Goal: Transaction & Acquisition: Purchase product/service

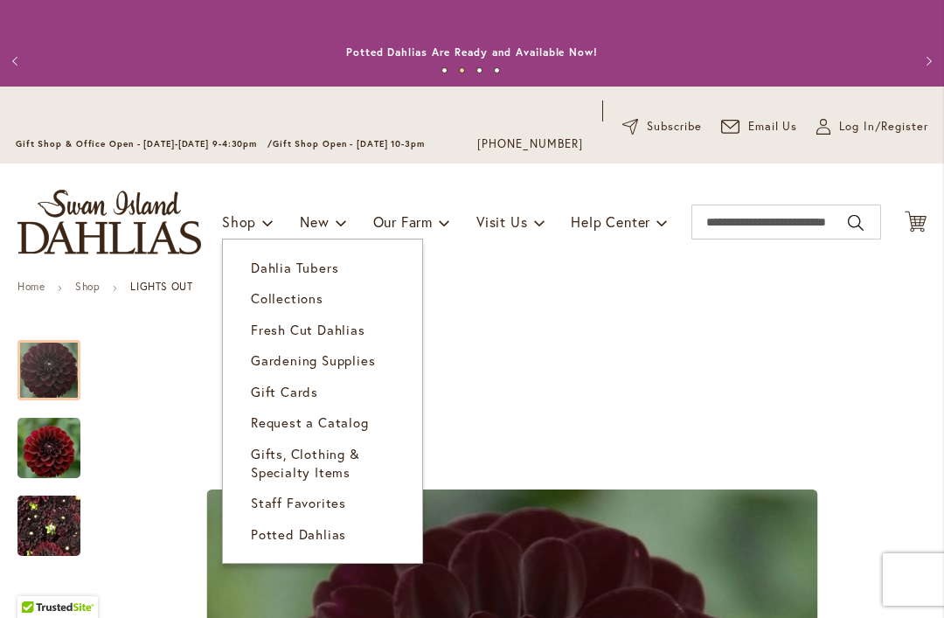
click at [330, 274] on span "Dahlia Tubers" at bounding box center [294, 267] width 87 height 17
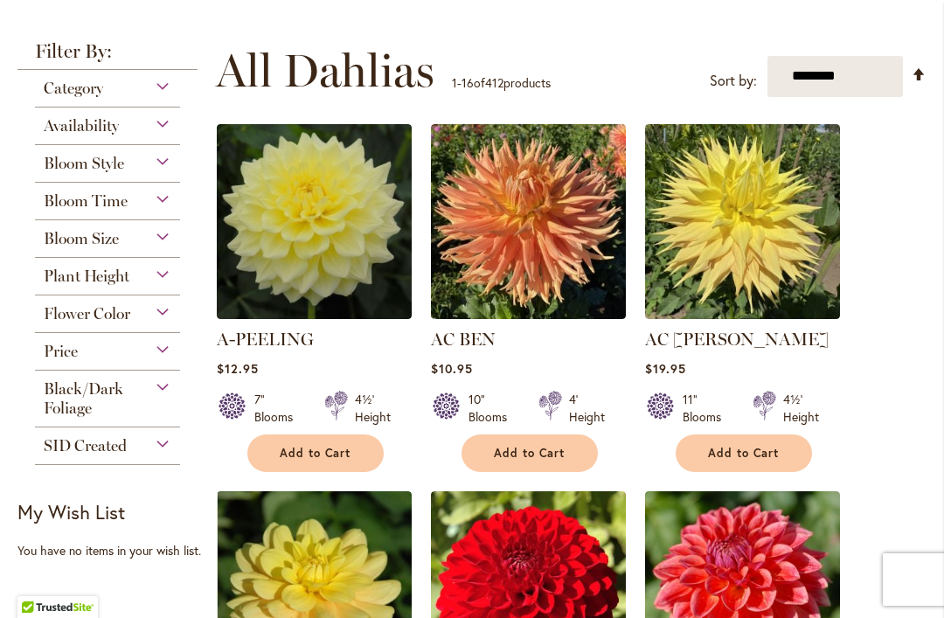
scroll to position [401, 0]
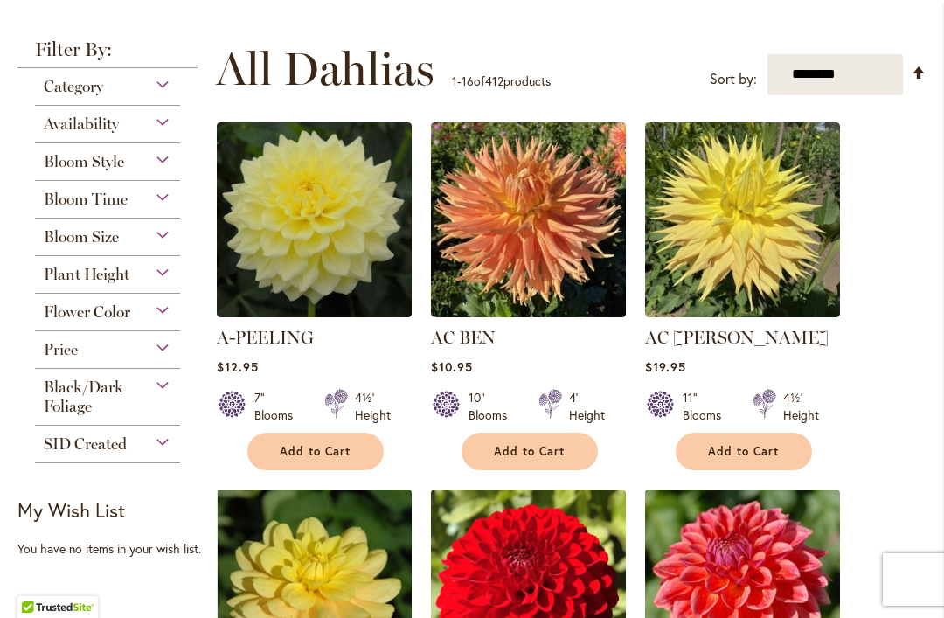
click at [148, 389] on div "Black/Dark Foliage" at bounding box center [107, 392] width 145 height 47
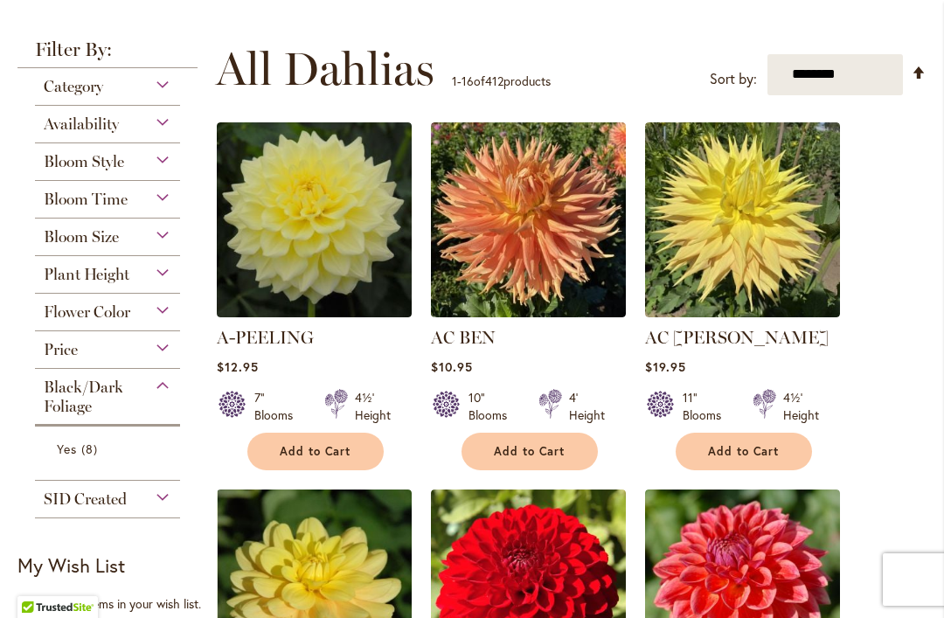
click at [115, 450] on link "Yes 8 items" at bounding box center [110, 449] width 106 height 18
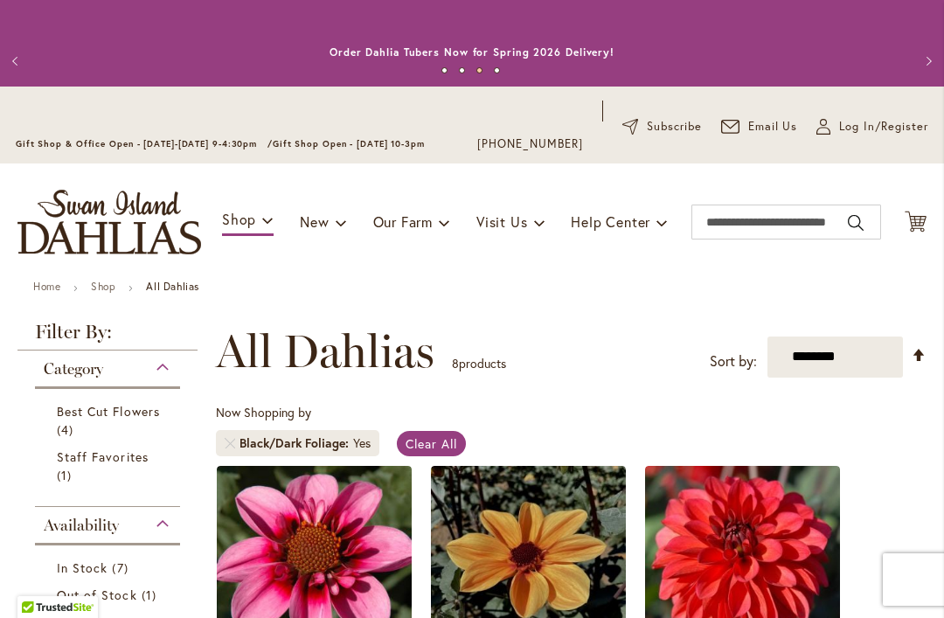
click at [182, 282] on strong "All Dahlias" at bounding box center [172, 286] width 53 height 13
click at [181, 276] on div "Toggle Nav Shop Dahlia Tubers Collections Fresh Cut Dahlias Gardening Supplies …" at bounding box center [472, 222] width 944 height 117
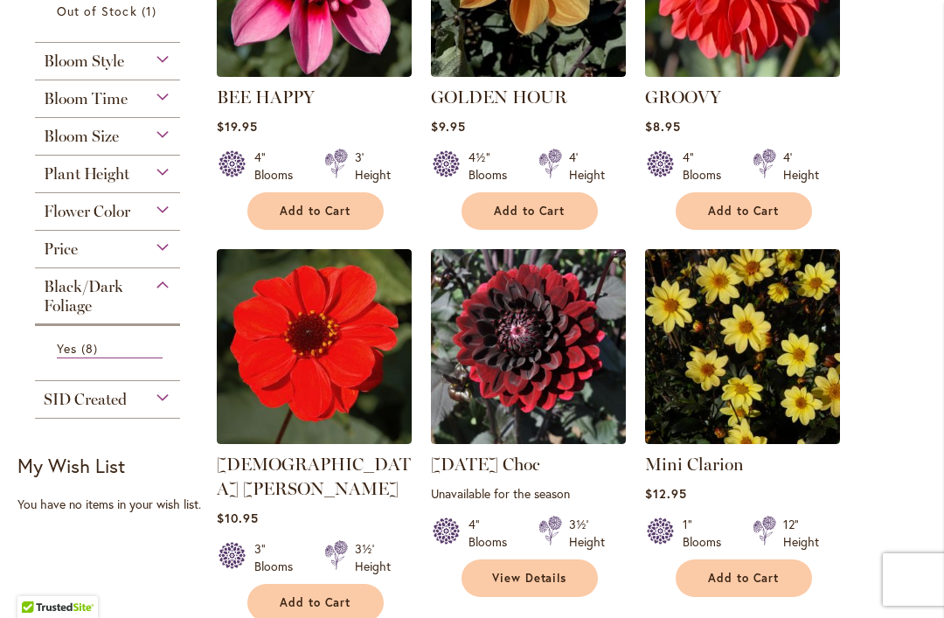
scroll to position [578, 0]
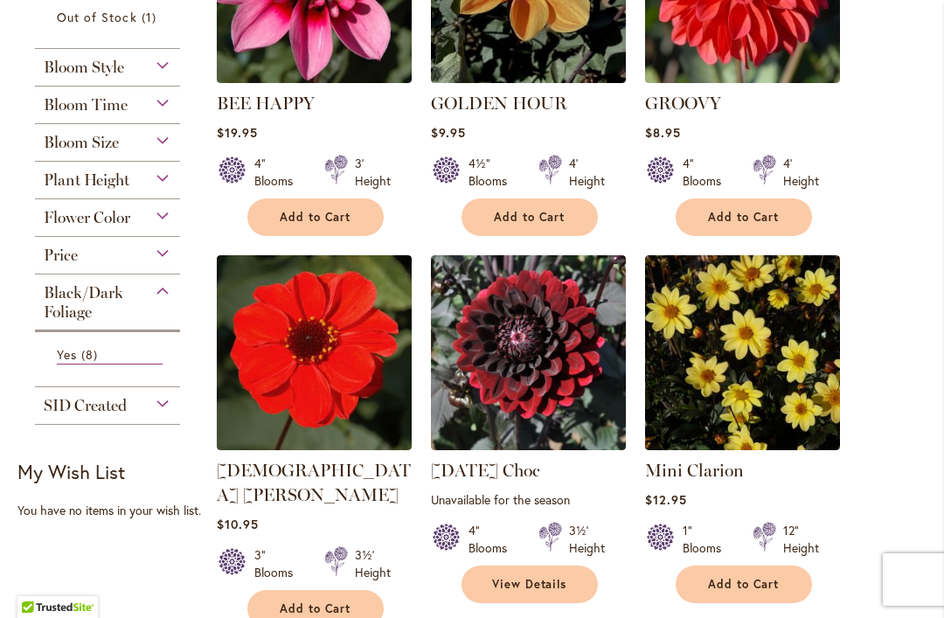
click at [139, 357] on link "Yes 8 items" at bounding box center [110, 354] width 106 height 19
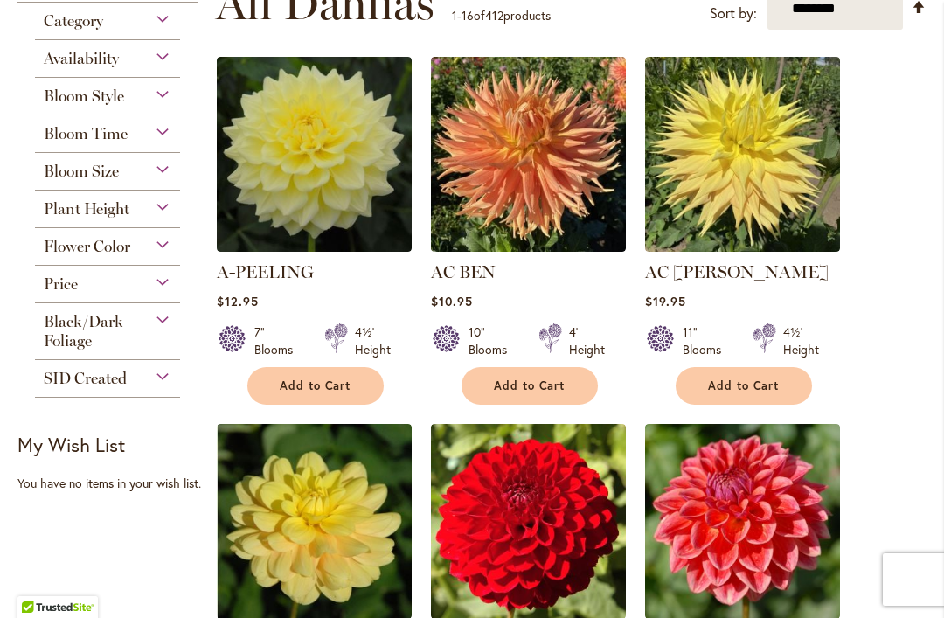
scroll to position [463, 0]
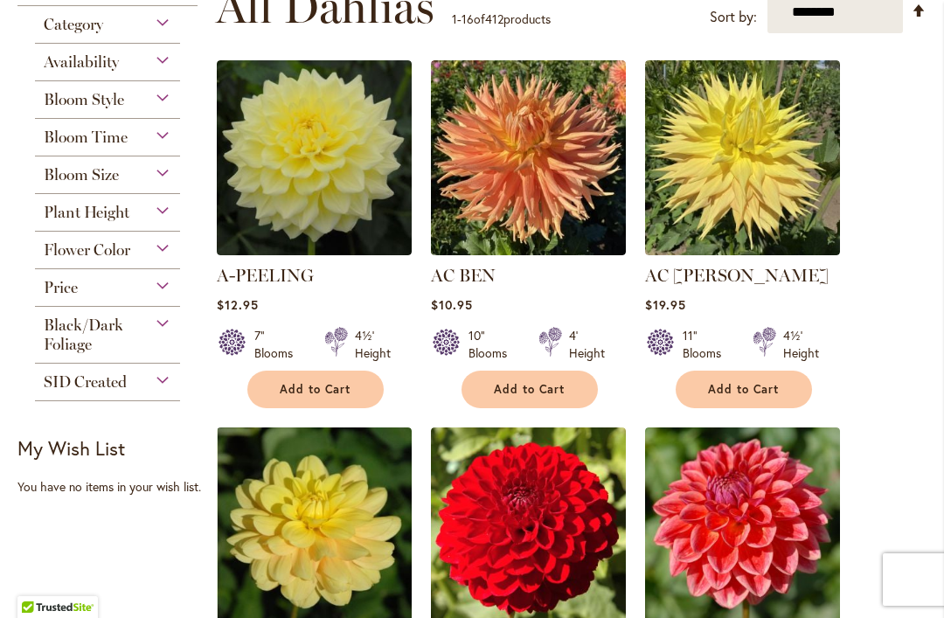
click at [155, 257] on div "Flower Color" at bounding box center [107, 246] width 145 height 28
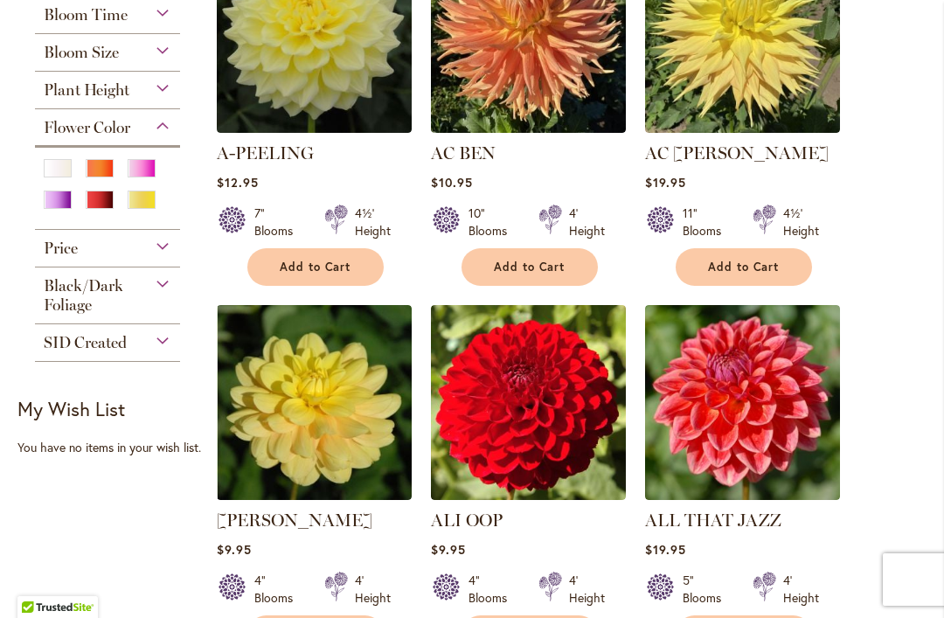
scroll to position [584, 0]
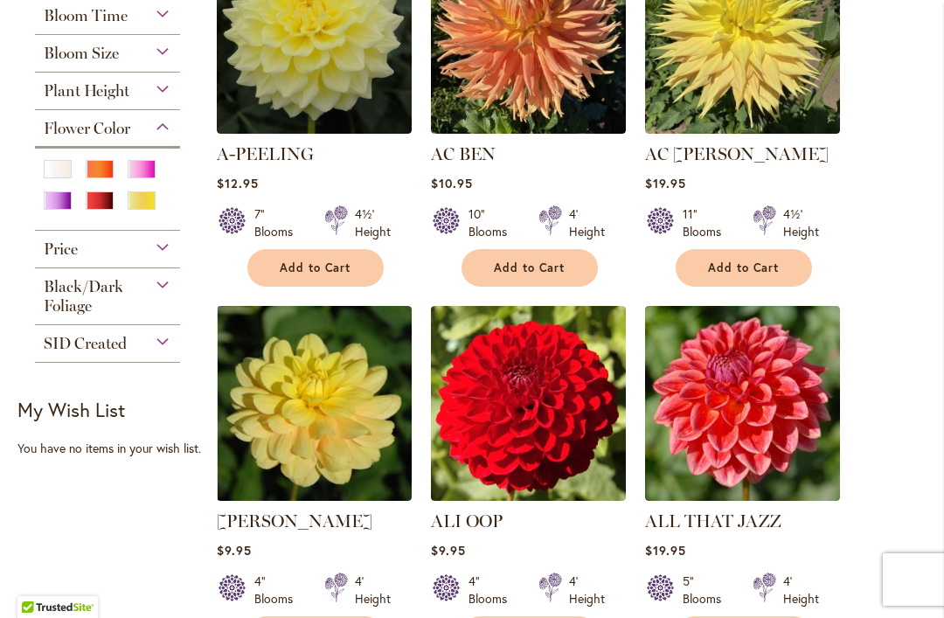
click at [105, 204] on div "Red" at bounding box center [100, 201] width 28 height 18
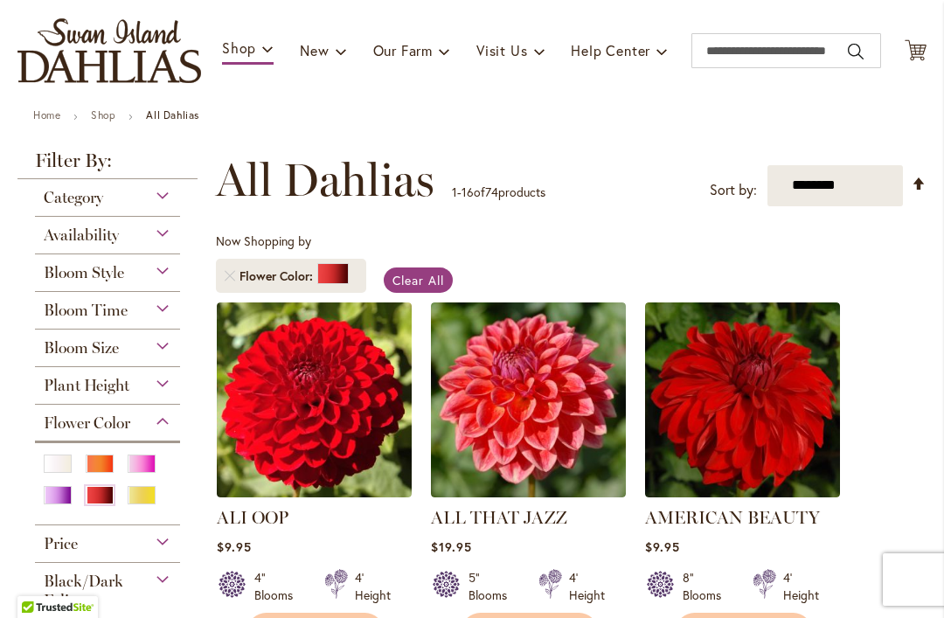
scroll to position [246, 0]
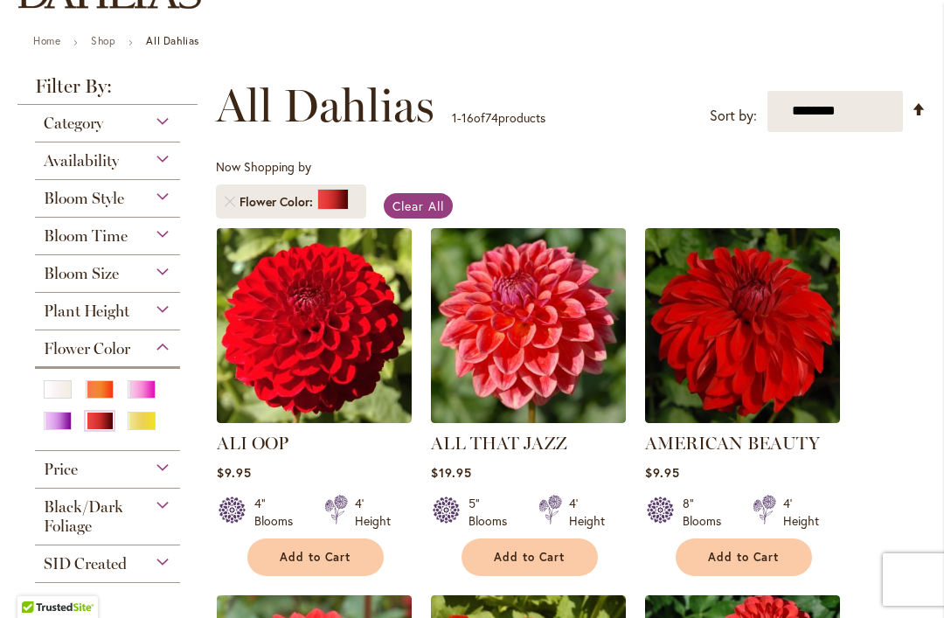
click at [165, 355] on div "Flower Color" at bounding box center [107, 345] width 145 height 28
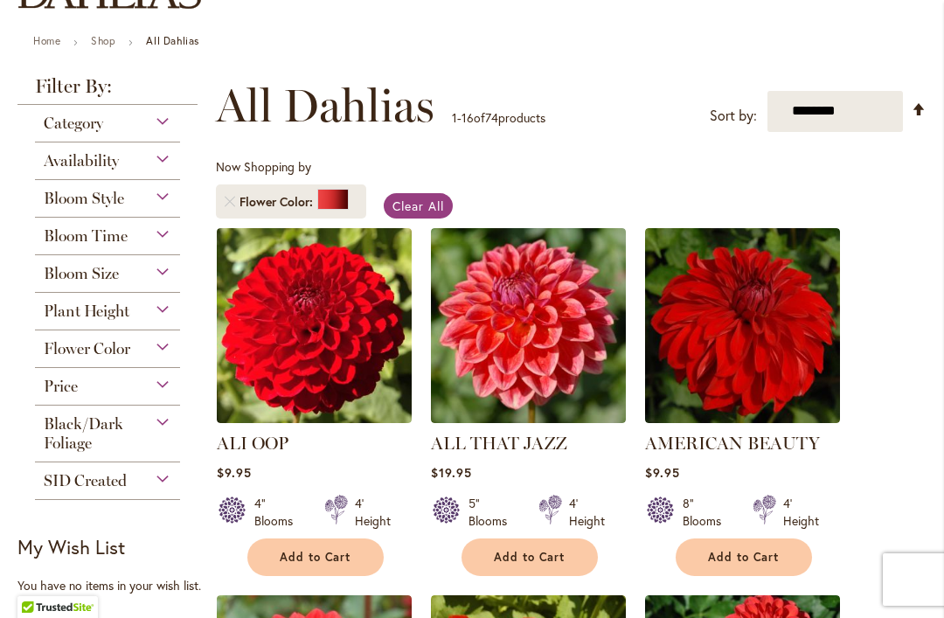
click at [169, 357] on div "Flower Color" at bounding box center [107, 345] width 145 height 28
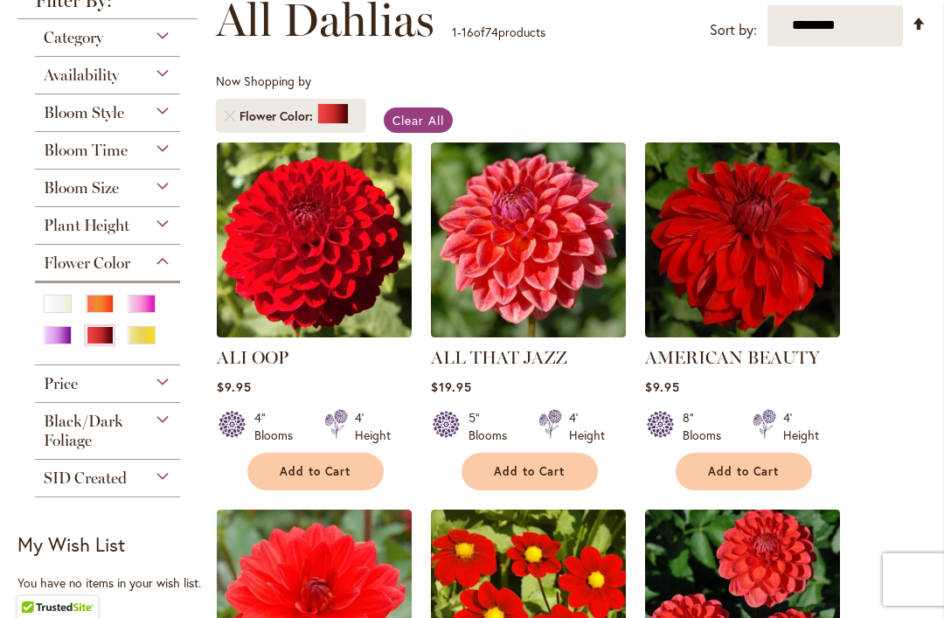
scroll to position [332, 0]
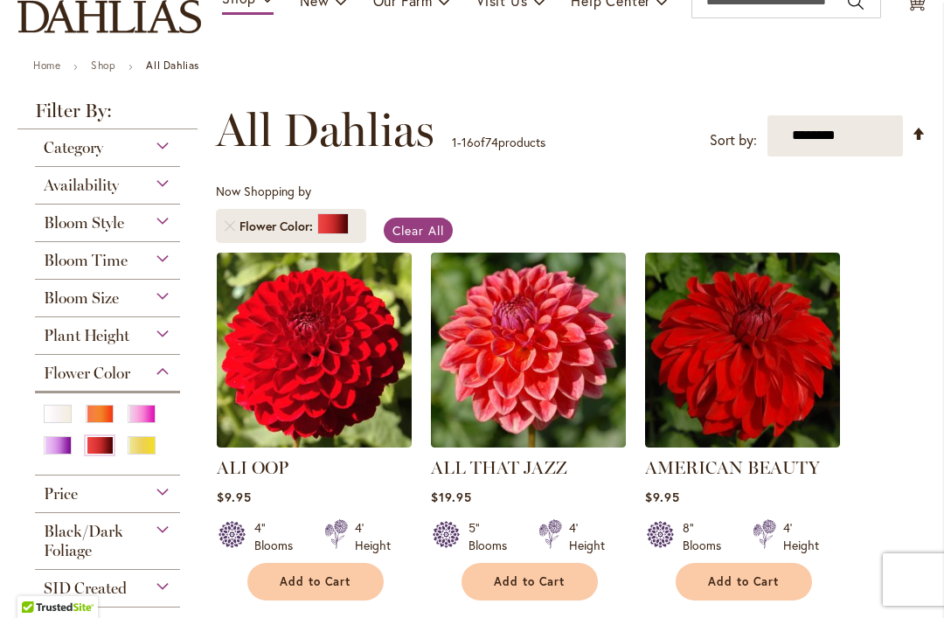
click at [176, 222] on div "Bloom Style" at bounding box center [107, 219] width 145 height 28
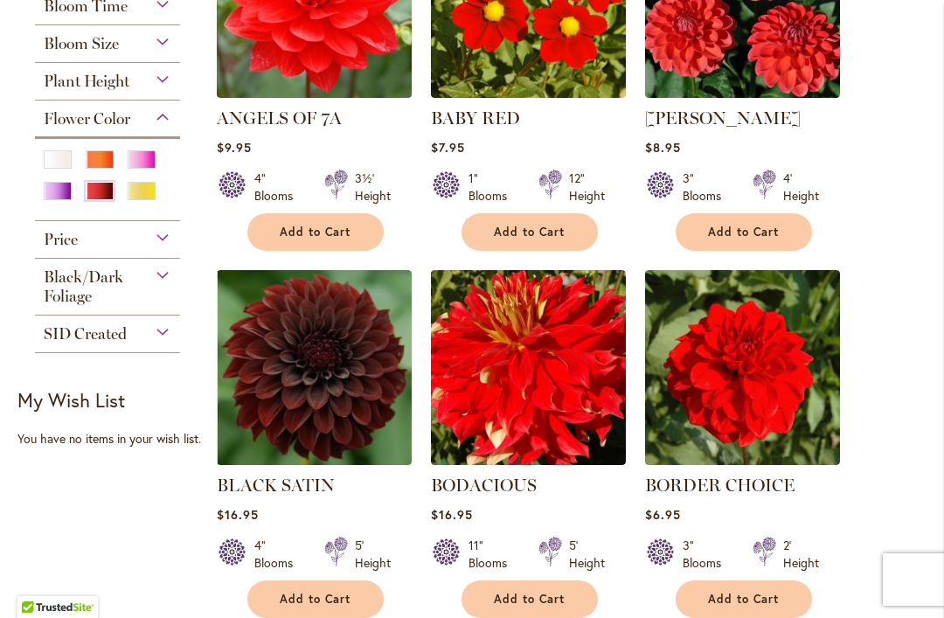
scroll to position [1018, 0]
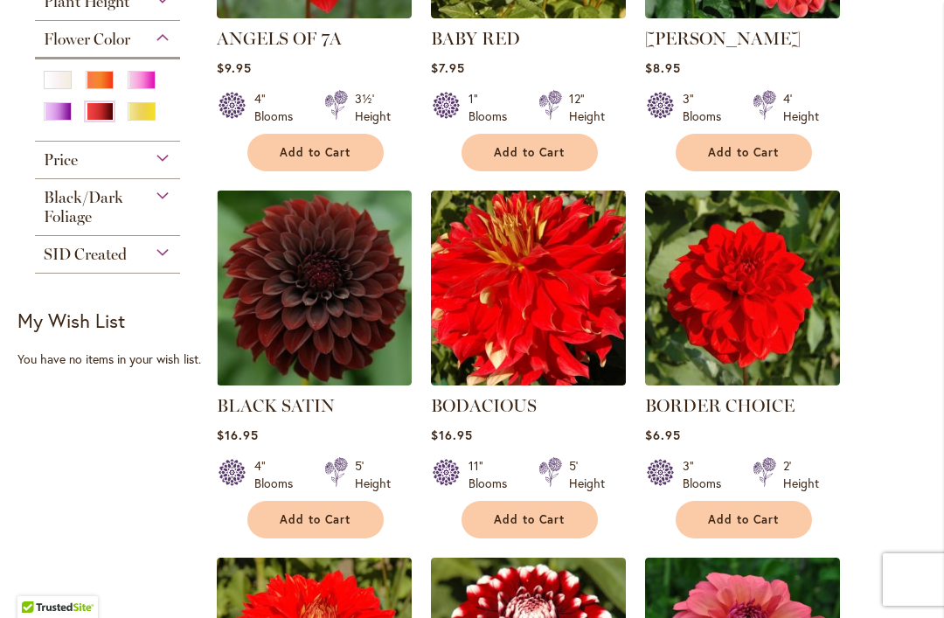
click at [343, 296] on img at bounding box center [314, 288] width 195 height 195
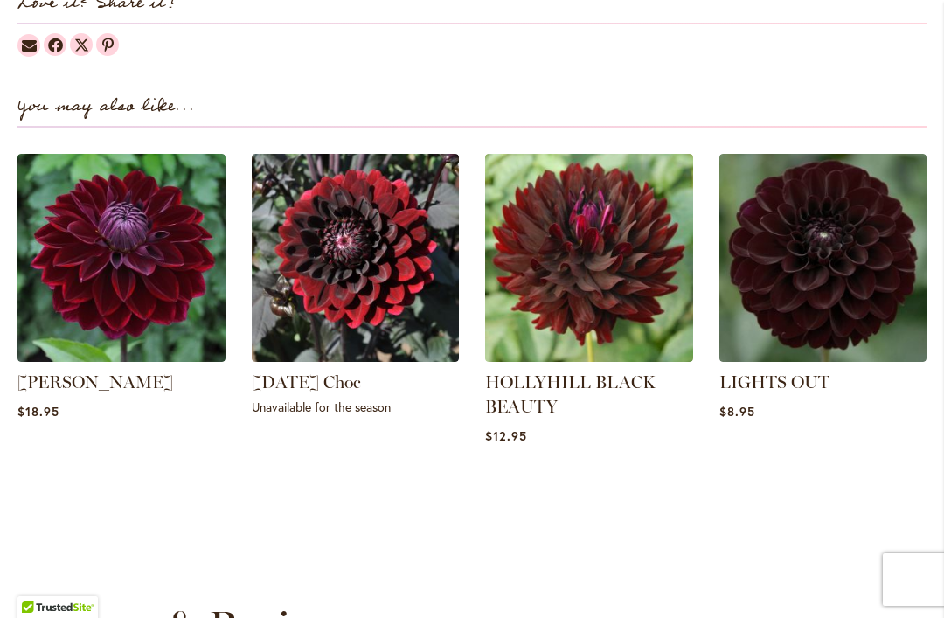
scroll to position [2230, 0]
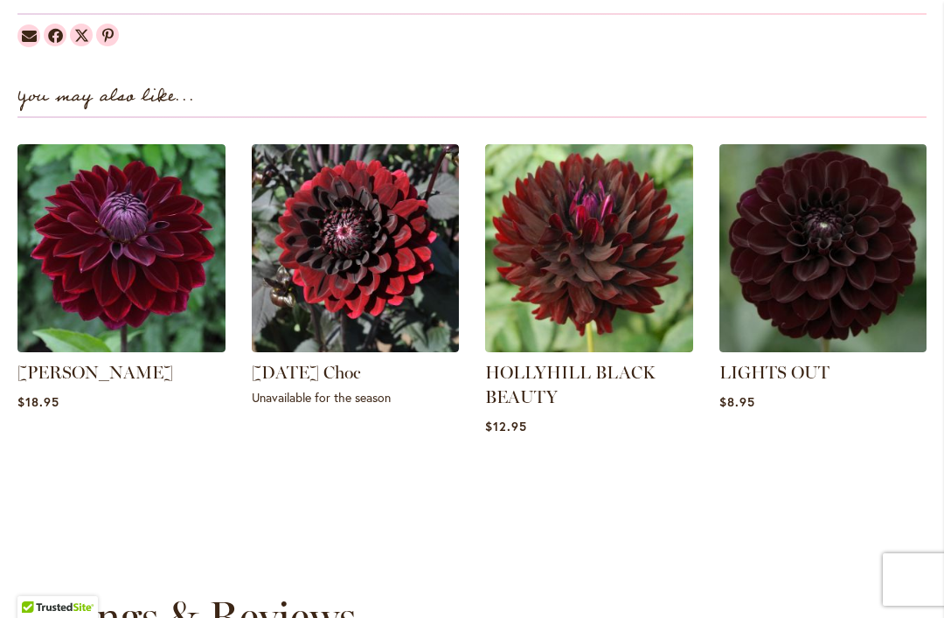
click at [857, 252] on img at bounding box center [824, 248] width 208 height 208
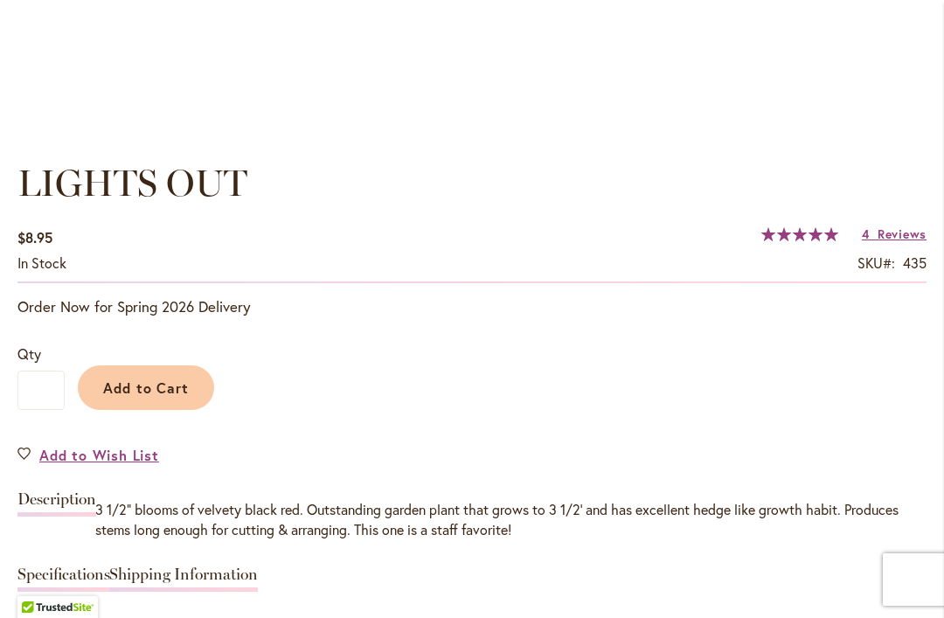
scroll to position [1149, 0]
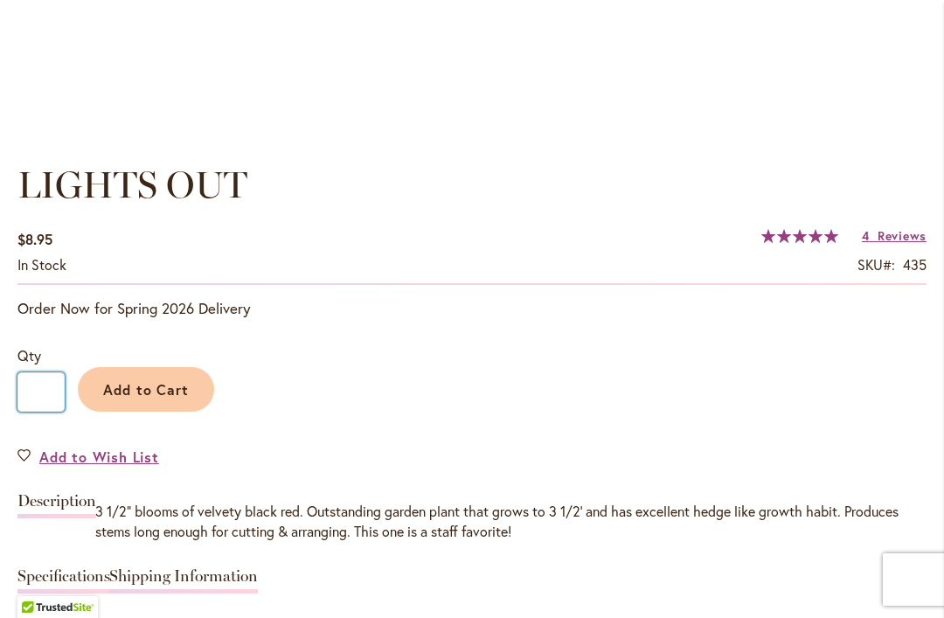
click at [58, 386] on input "*" at bounding box center [40, 392] width 47 height 39
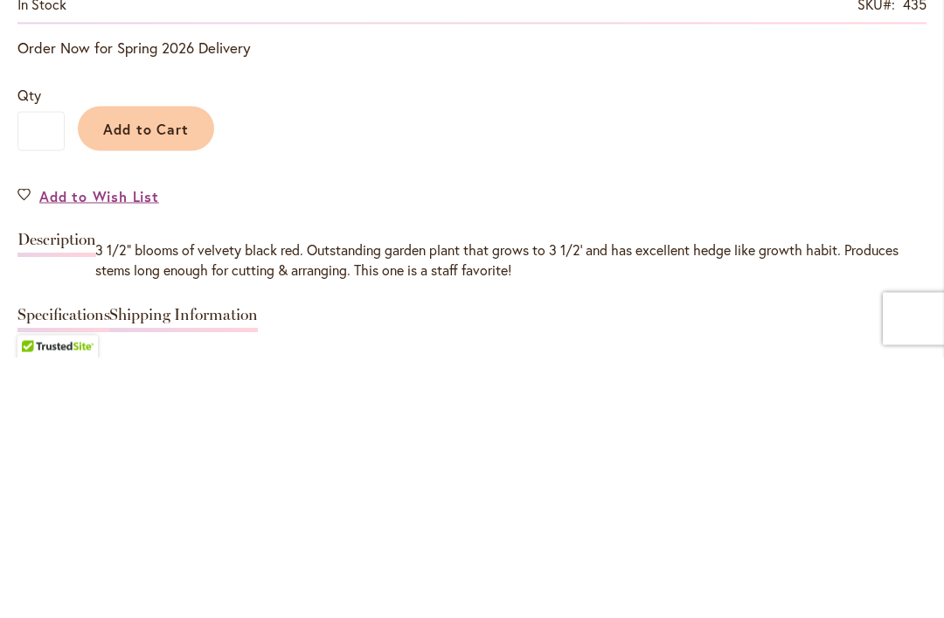
click at [160, 380] on span "Add to Cart" at bounding box center [146, 389] width 87 height 18
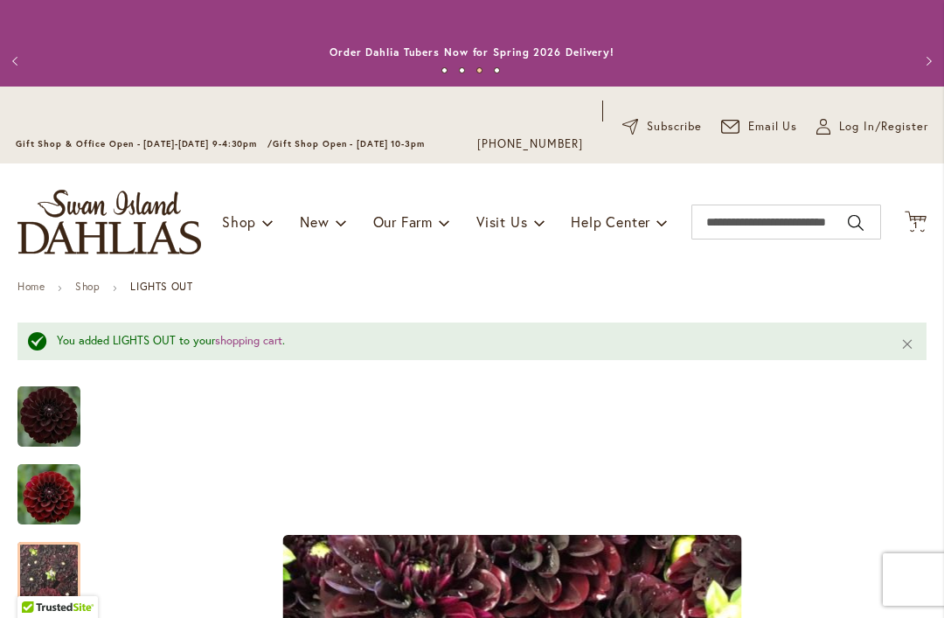
scroll to position [0, 0]
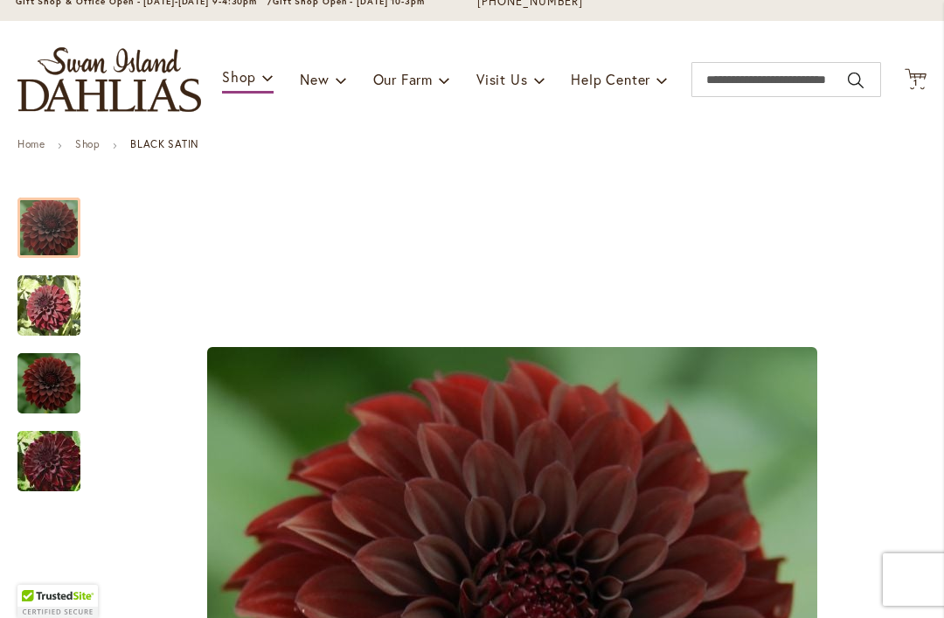
scroll to position [148, 0]
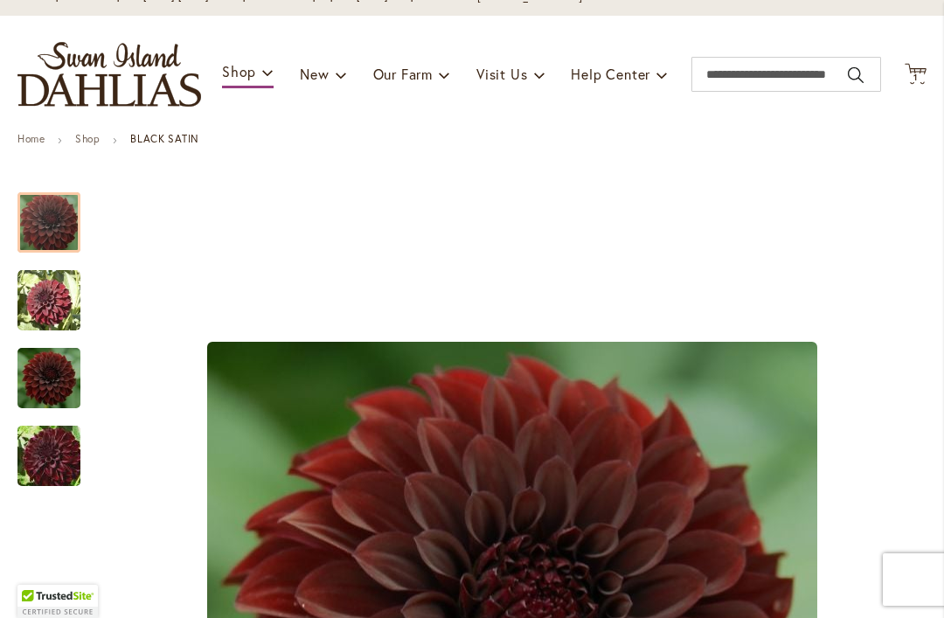
click at [55, 301] on img "BLACK SATIN" at bounding box center [48, 300] width 63 height 63
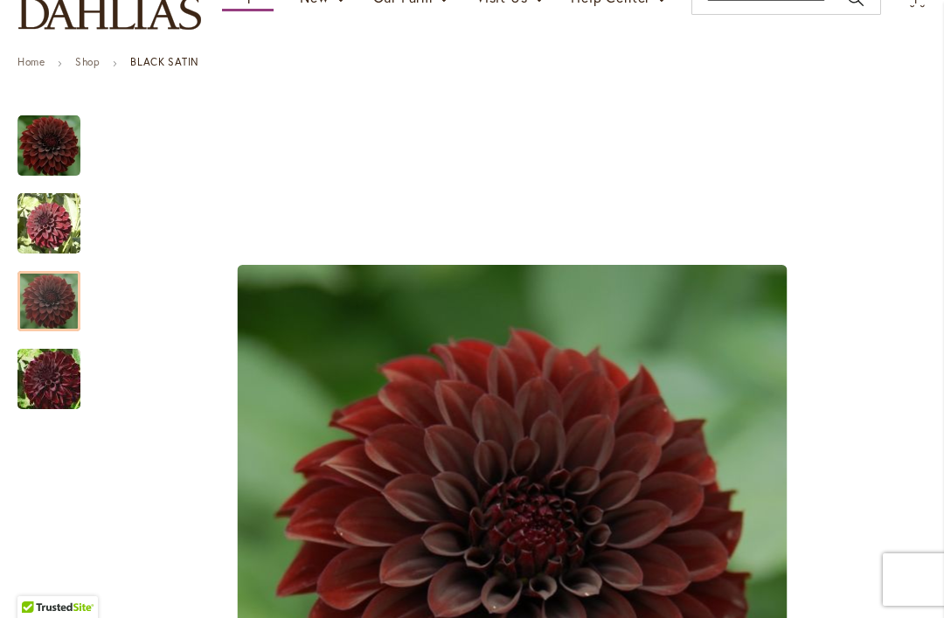
scroll to position [228, 0]
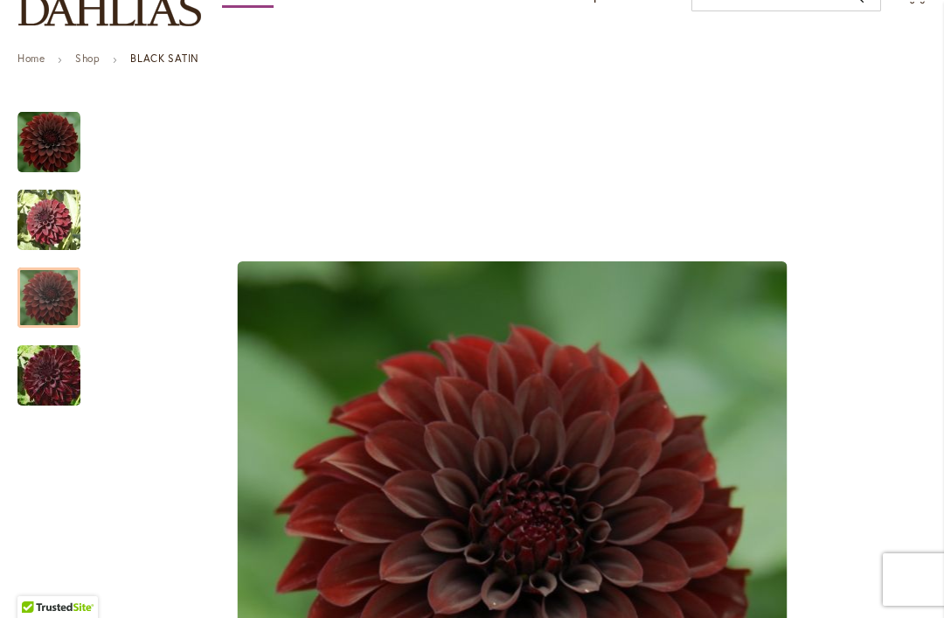
click at [52, 289] on div at bounding box center [48, 298] width 63 height 60
click at [55, 131] on img "BLACK SATIN" at bounding box center [48, 142] width 63 height 63
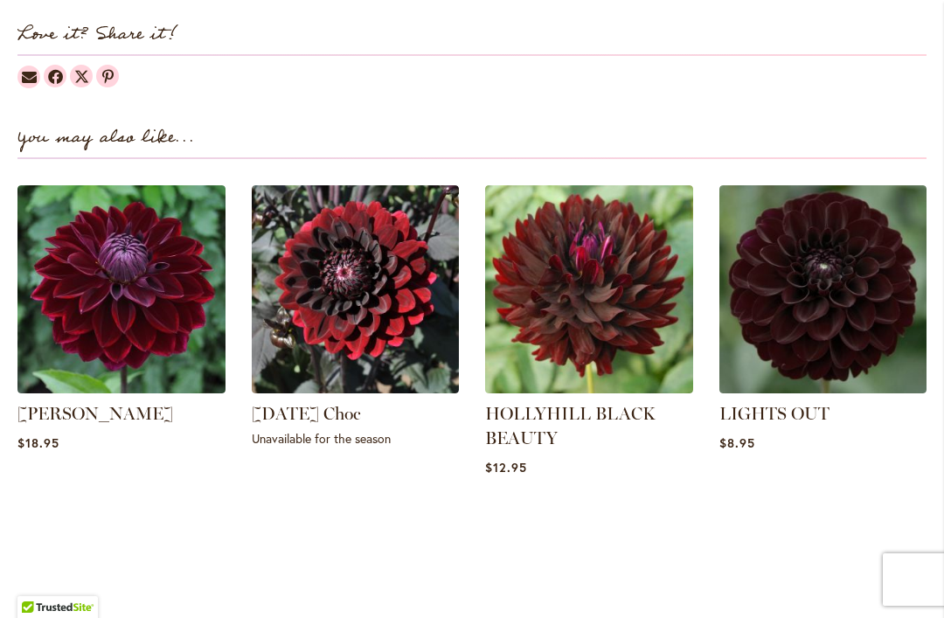
scroll to position [2205, 0]
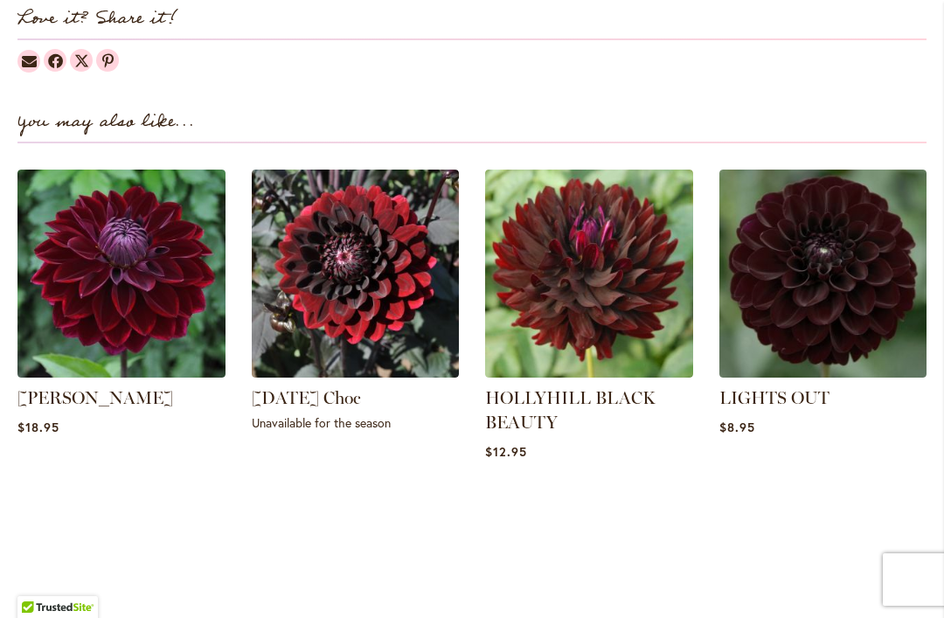
click at [133, 300] on img at bounding box center [121, 274] width 208 height 208
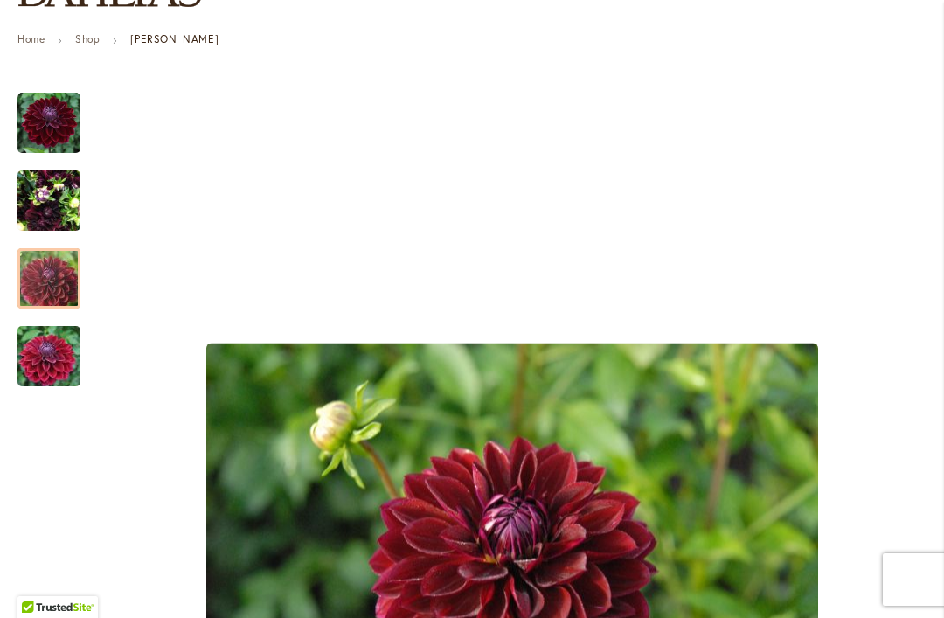
scroll to position [238, 0]
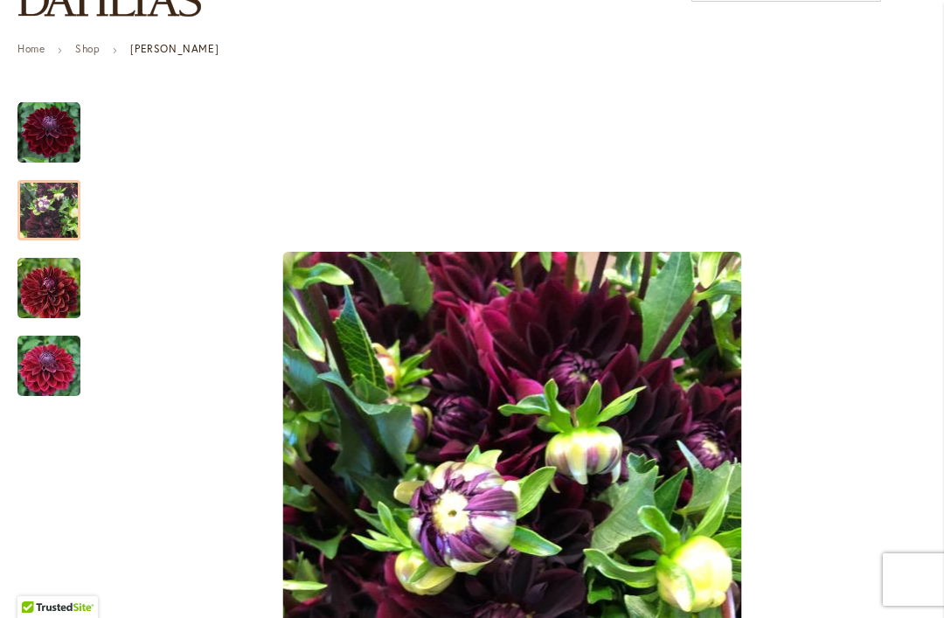
click at [47, 211] on img "Kaisha Lea" at bounding box center [48, 211] width 63 height 84
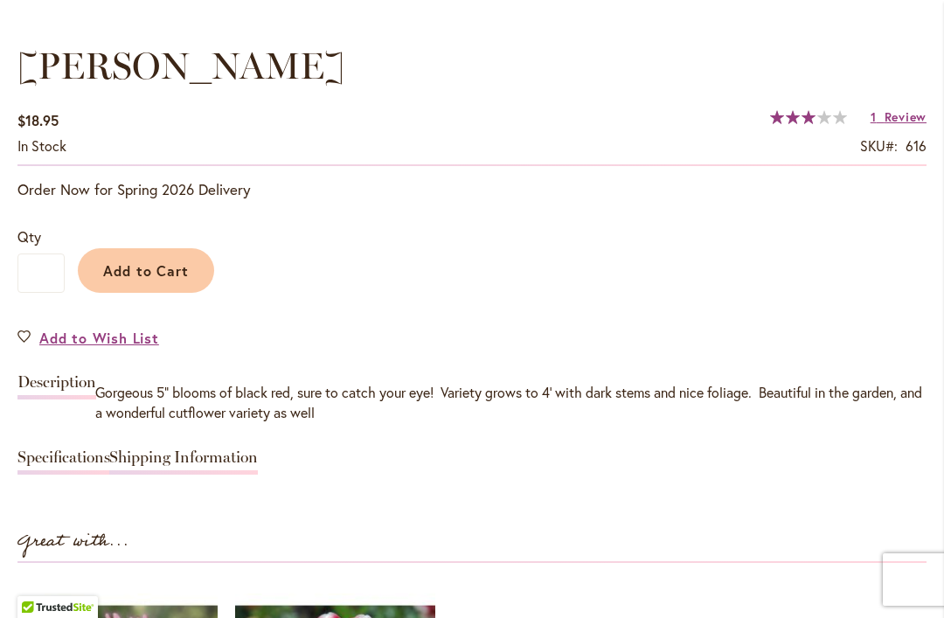
scroll to position [1208, 0]
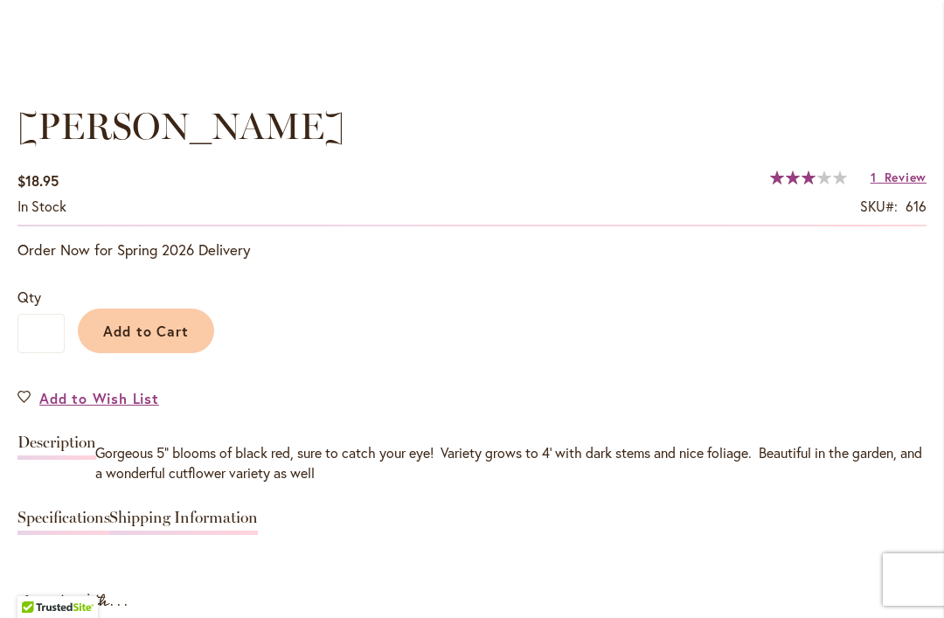
click at [164, 317] on button "Add to Cart" at bounding box center [146, 331] width 136 height 45
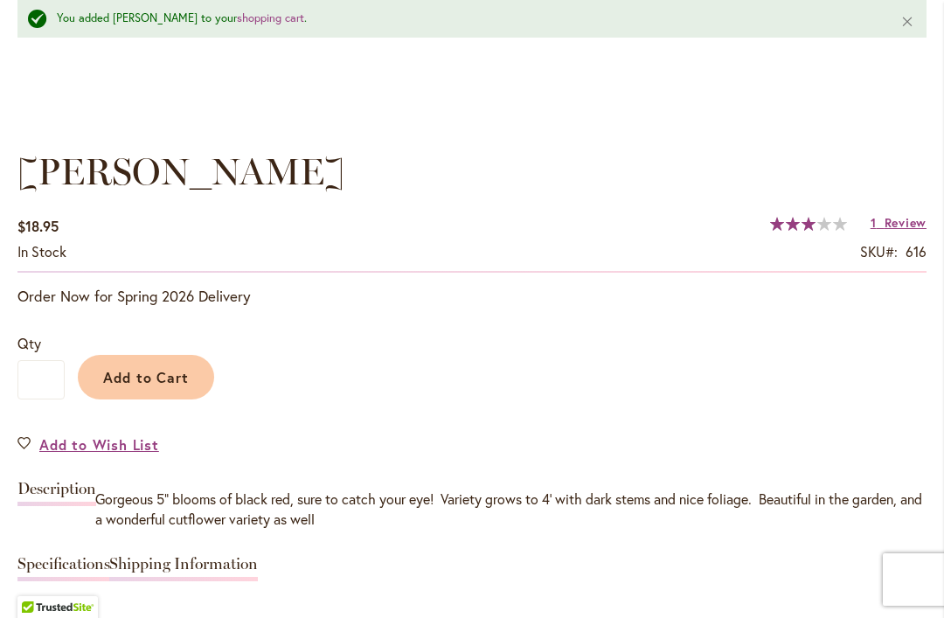
click at [904, 224] on span "Review" at bounding box center [906, 222] width 42 height 17
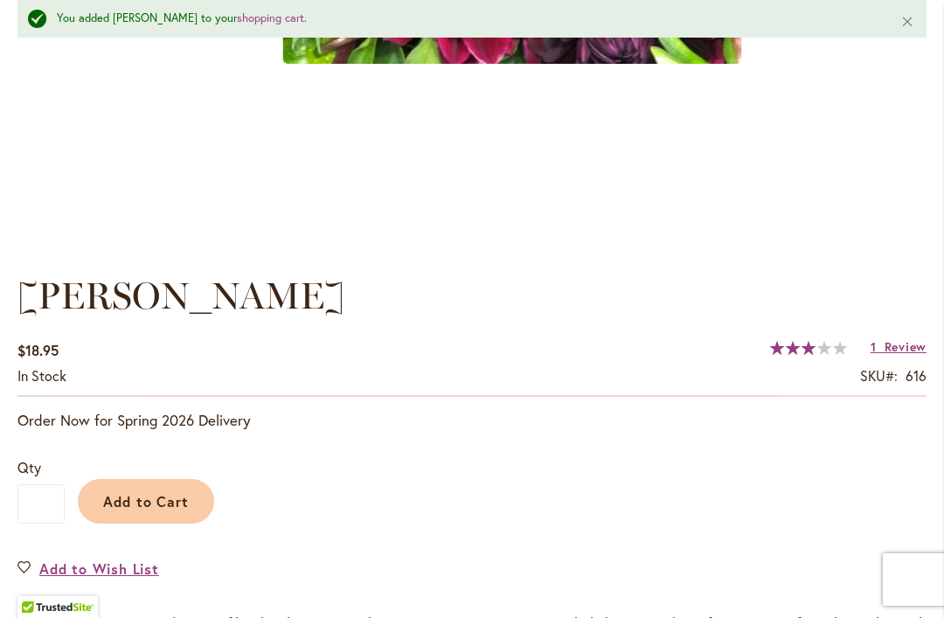
scroll to position [1081, 0]
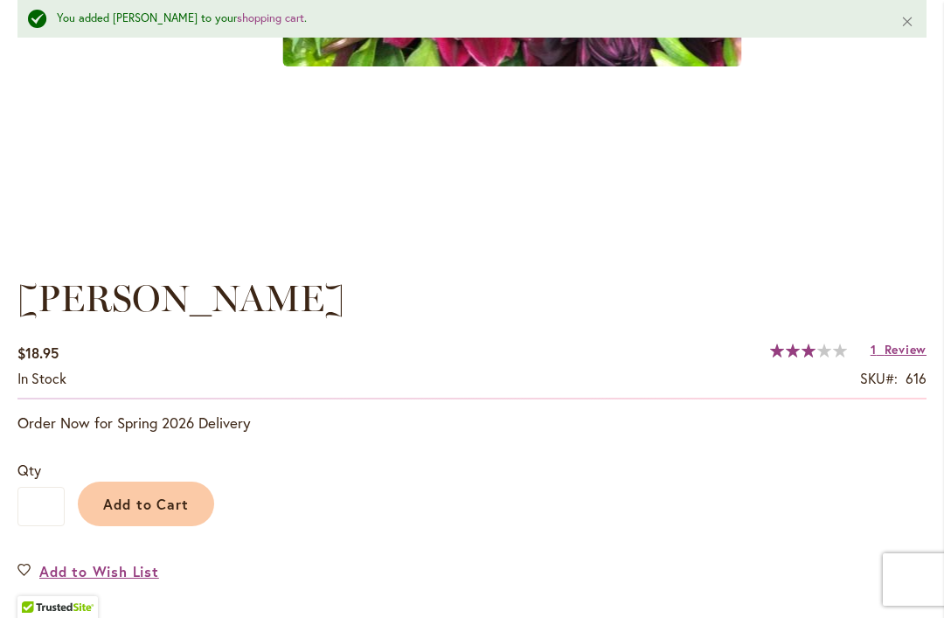
click at [903, 345] on span "Review" at bounding box center [906, 349] width 42 height 17
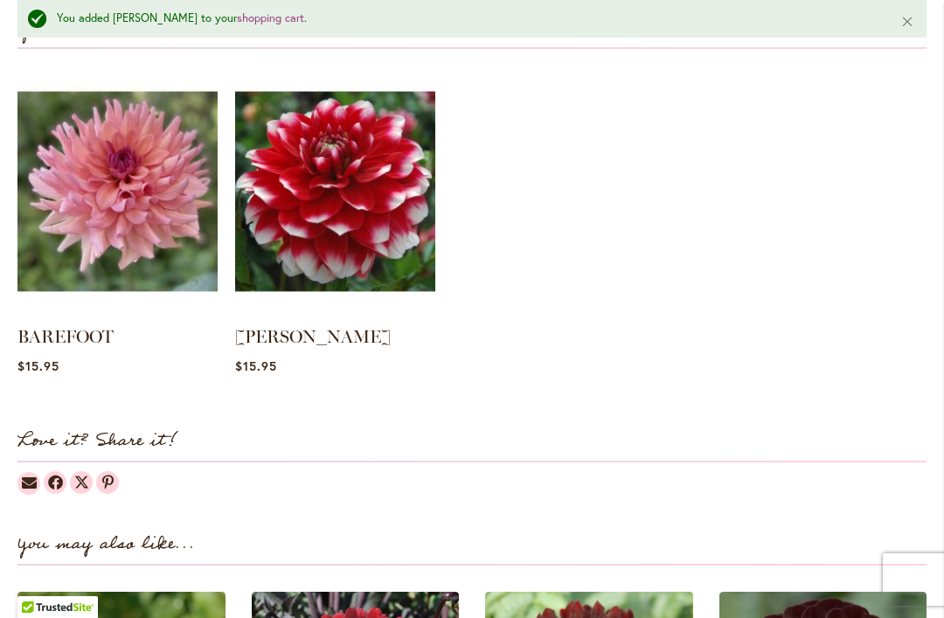
scroll to position [1803, 0]
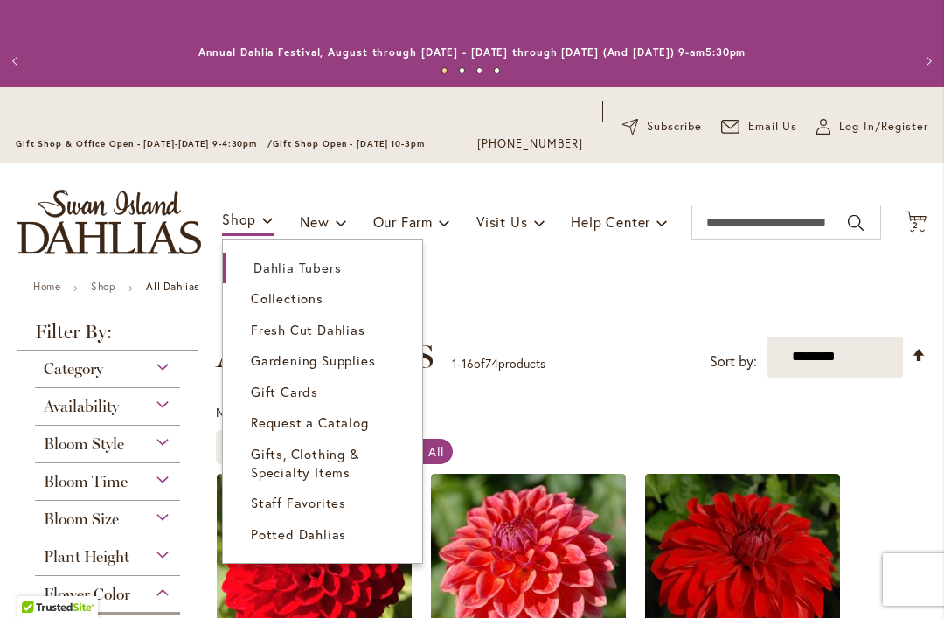
click at [270, 269] on span "Dahlia Tubers" at bounding box center [297, 267] width 87 height 17
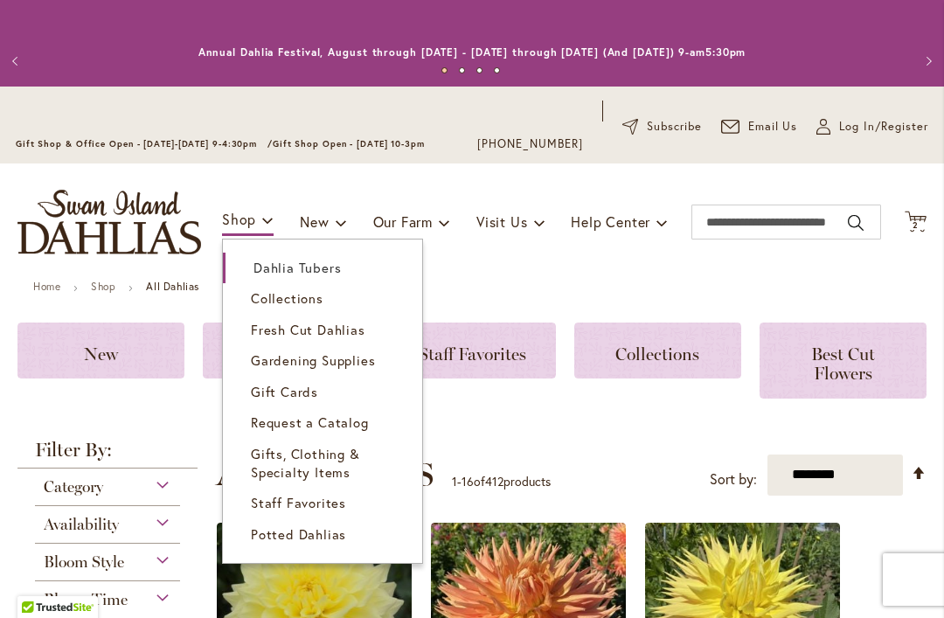
click at [261, 293] on span "Collections" at bounding box center [287, 297] width 73 height 17
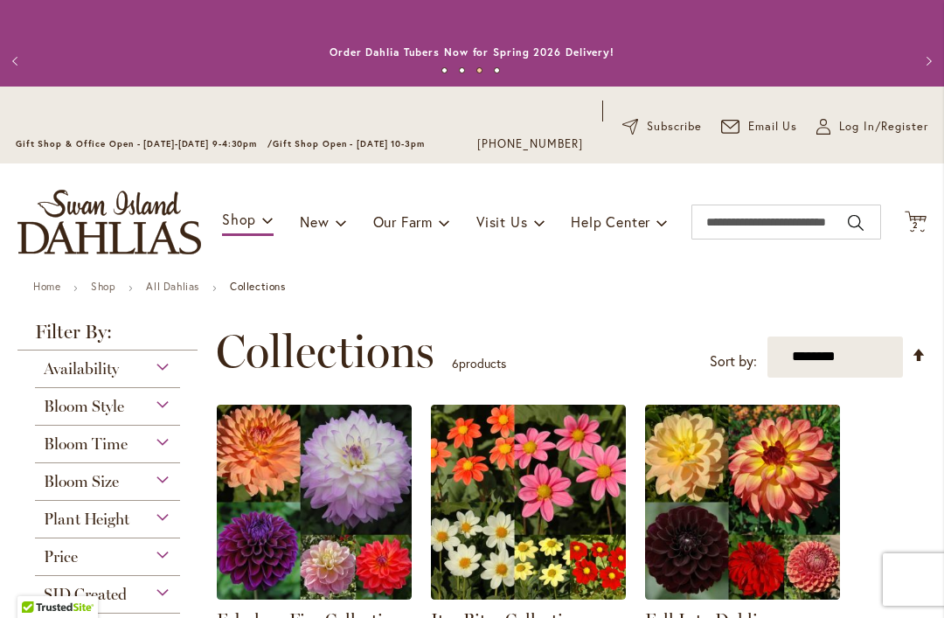
scroll to position [-1, 0]
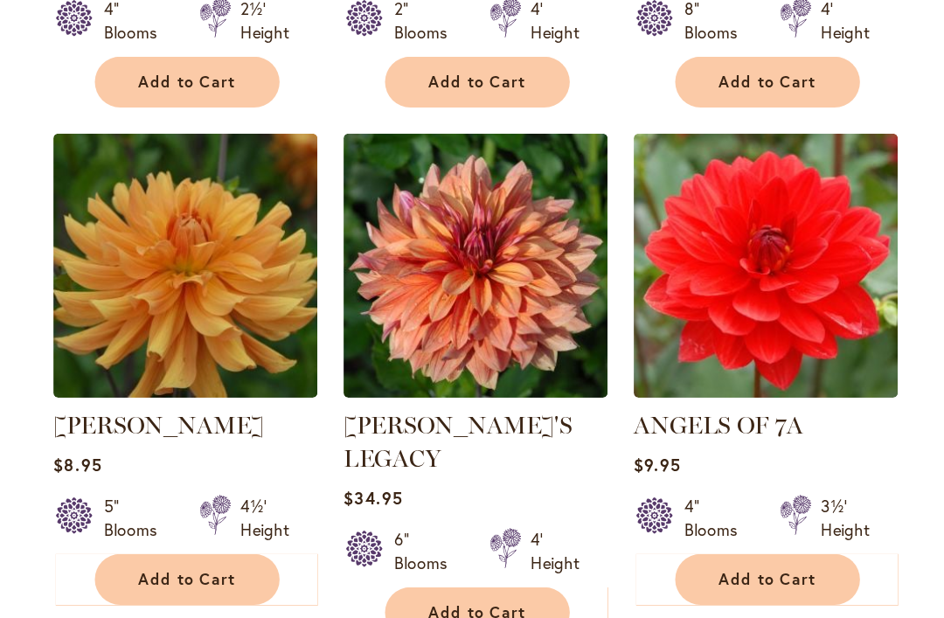
scroll to position [1349, 0]
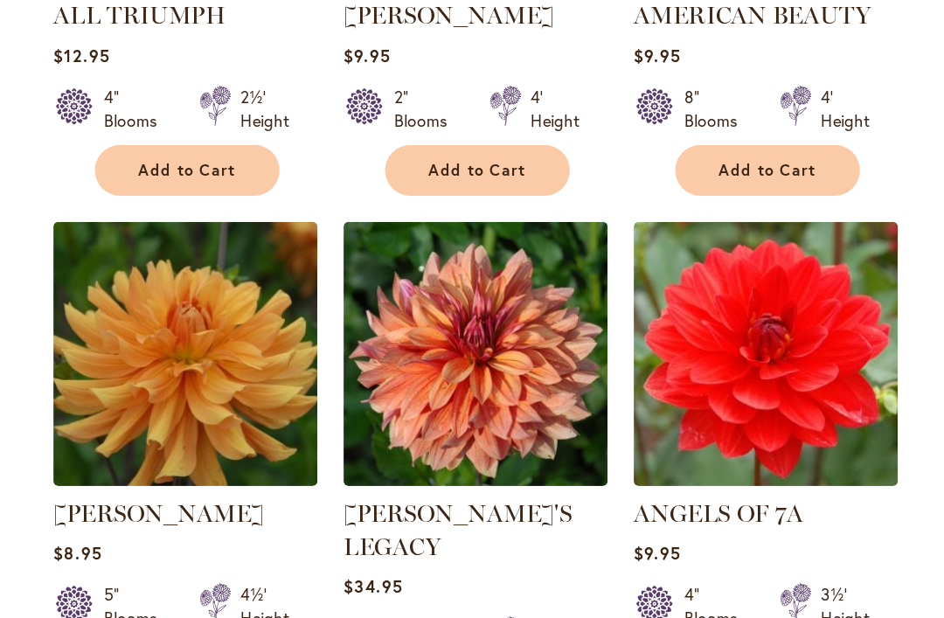
click at [431, 287] on img at bounding box center [528, 372] width 195 height 195
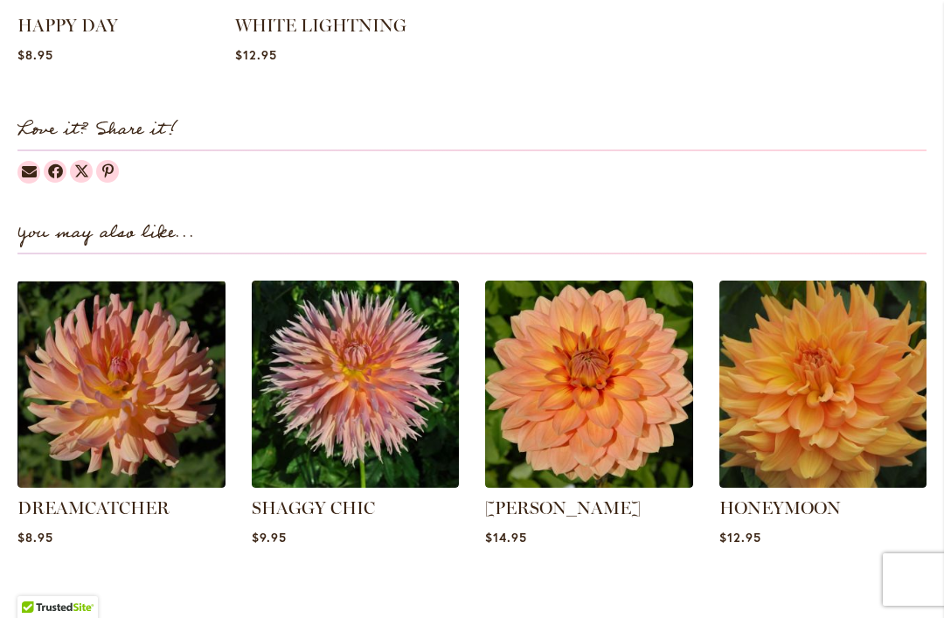
scroll to position [2143, 0]
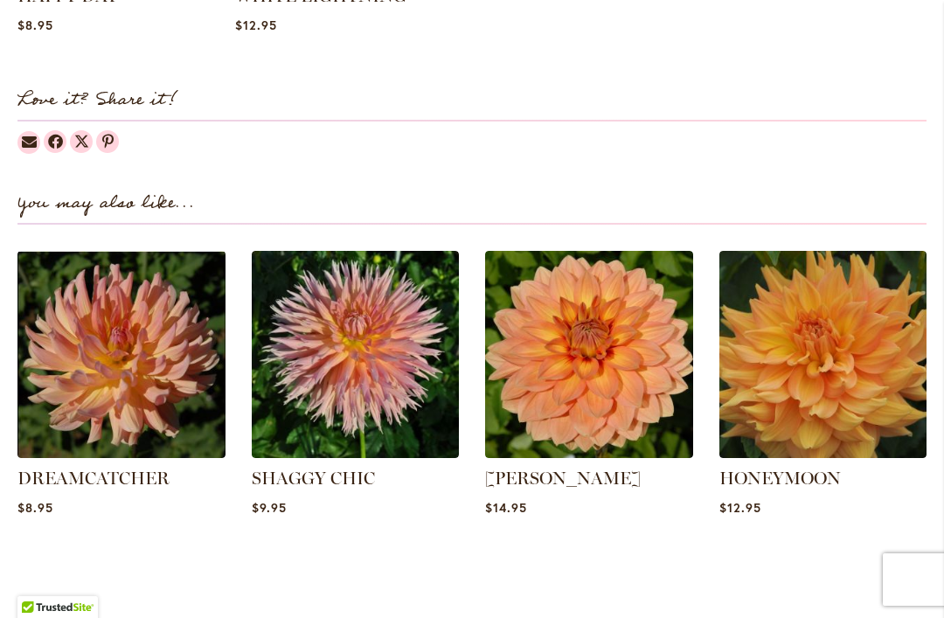
click at [634, 389] on img at bounding box center [589, 355] width 208 height 208
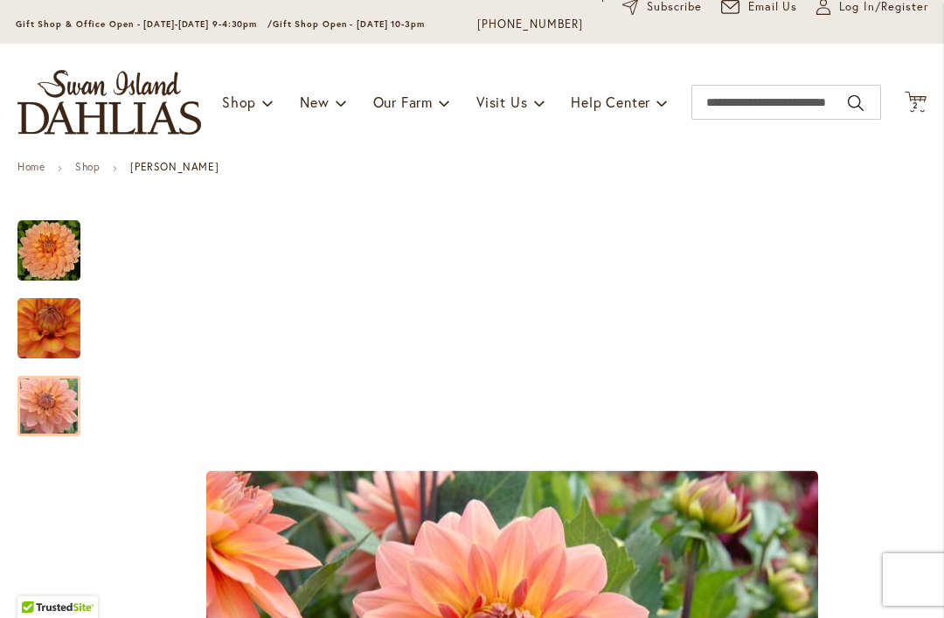
scroll to position [111, 0]
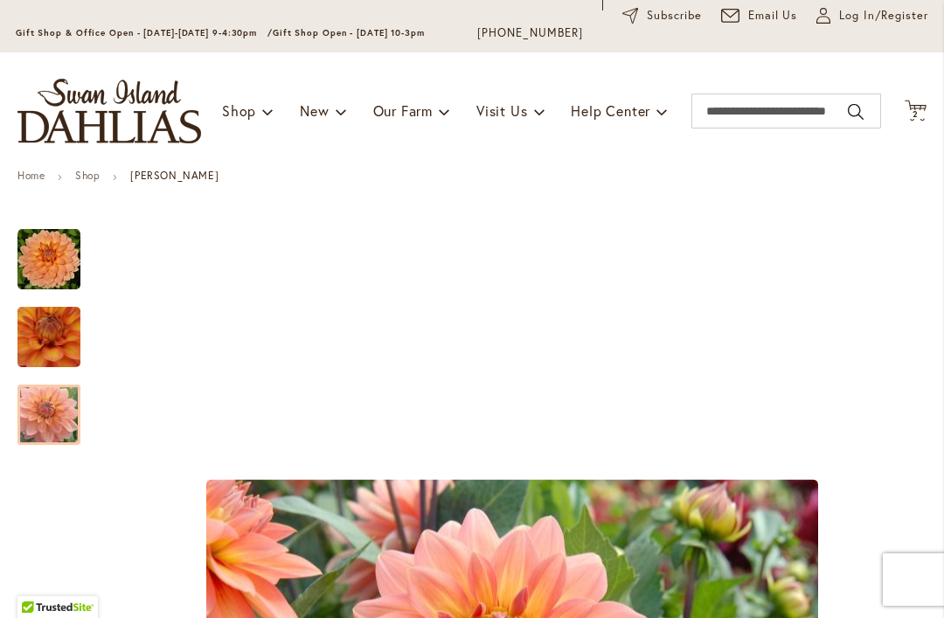
click at [63, 336] on img "Nicholas" at bounding box center [49, 337] width 123 height 121
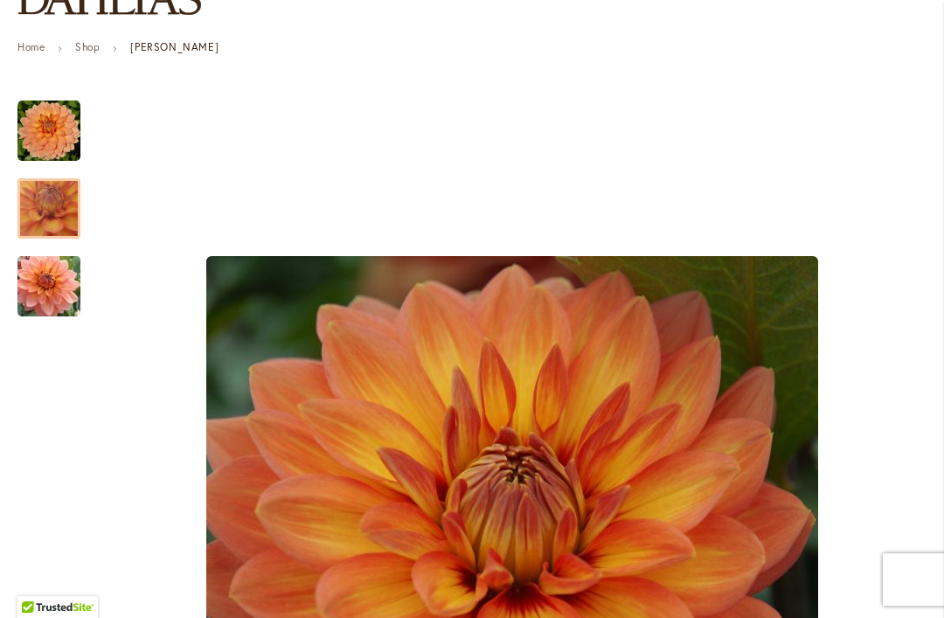
scroll to position [157, 0]
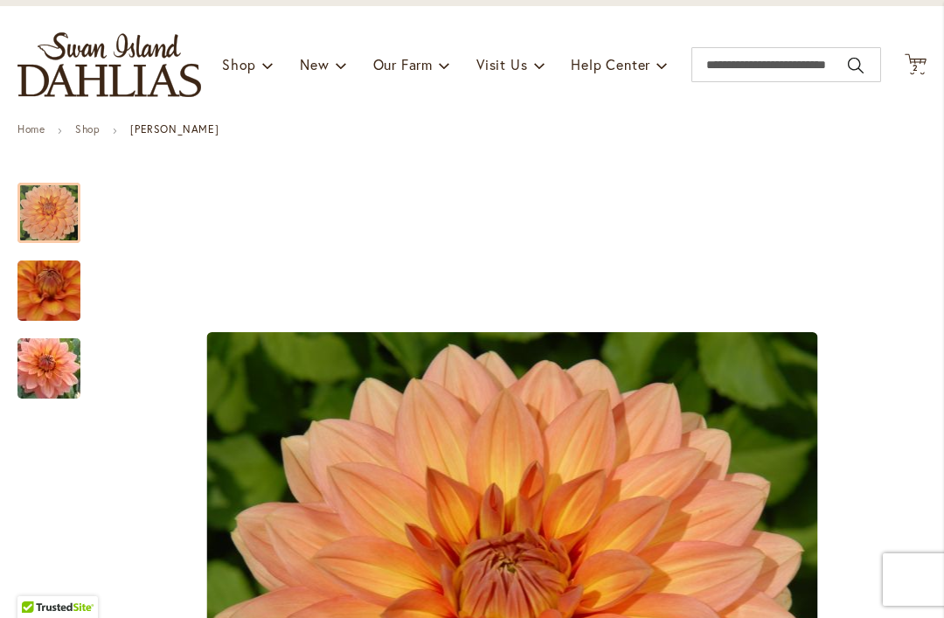
click at [54, 213] on img "Nicholas" at bounding box center [48, 213] width 63 height 63
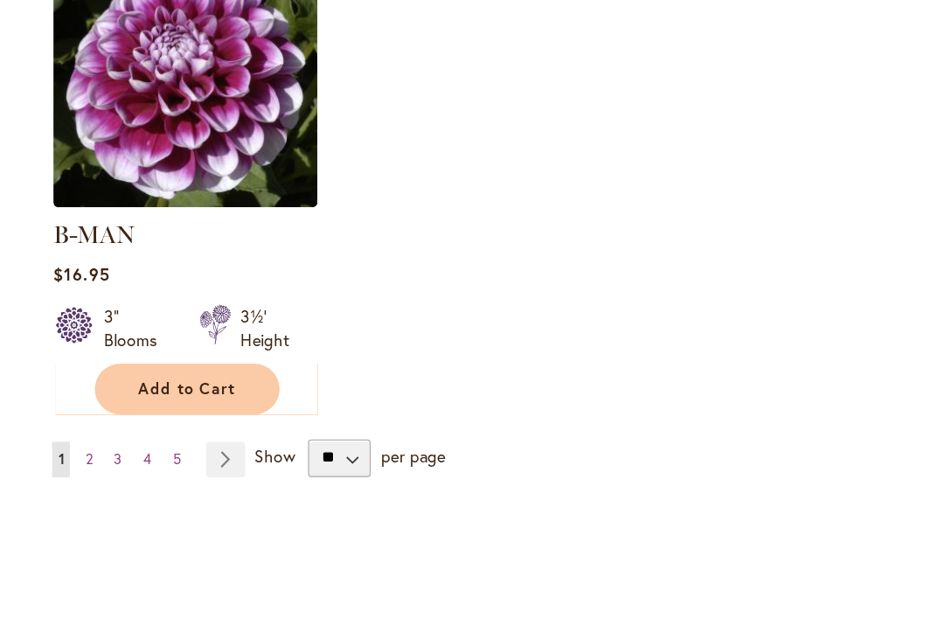
scroll to position [2286, 0]
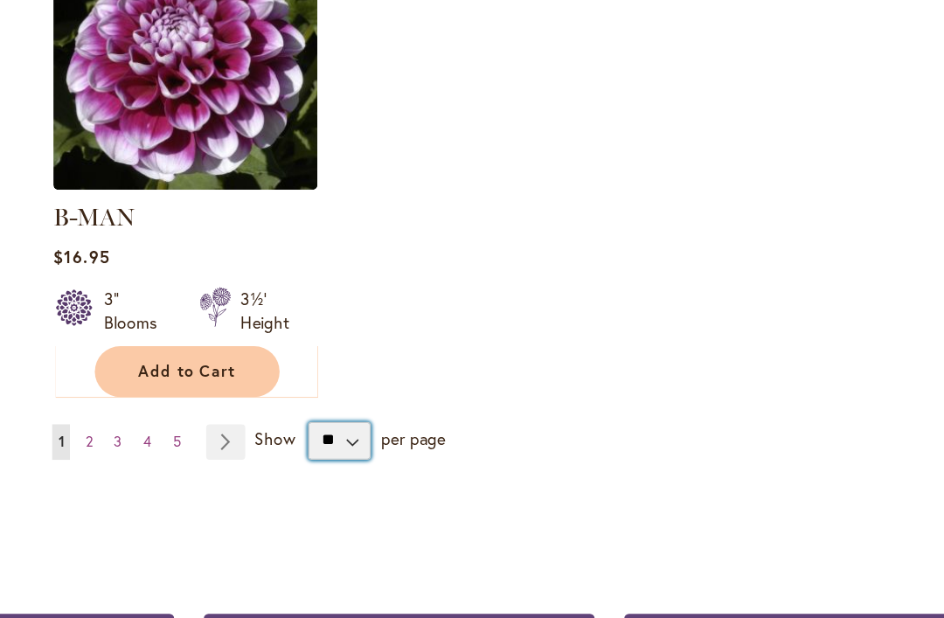
click at [405, 464] on select "** ** ** **" at bounding box center [428, 478] width 46 height 28
select select "**"
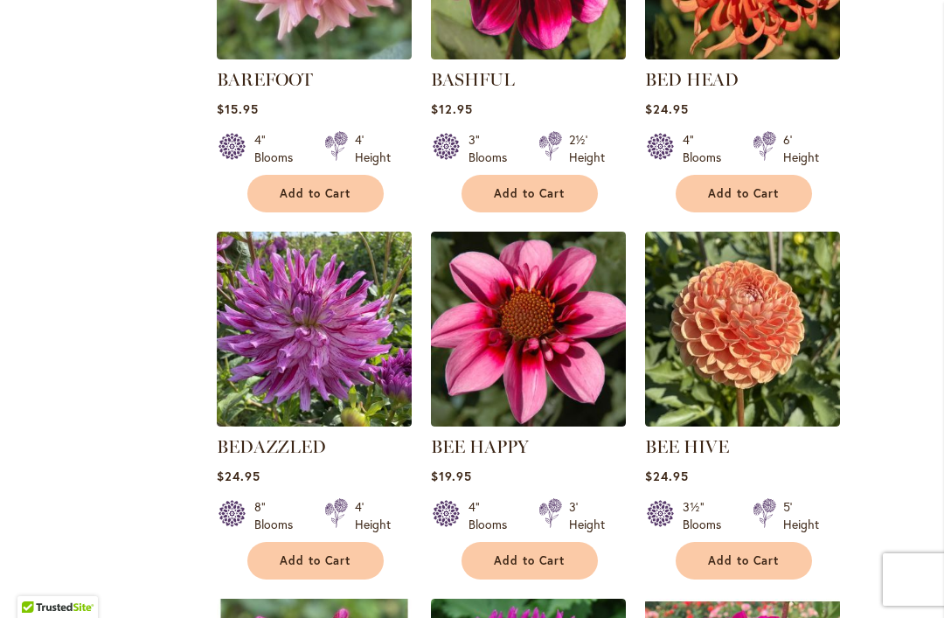
scroll to position [3264, 0]
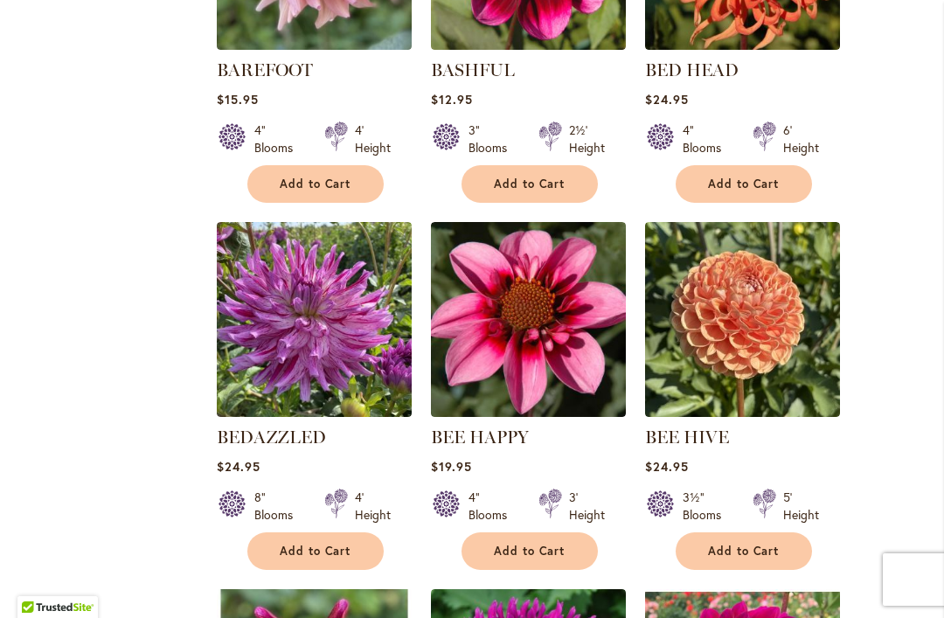
click at [768, 331] on img at bounding box center [742, 319] width 195 height 195
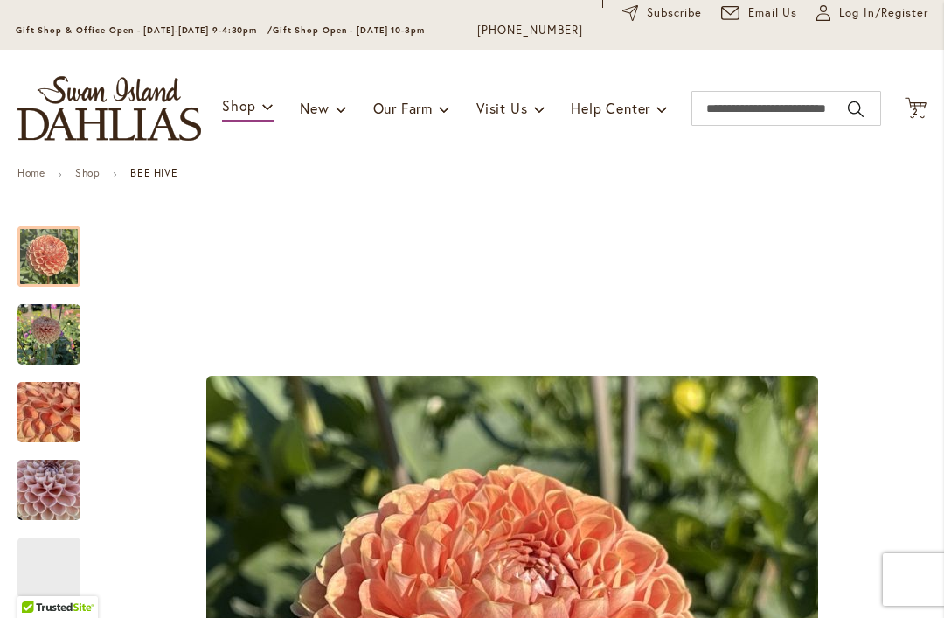
scroll to position [160, 0]
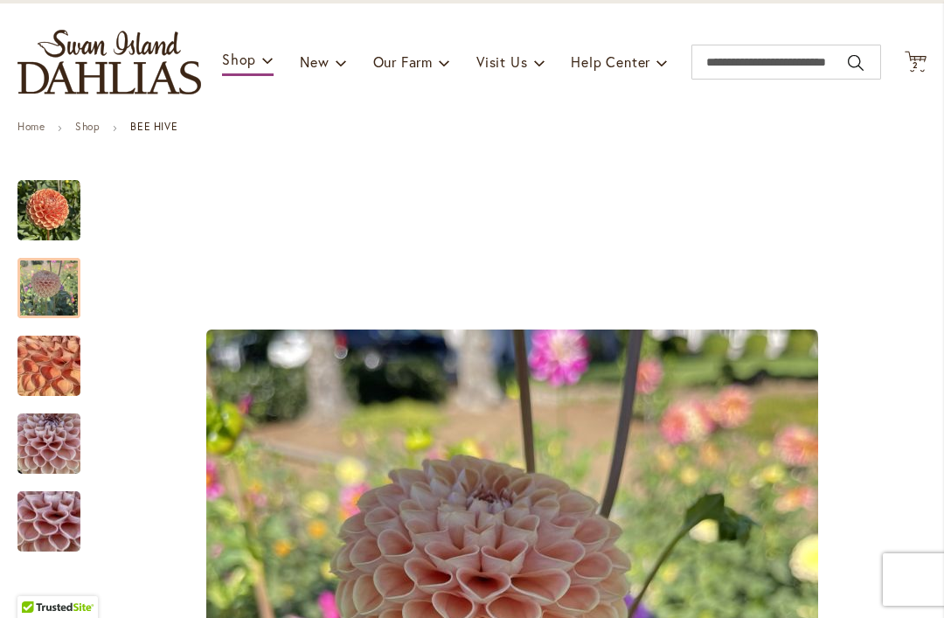
click at [49, 290] on img "BEE HIVE" at bounding box center [48, 288] width 63 height 63
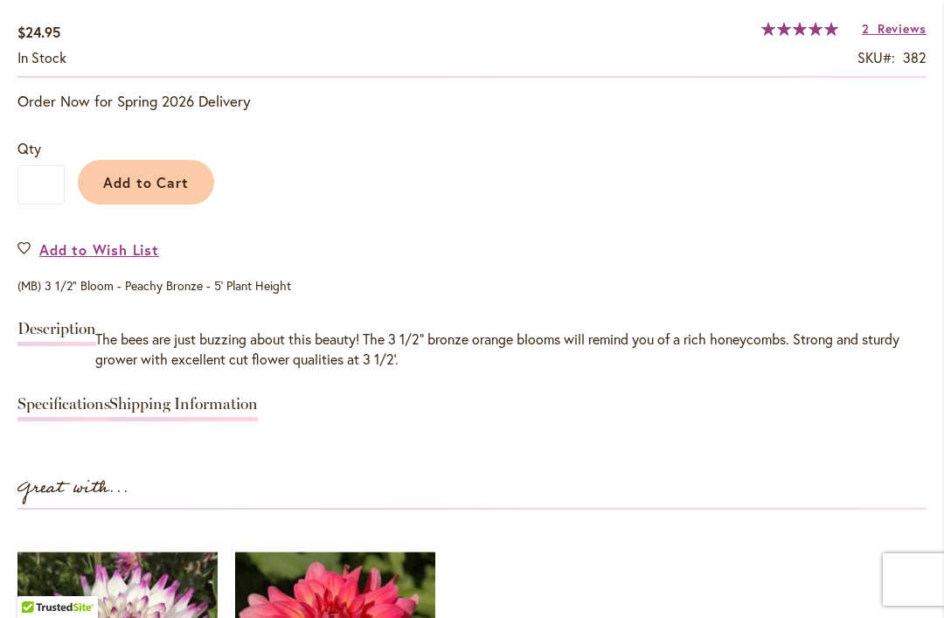
scroll to position [1364, 0]
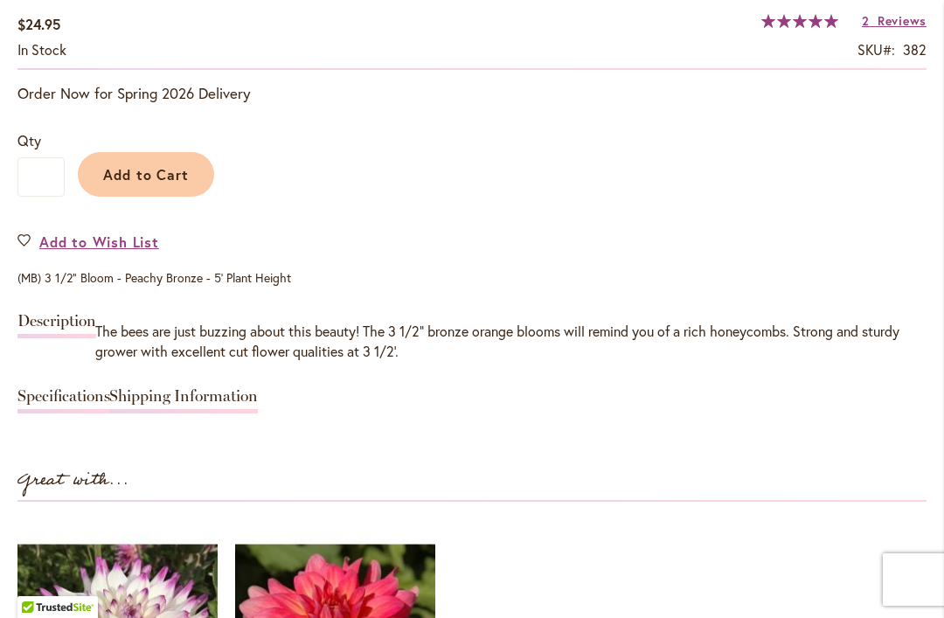
click at [175, 170] on span "Add to Cart" at bounding box center [146, 174] width 87 height 18
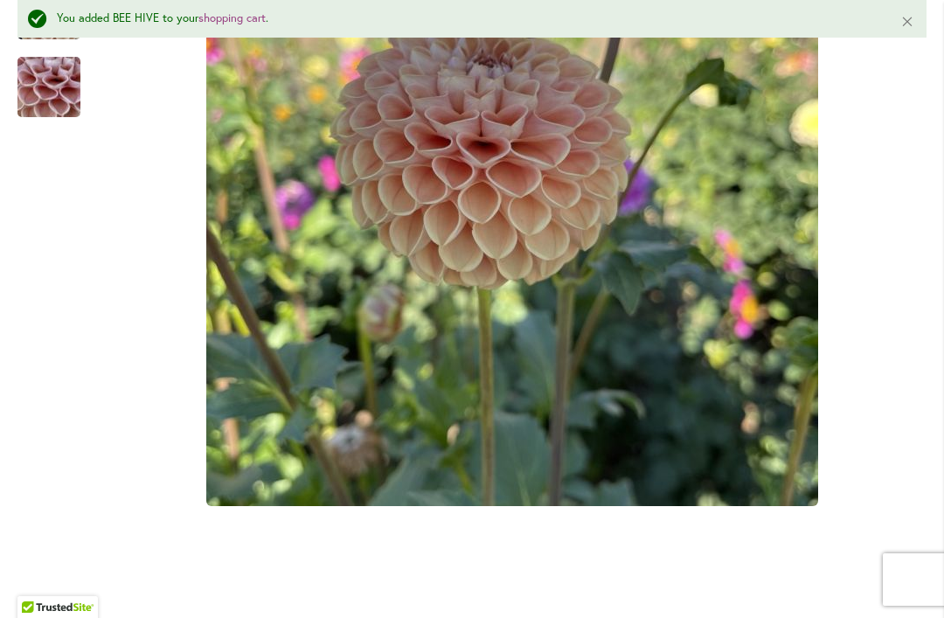
scroll to position [601, 0]
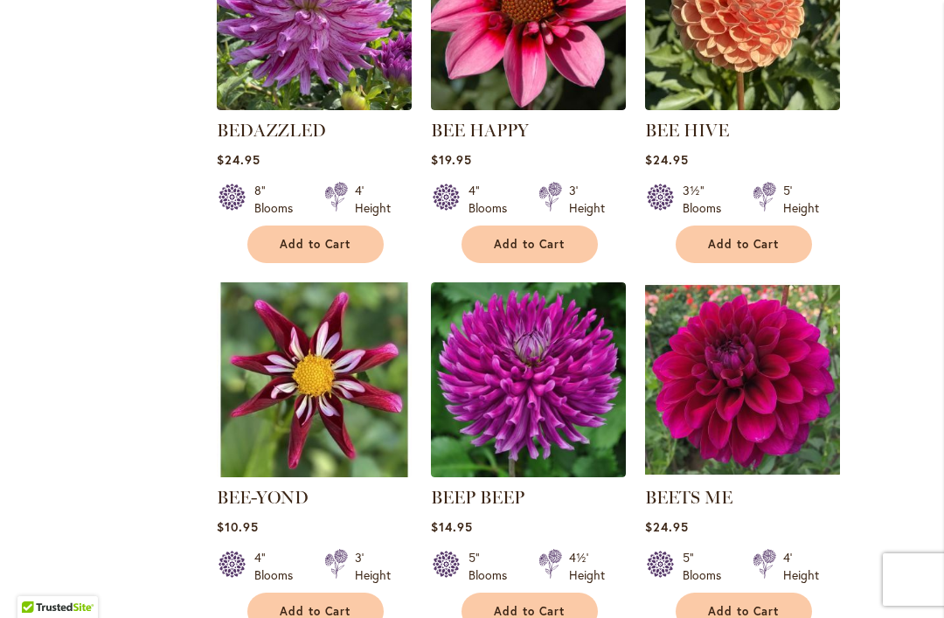
scroll to position [3572, 0]
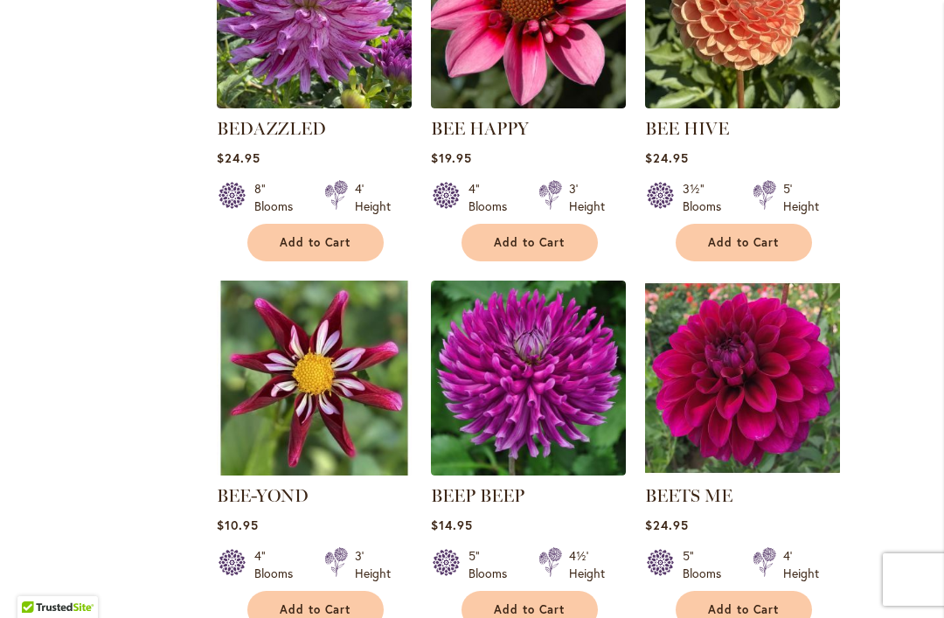
click at [770, 379] on img at bounding box center [742, 378] width 195 height 195
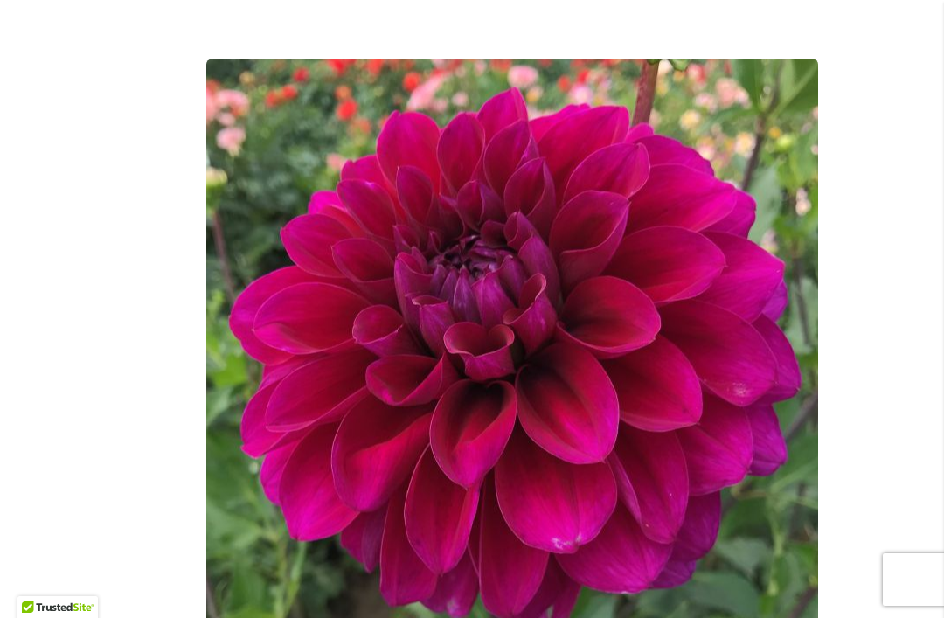
scroll to position [426, 0]
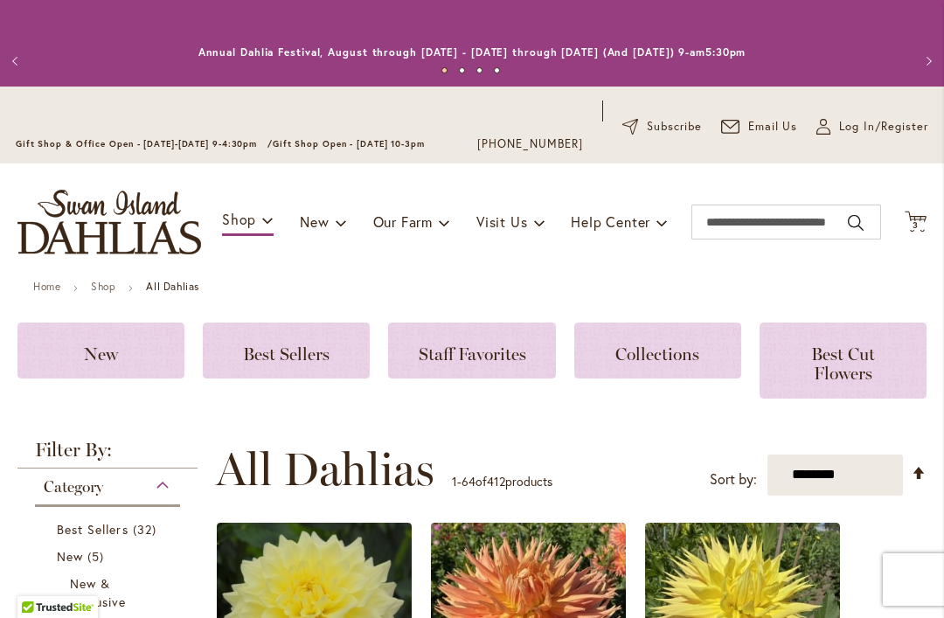
click at [931, 211] on div "Toggle Nav Shop Dahlia Tubers Collections Fresh Cut Dahlias Gardening Supplies …" at bounding box center [472, 222] width 944 height 117
click at [921, 222] on span "3 3 items" at bounding box center [916, 225] width 17 height 9
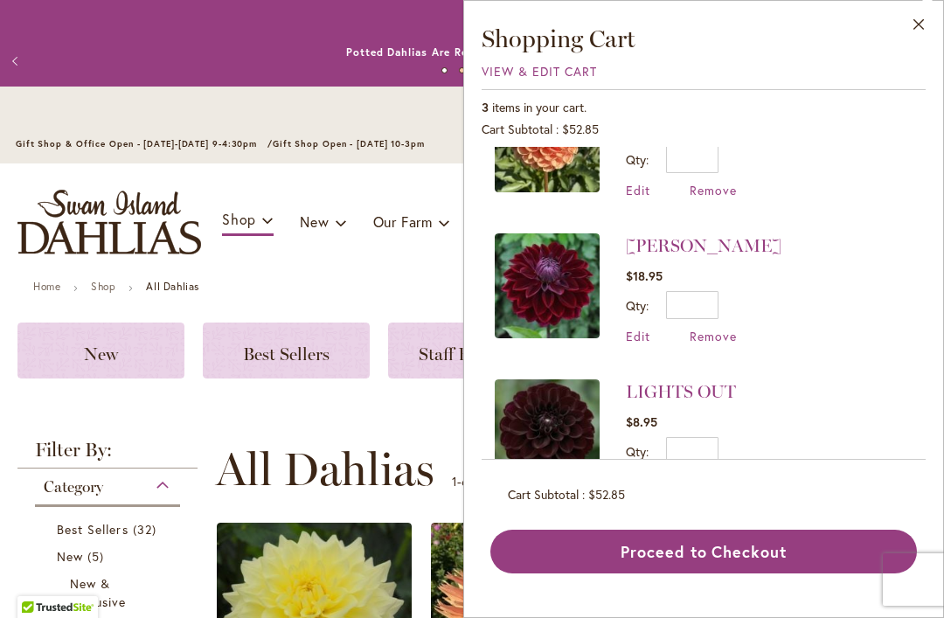
scroll to position [61, 0]
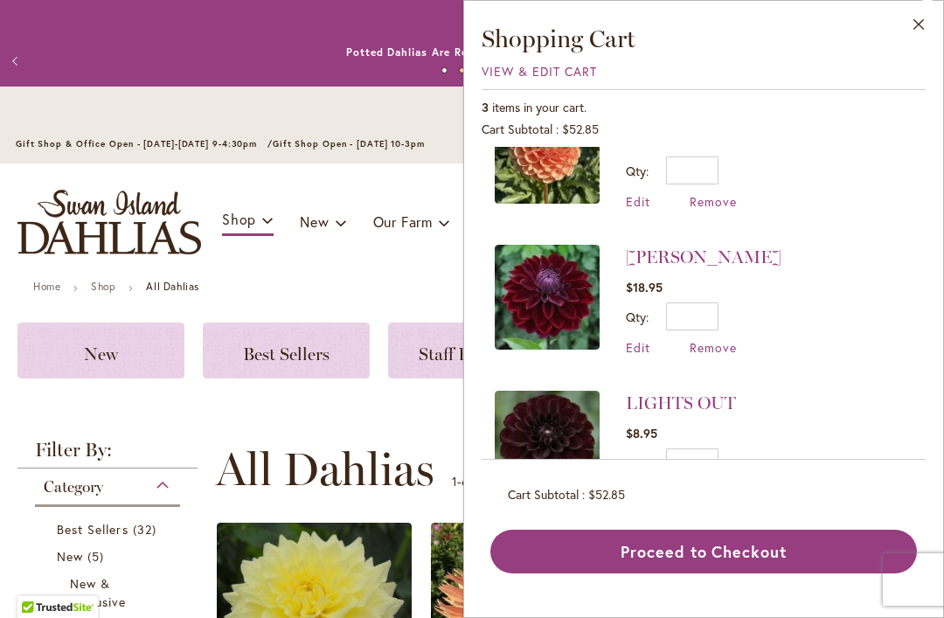
click at [919, 12] on button "Close" at bounding box center [920, 28] width 48 height 55
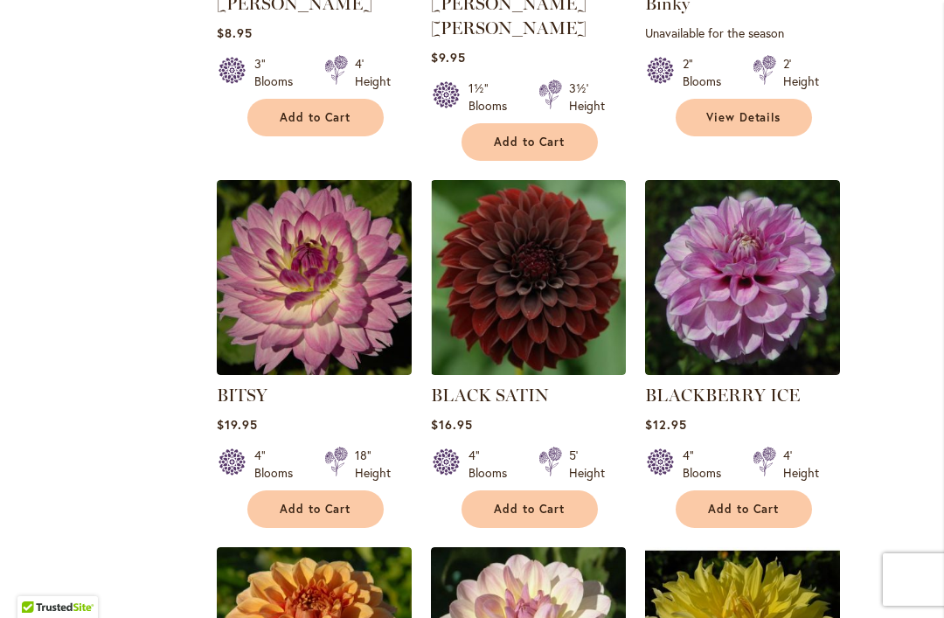
scroll to position [4433, 0]
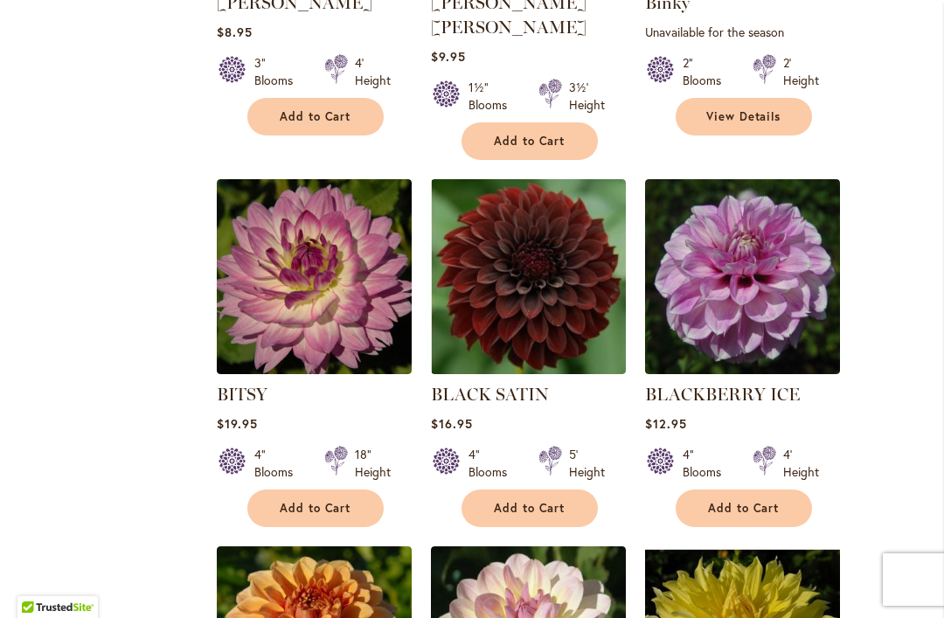
click at [571, 244] on img at bounding box center [528, 276] width 195 height 195
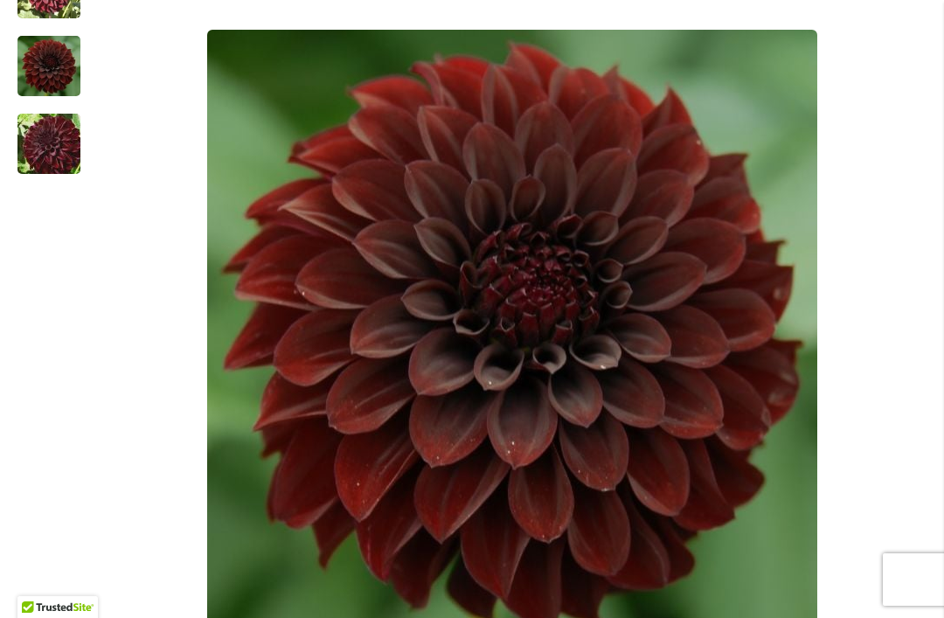
scroll to position [432, 0]
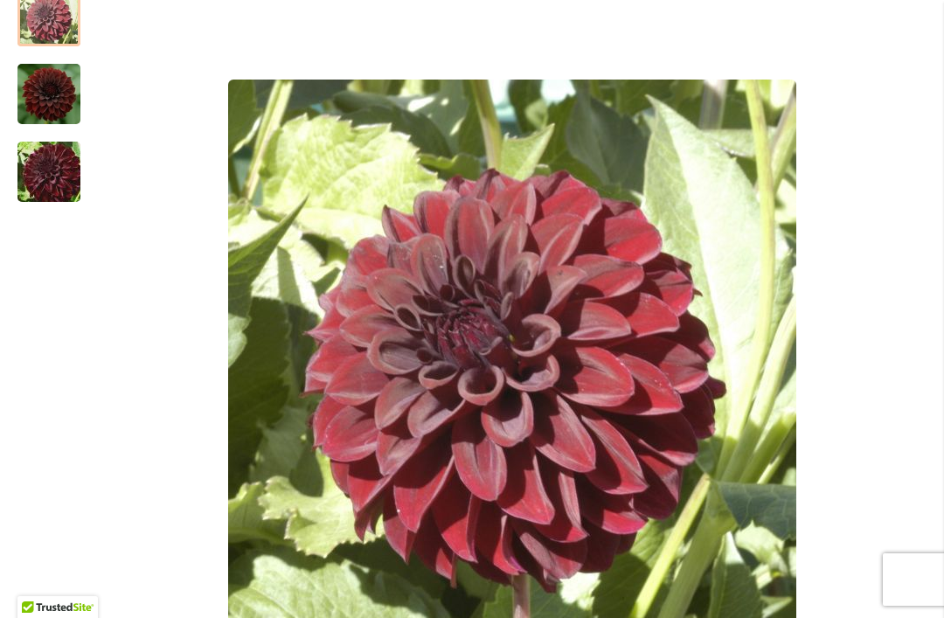
click at [59, 27] on div at bounding box center [48, 16] width 63 height 60
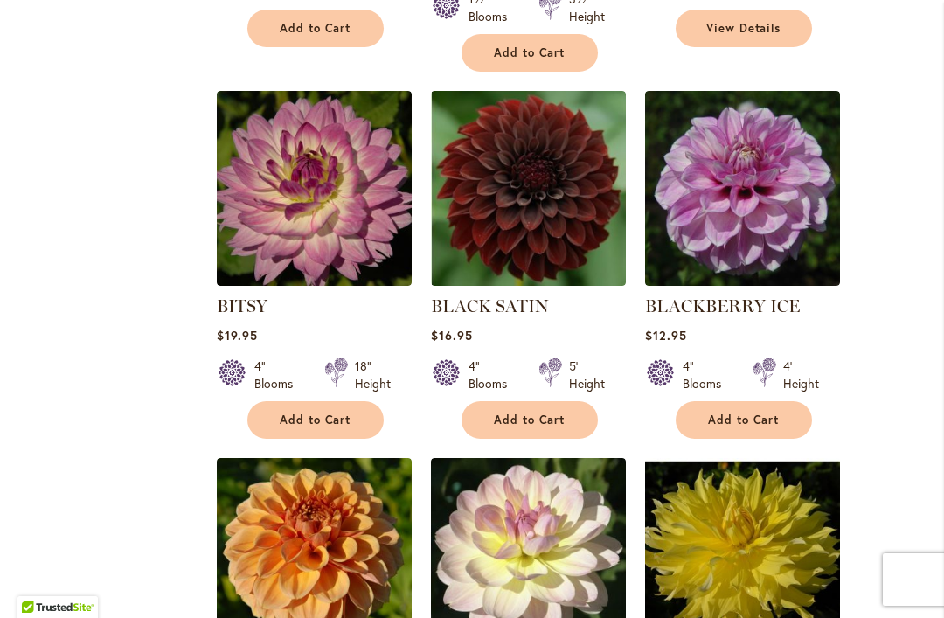
scroll to position [4514, 0]
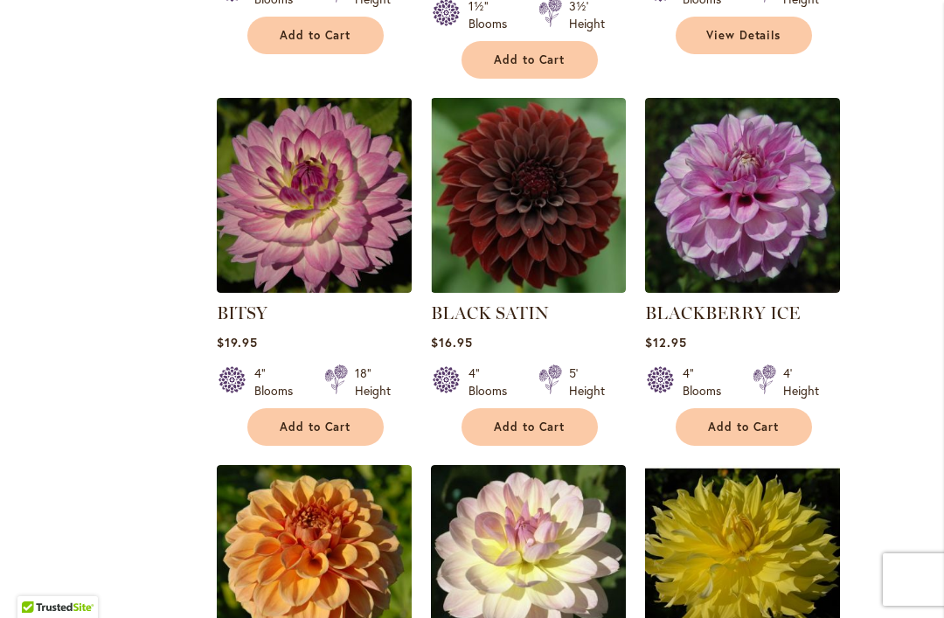
click at [769, 159] on img at bounding box center [742, 195] width 195 height 195
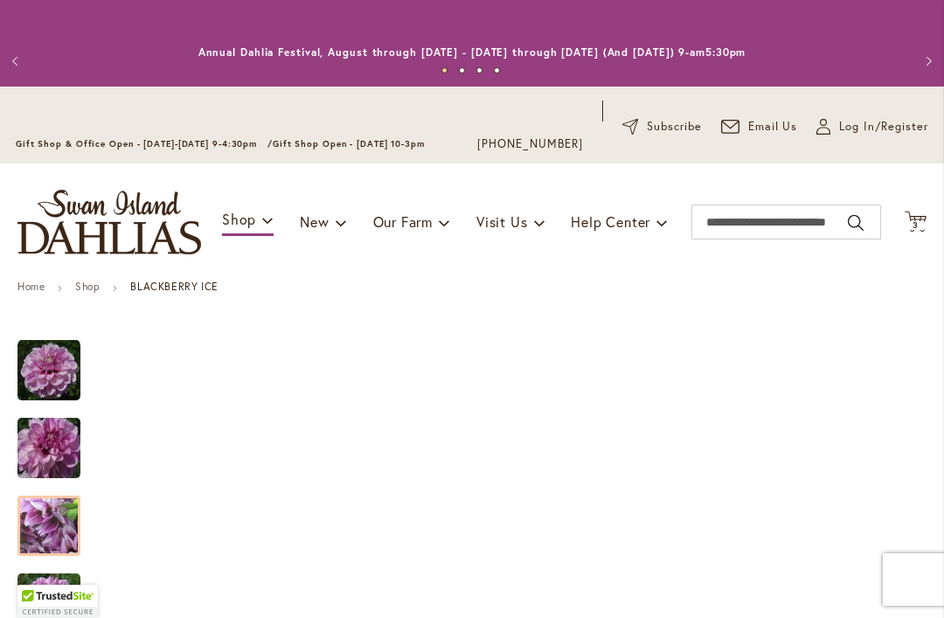
click at [57, 524] on img "BLACKBERRY ICE" at bounding box center [49, 526] width 126 height 94
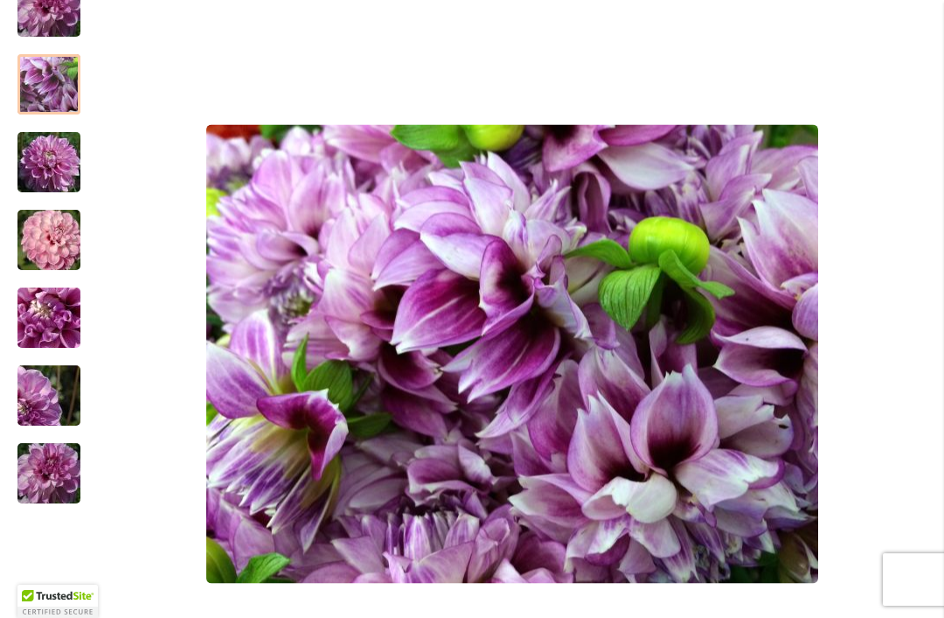
scroll to position [444, 0]
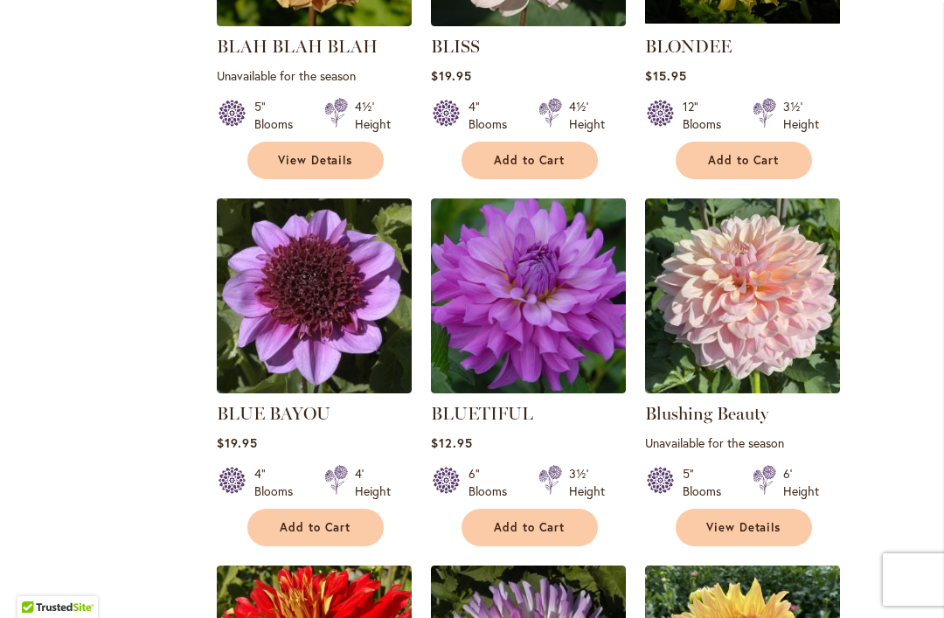
scroll to position [5149, 0]
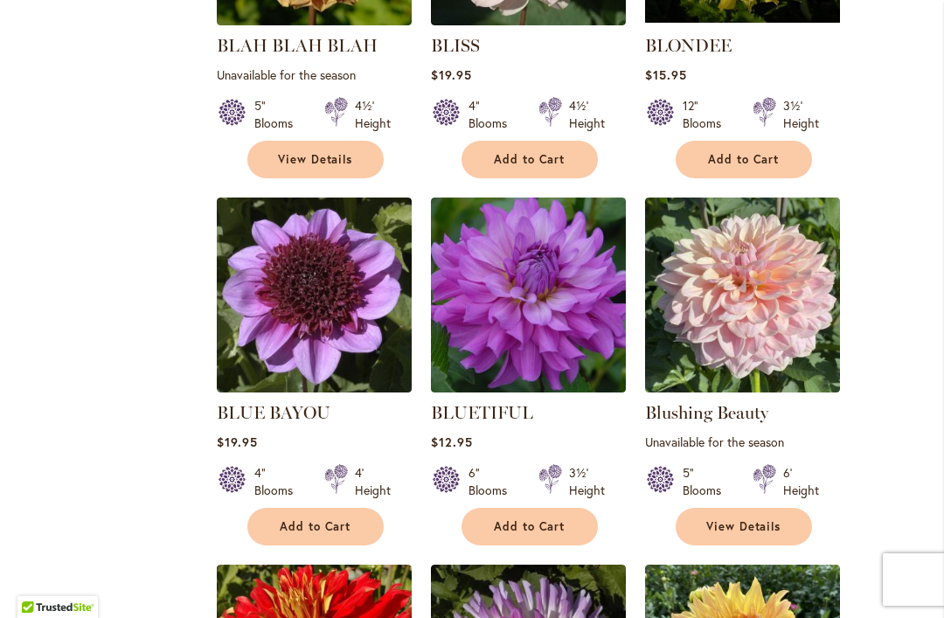
click at [778, 264] on img at bounding box center [742, 295] width 195 height 195
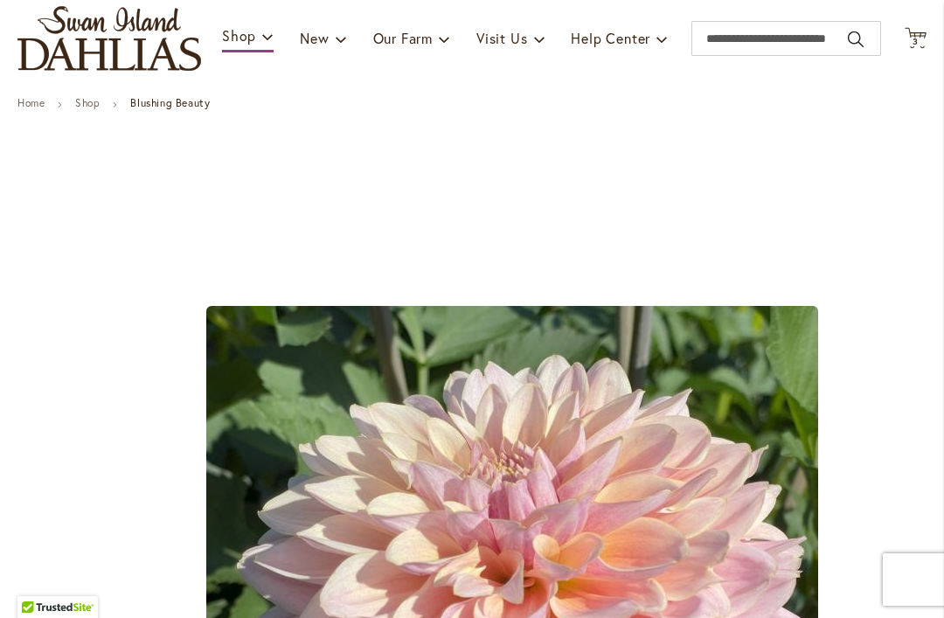
scroll to position [150, 0]
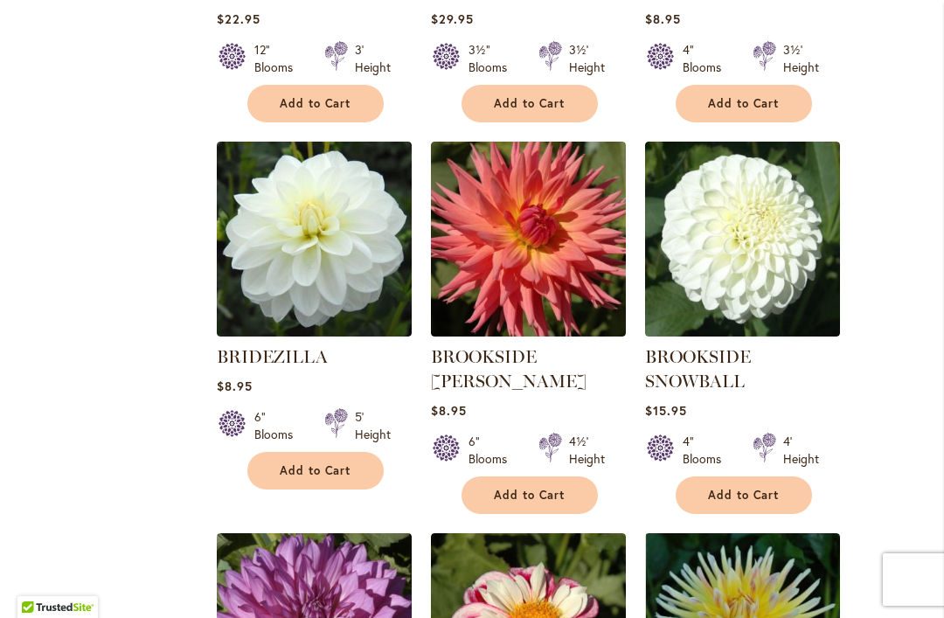
scroll to position [6679, 0]
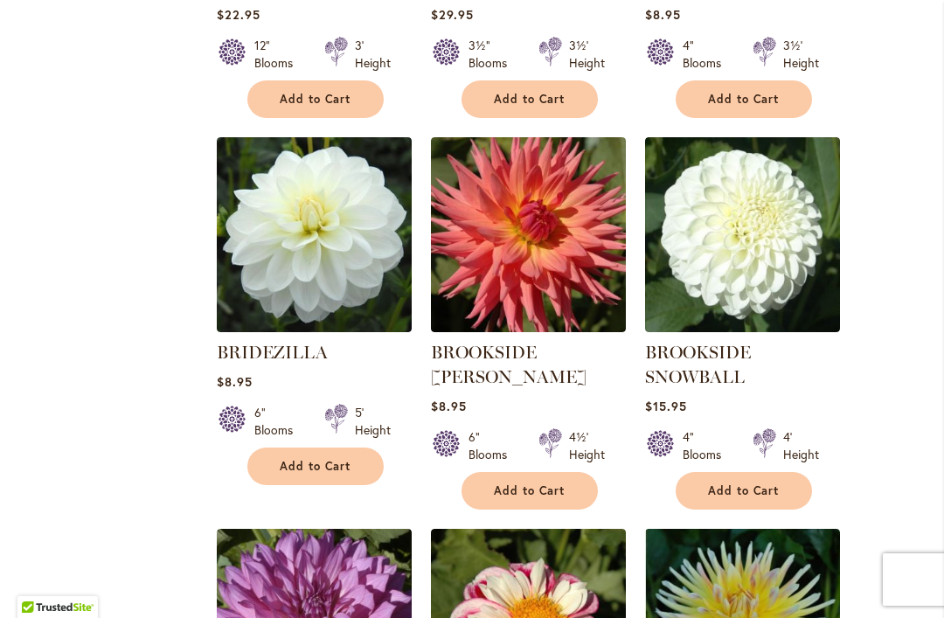
click at [776, 484] on span "Add to Cart" at bounding box center [744, 491] width 72 height 15
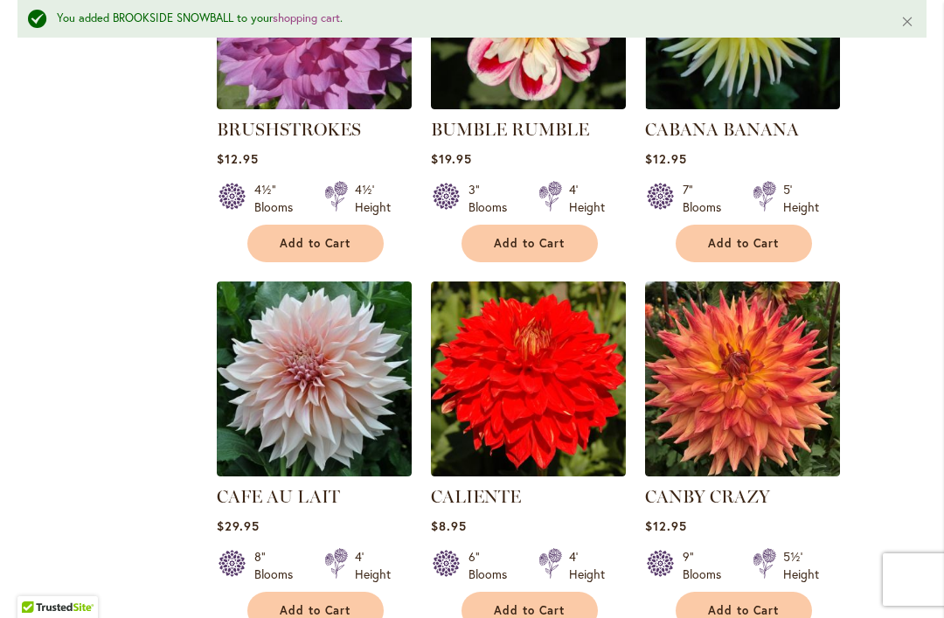
scroll to position [7347, 0]
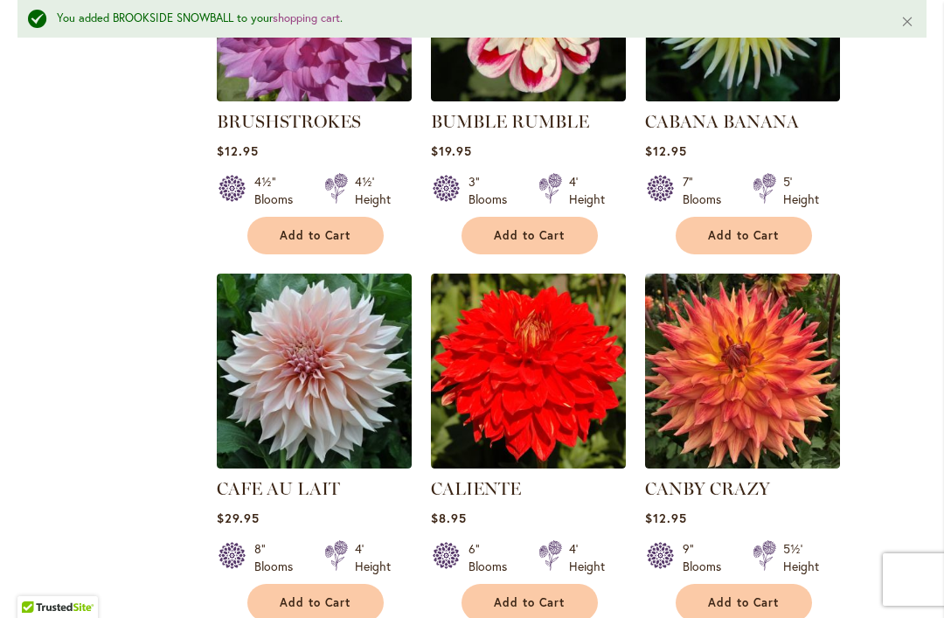
click at [320, 359] on img at bounding box center [314, 371] width 195 height 195
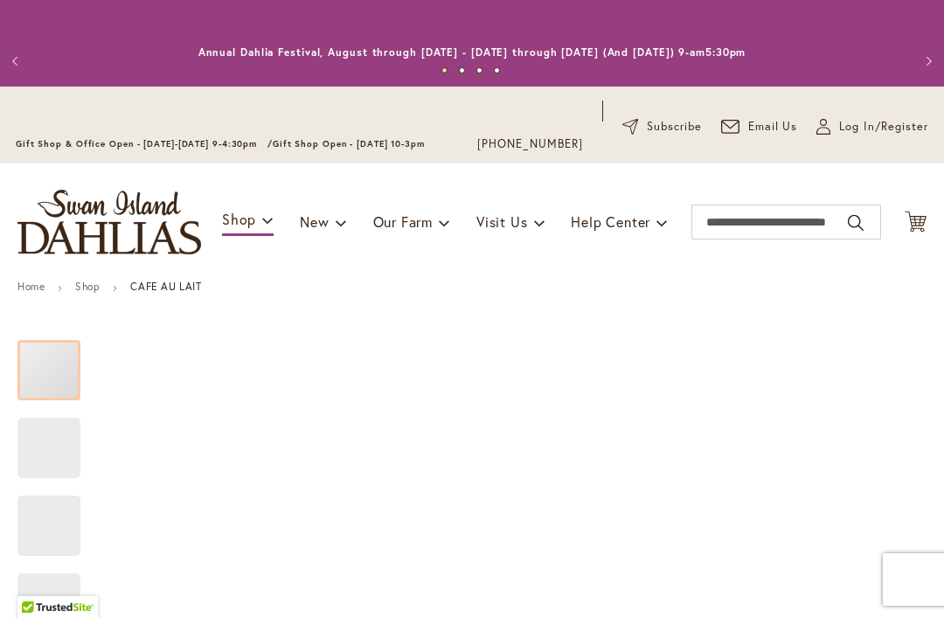
scroll to position [105, 0]
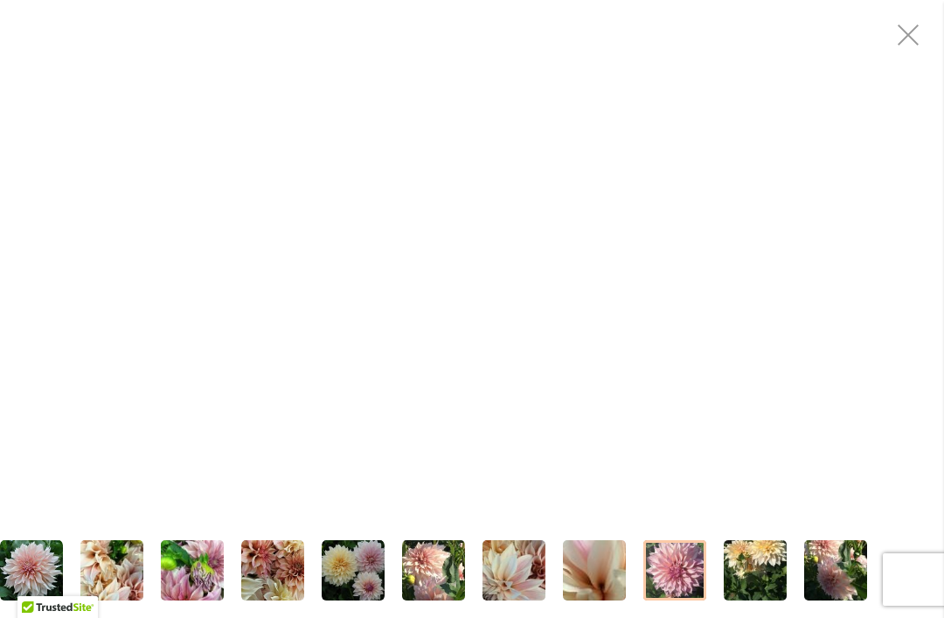
click at [677, 560] on img "Café Au Lait" at bounding box center [675, 571] width 63 height 84
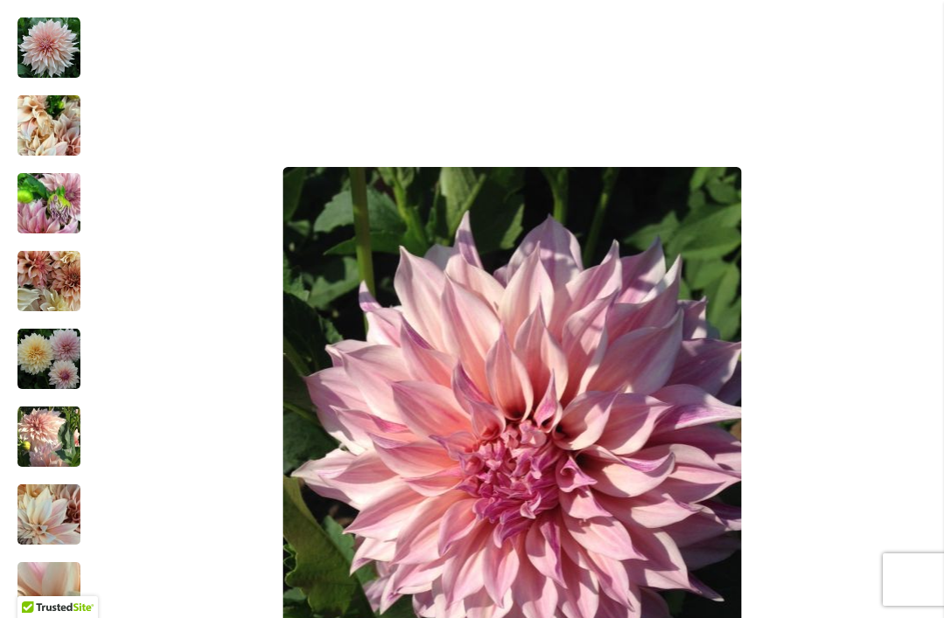
click at [52, 509] on img "Café Au Lait" at bounding box center [48, 515] width 63 height 84
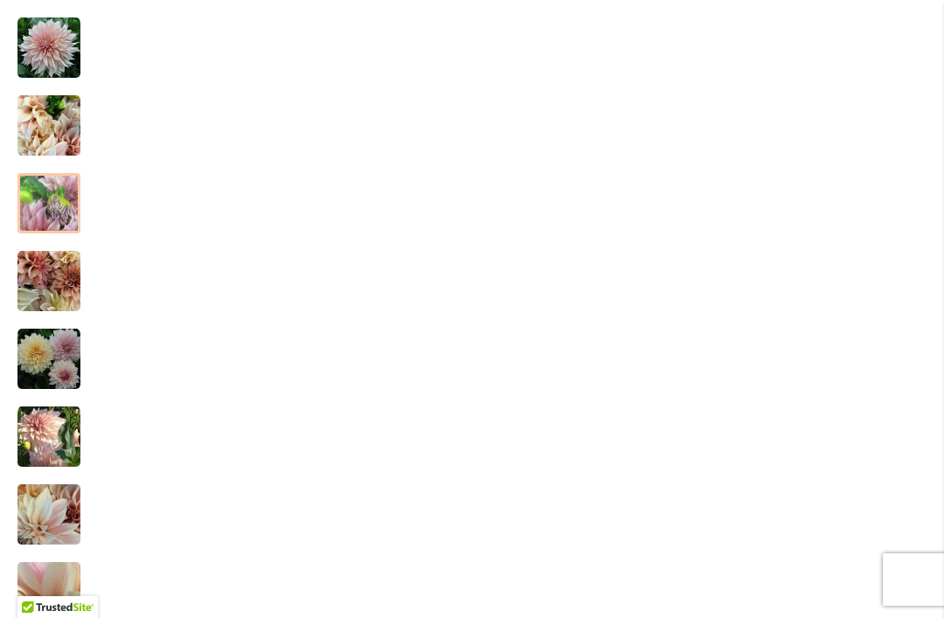
click at [49, 206] on img "Café Au Lait" at bounding box center [48, 204] width 63 height 84
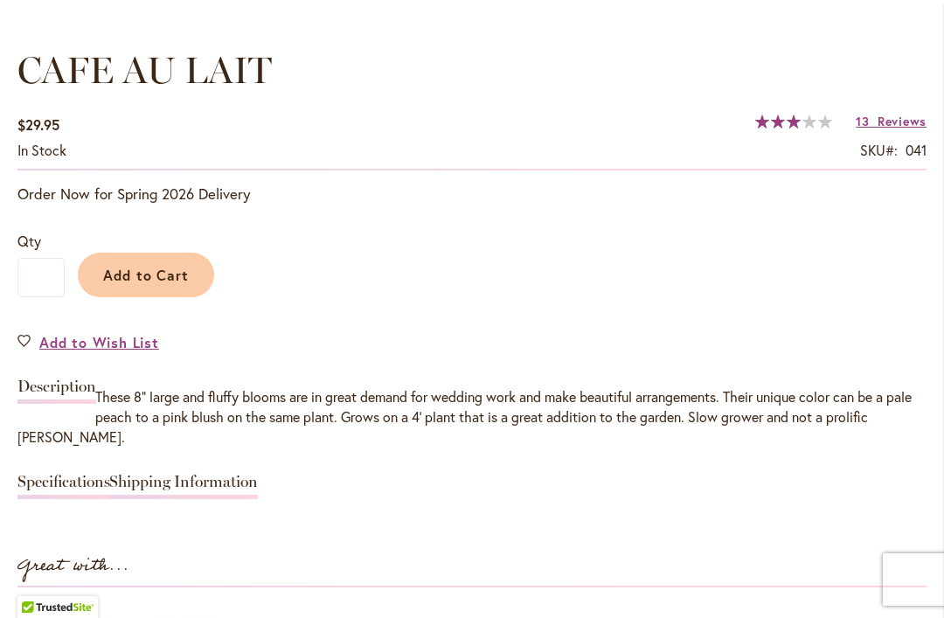
scroll to position [1258, 0]
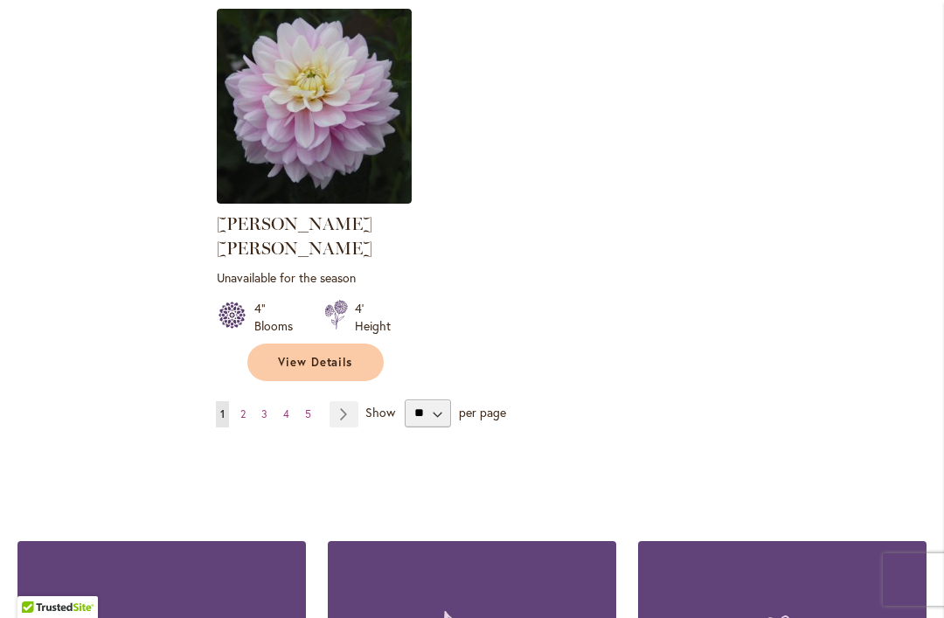
scroll to position [8301, 0]
click at [245, 408] on span "2" at bounding box center [242, 414] width 5 height 13
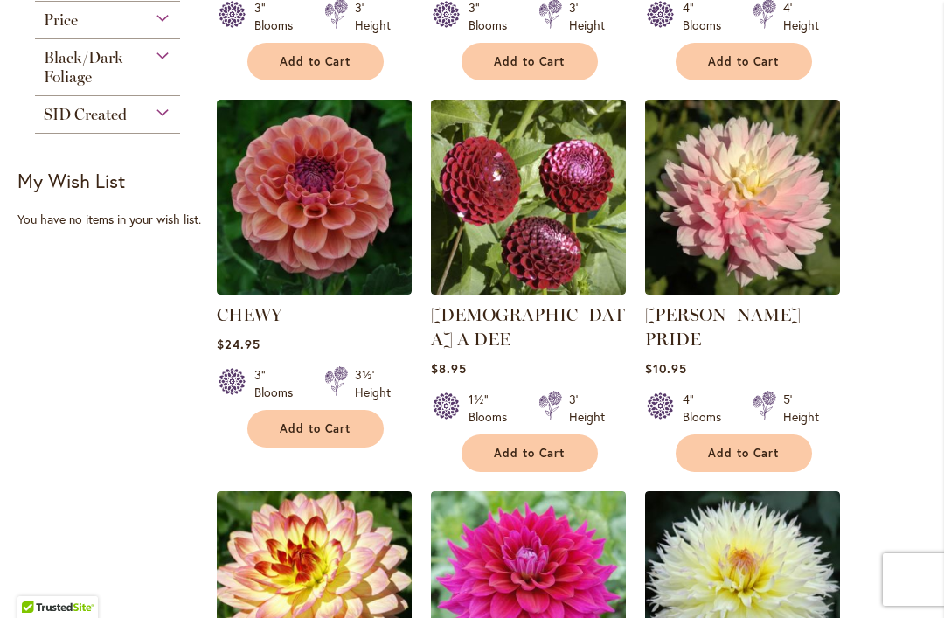
scroll to position [1159, 0]
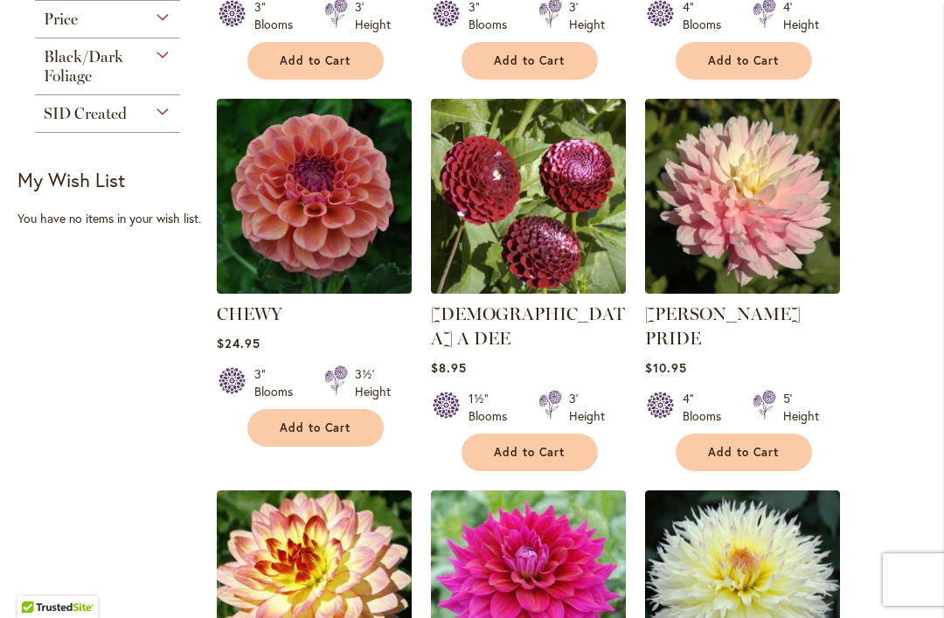
click at [783, 218] on img at bounding box center [742, 196] width 195 height 195
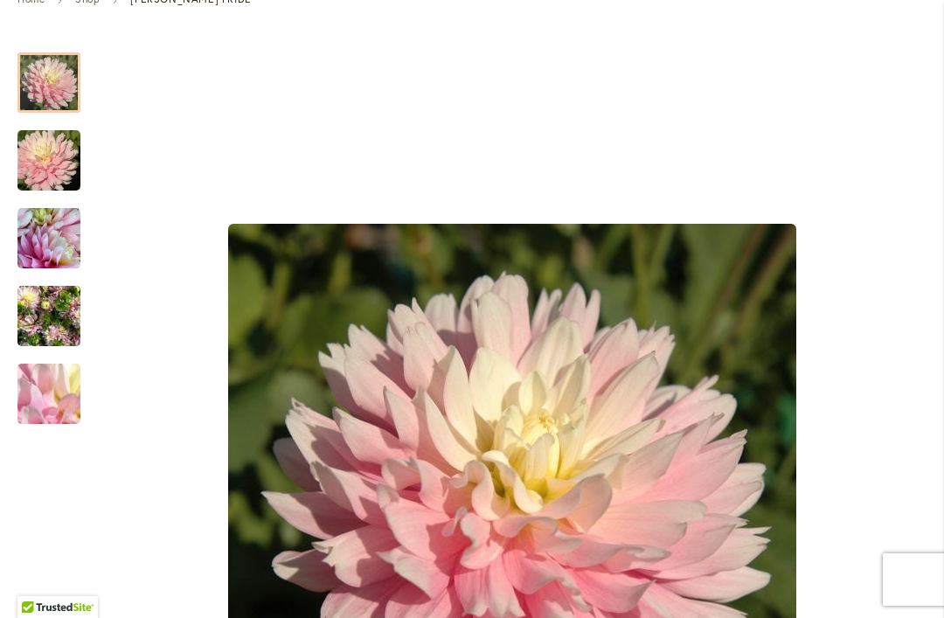
scroll to position [291, 0]
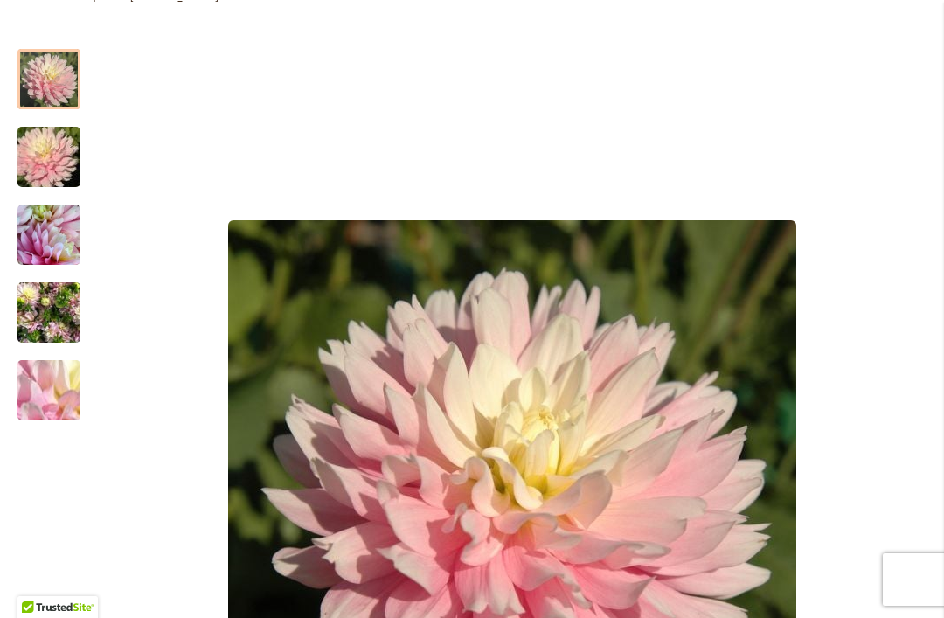
click at [44, 238] on img "CHILSON'S PRIDE" at bounding box center [48, 235] width 63 height 63
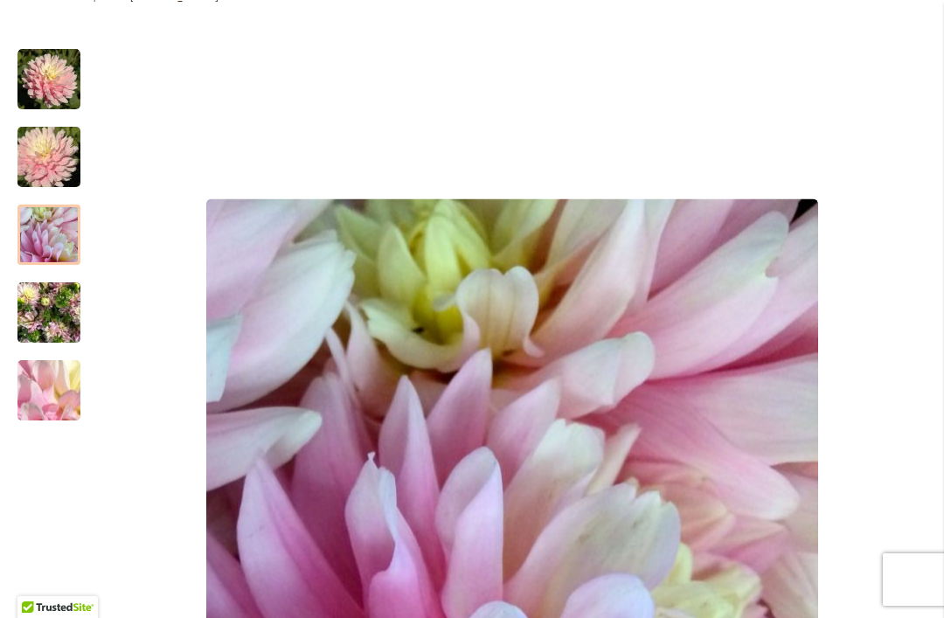
click at [39, 150] on img "CHILSON'S PRIDE" at bounding box center [49, 157] width 126 height 84
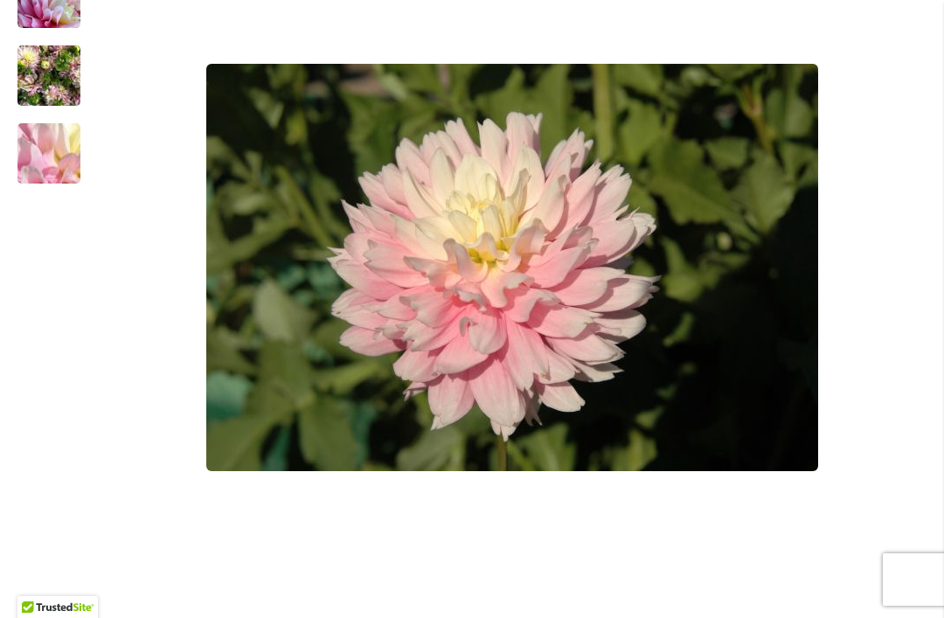
scroll to position [527, 0]
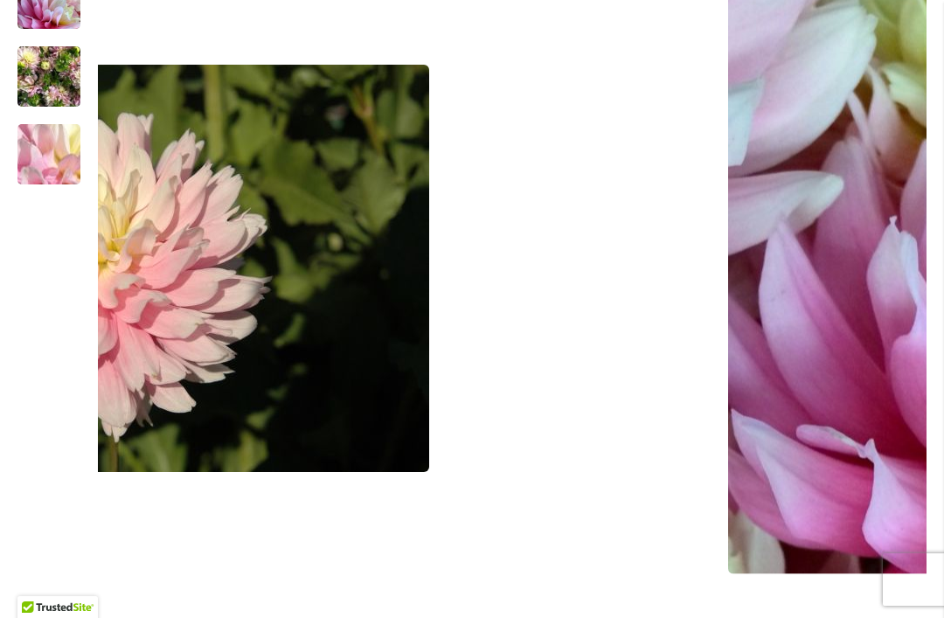
click at [50, 149] on img "CHILSON'S PRIDE" at bounding box center [49, 155] width 126 height 94
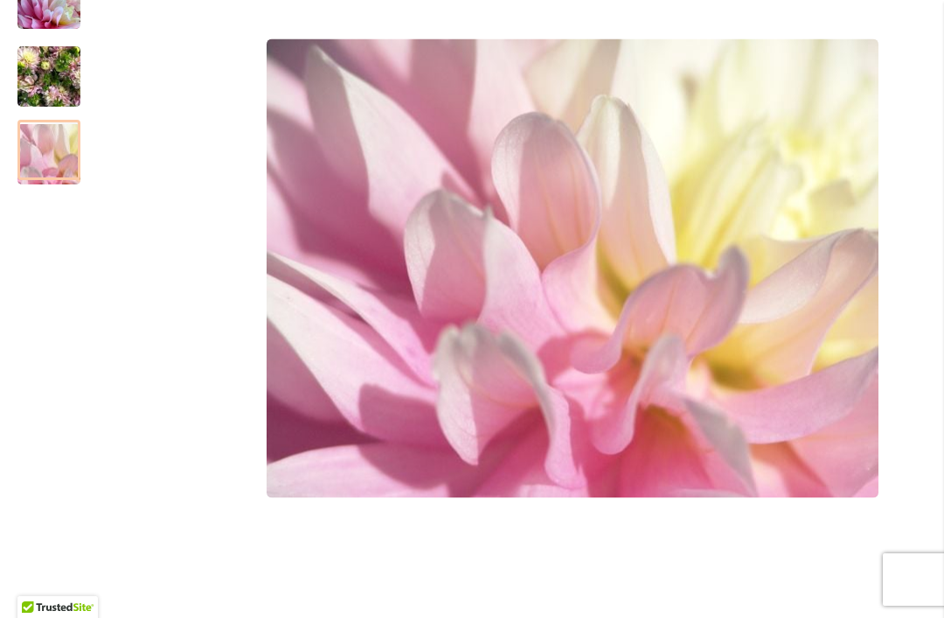
click at [48, 78] on img "CHILSON'S PRIDE" at bounding box center [48, 77] width 63 height 84
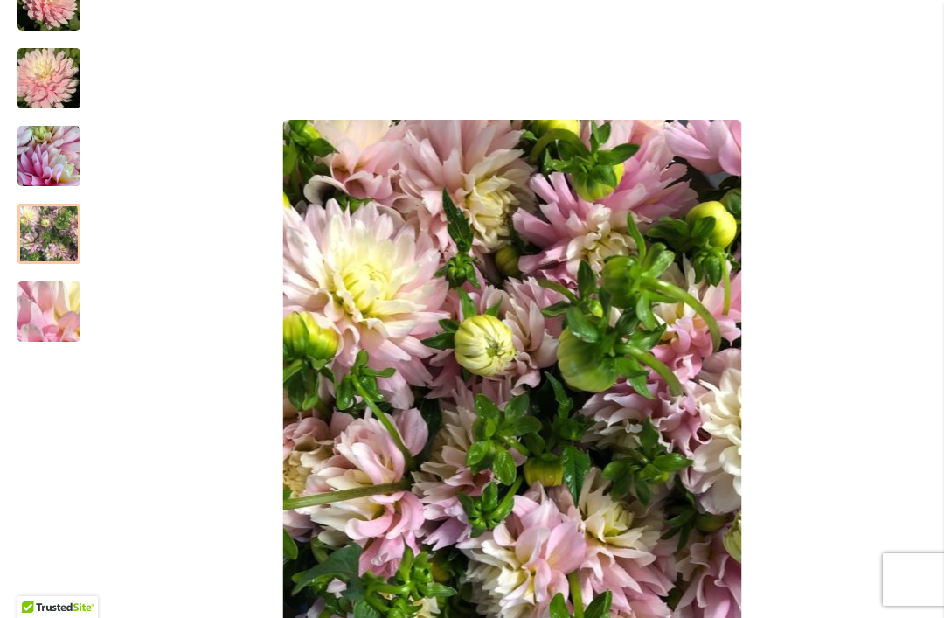
scroll to position [373, 0]
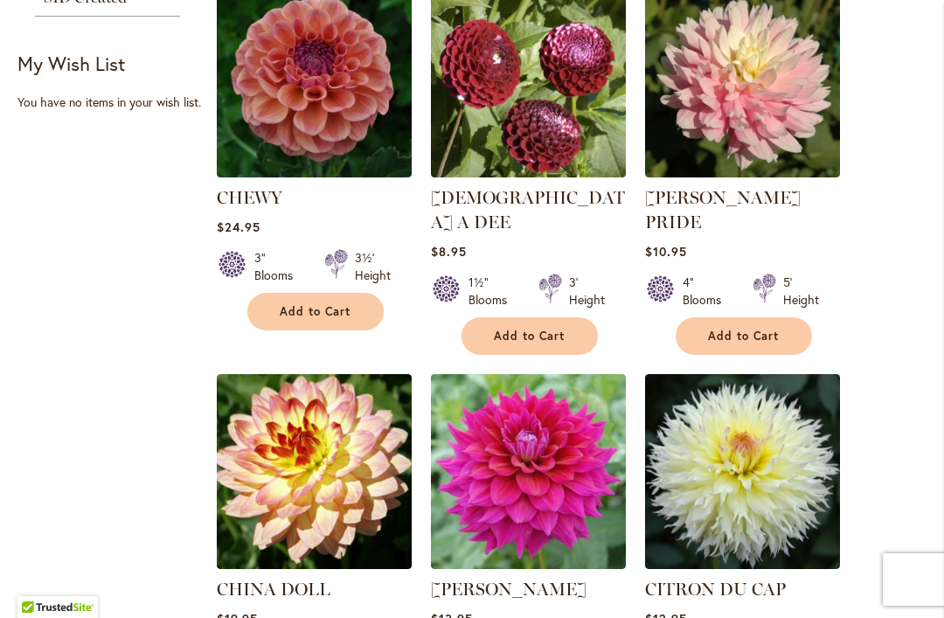
scroll to position [1277, 0]
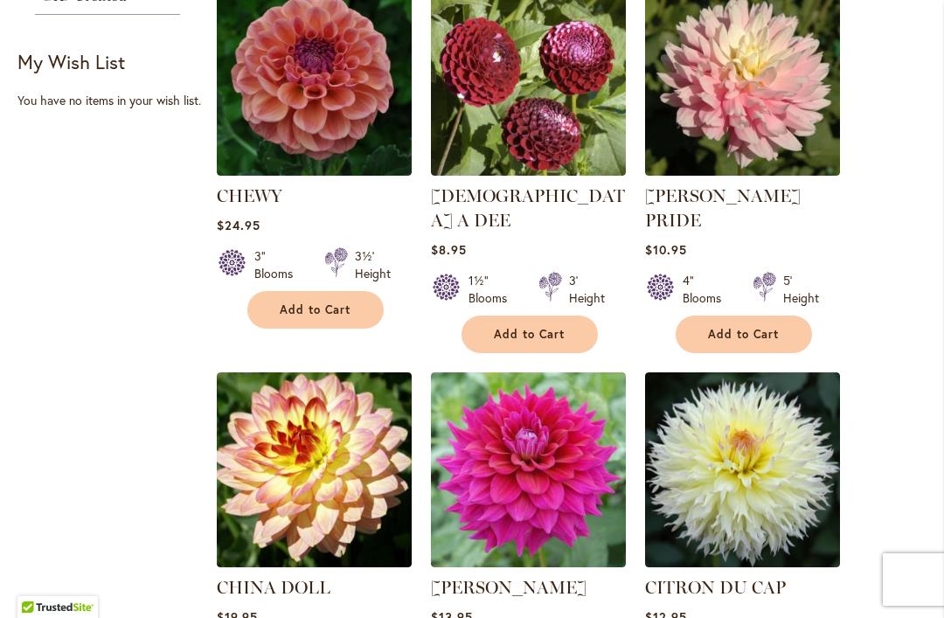
click at [544, 97] on img at bounding box center [528, 78] width 195 height 195
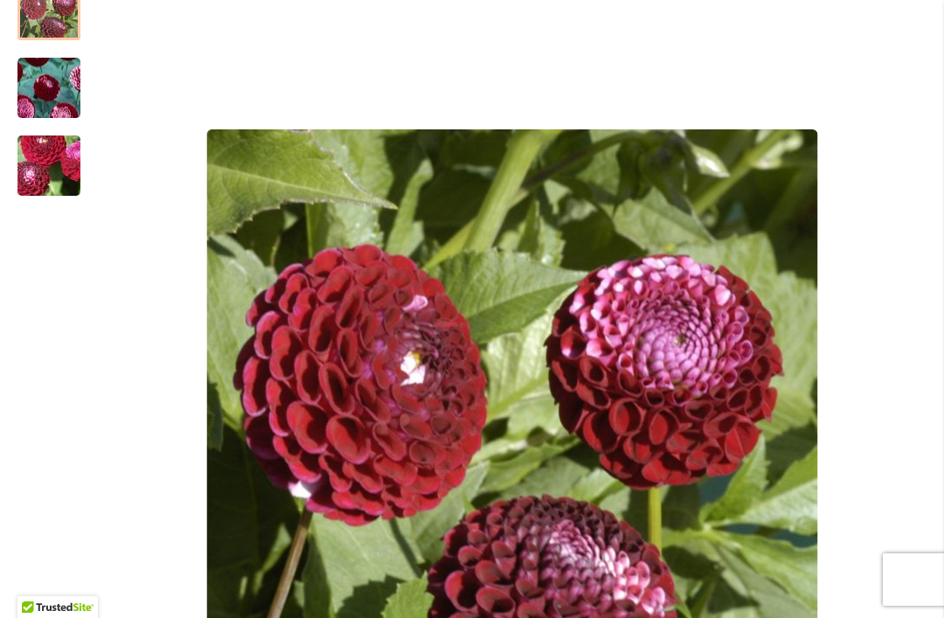
scroll to position [359, 0]
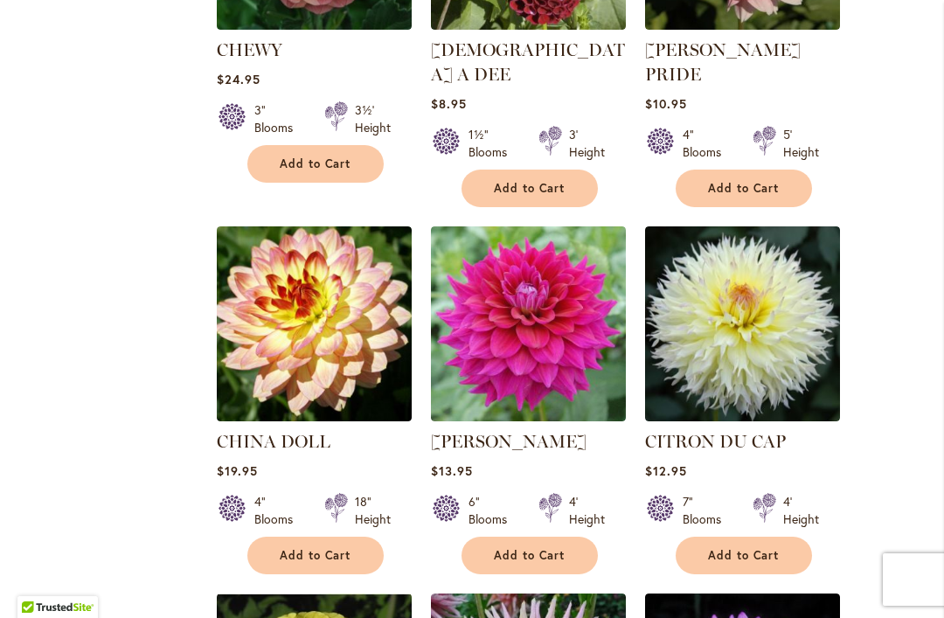
scroll to position [1345, 0]
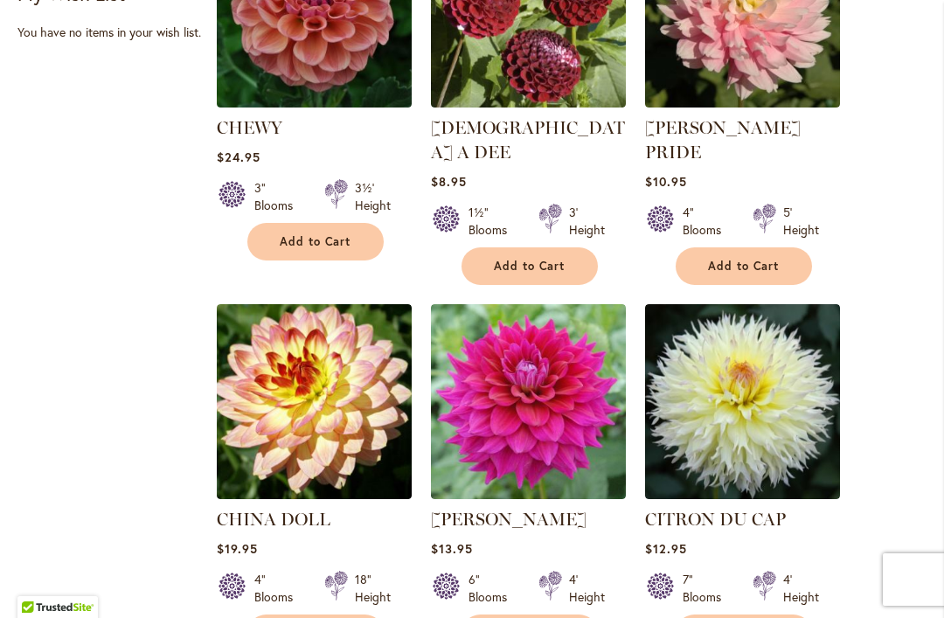
click at [327, 33] on img at bounding box center [314, 10] width 195 height 195
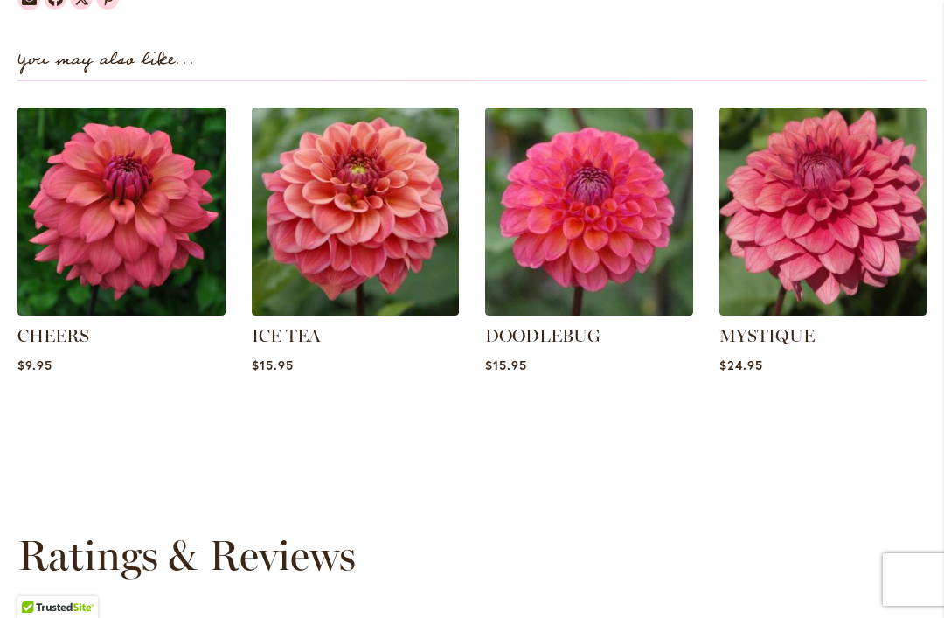
scroll to position [2270, 0]
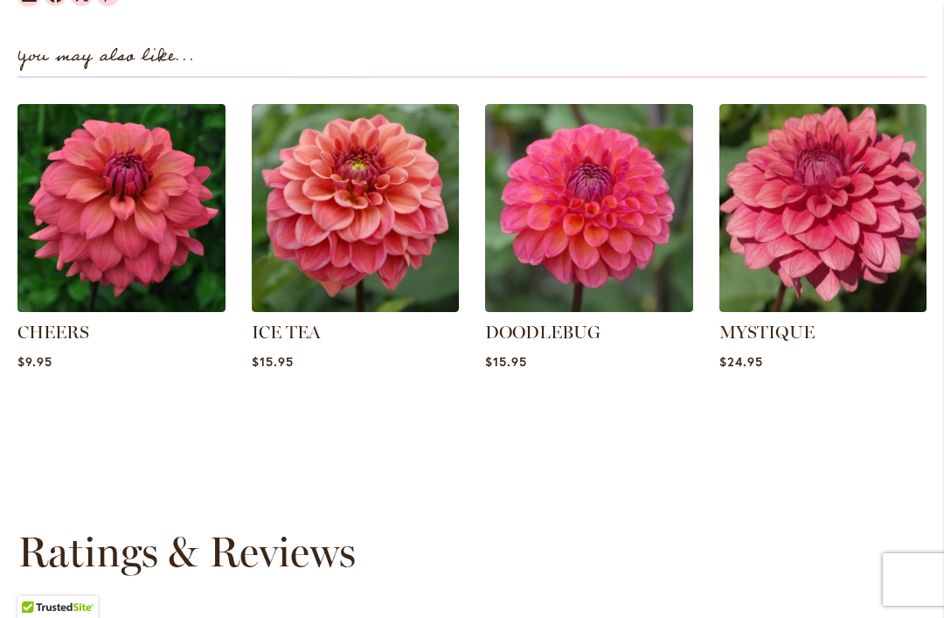
click at [391, 220] on img at bounding box center [356, 208] width 208 height 208
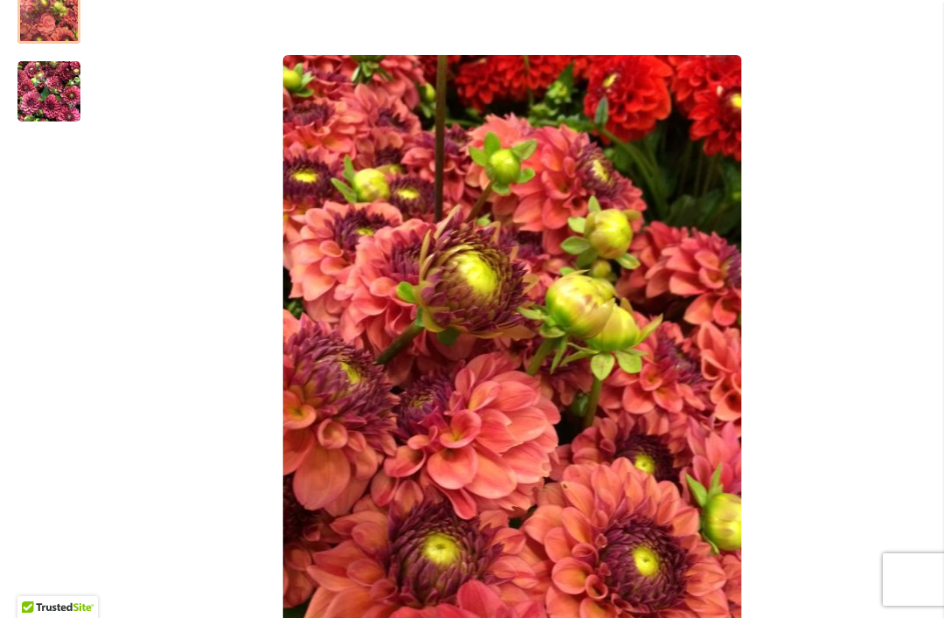
scroll to position [434, 0]
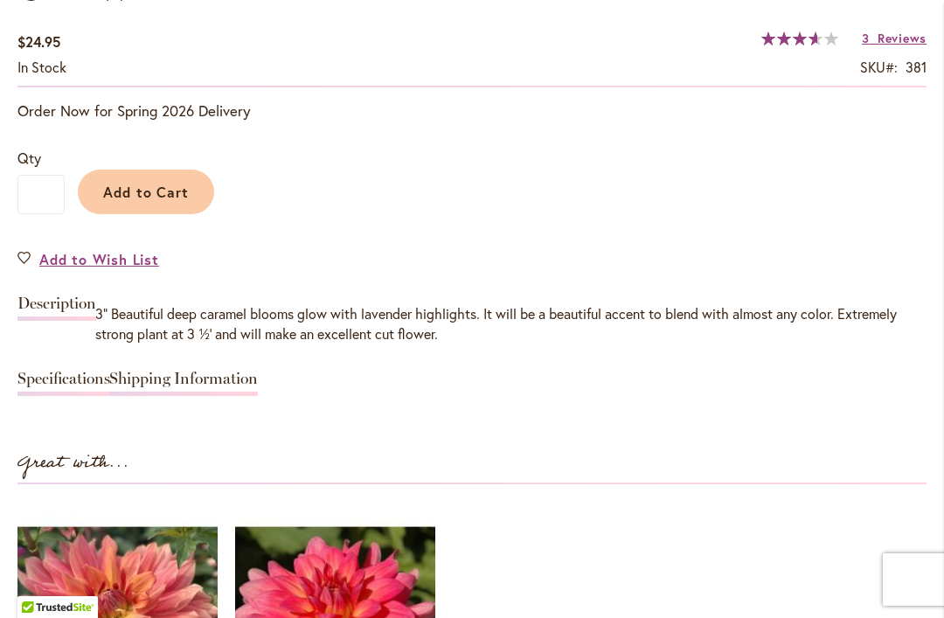
scroll to position [1398, 0]
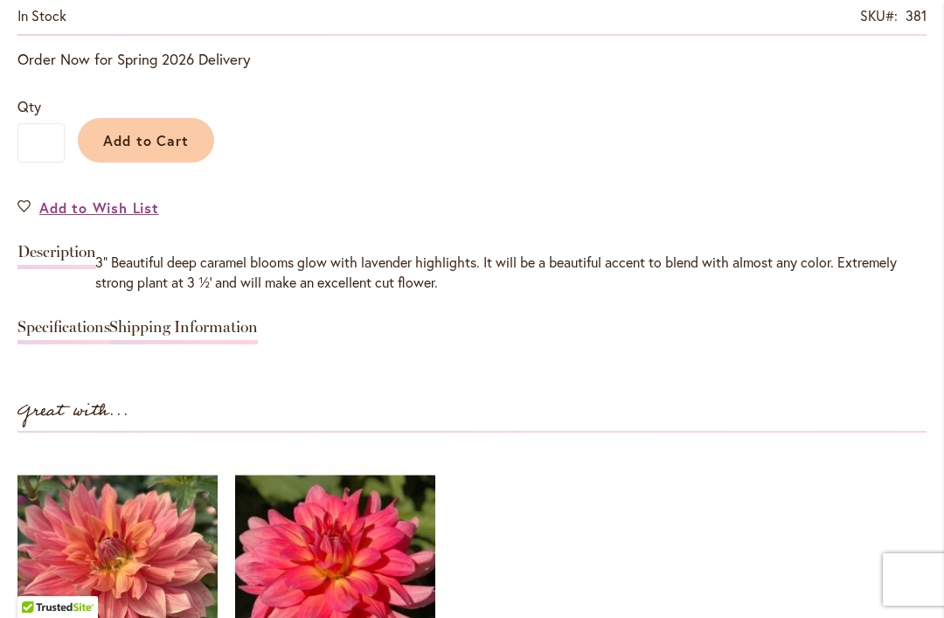
click at [153, 142] on span "Add to Cart" at bounding box center [146, 140] width 87 height 18
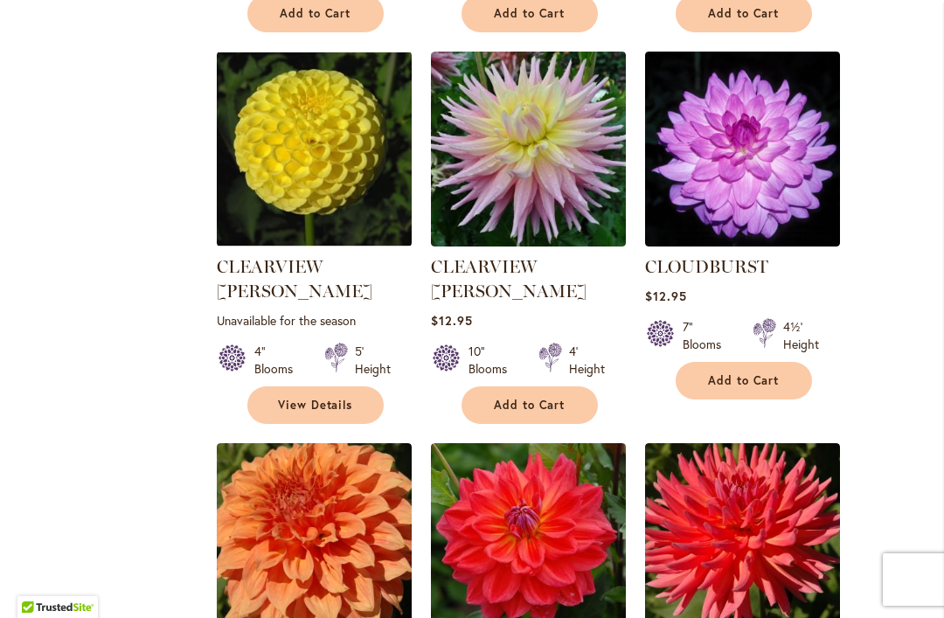
scroll to position [1967, 0]
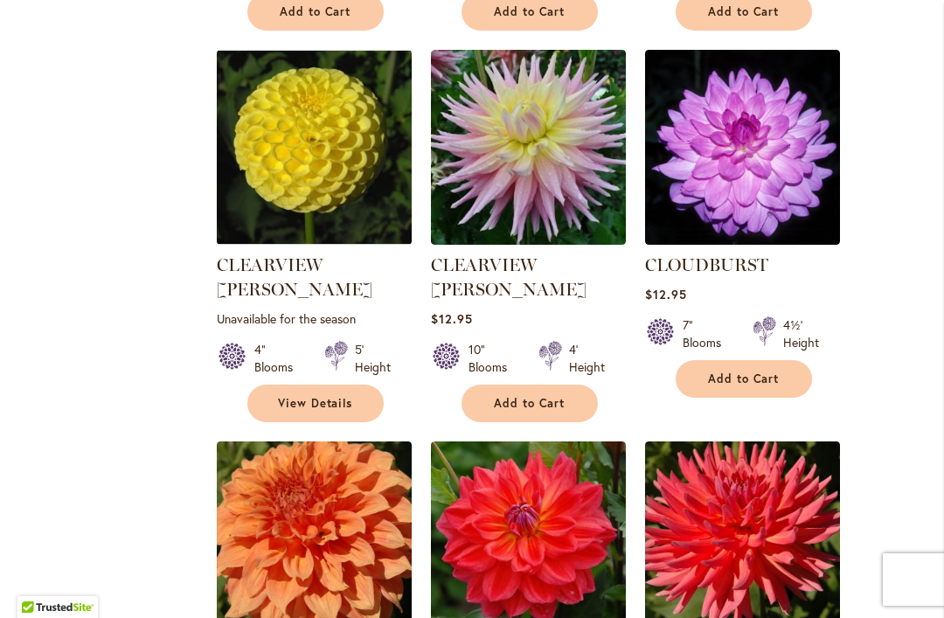
click at [317, 138] on img at bounding box center [314, 147] width 195 height 195
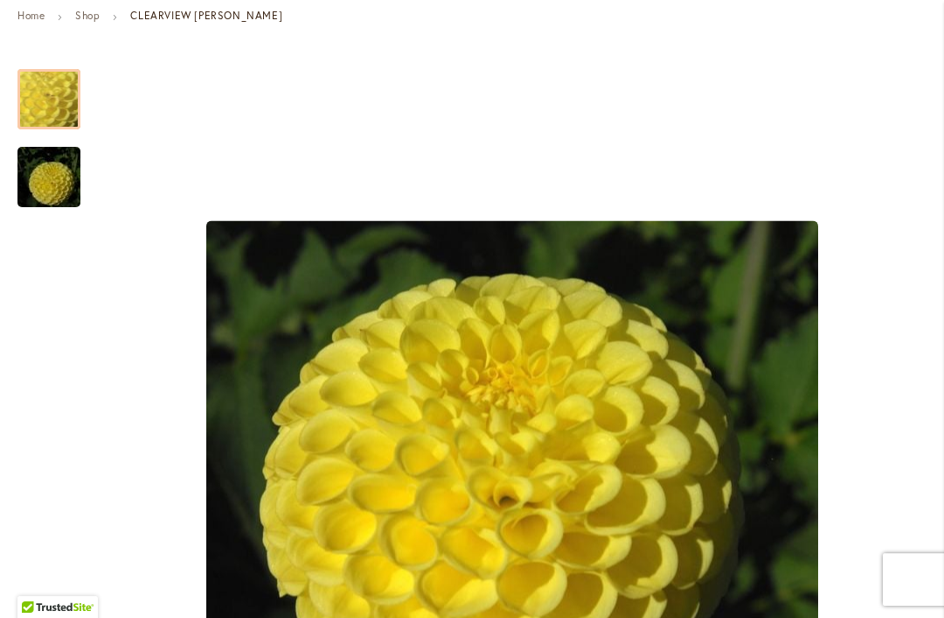
scroll to position [267, 0]
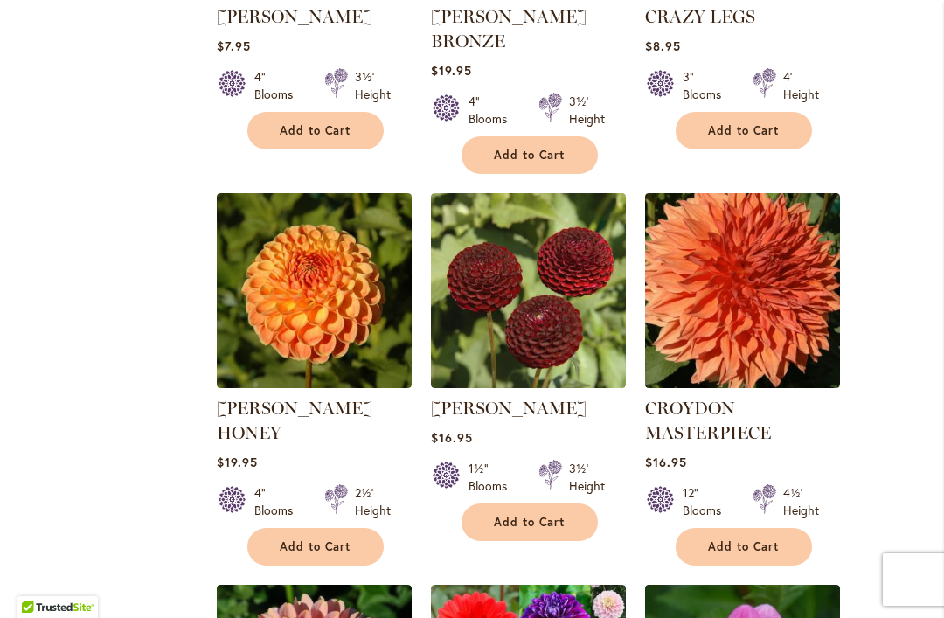
scroll to position [2980, 0]
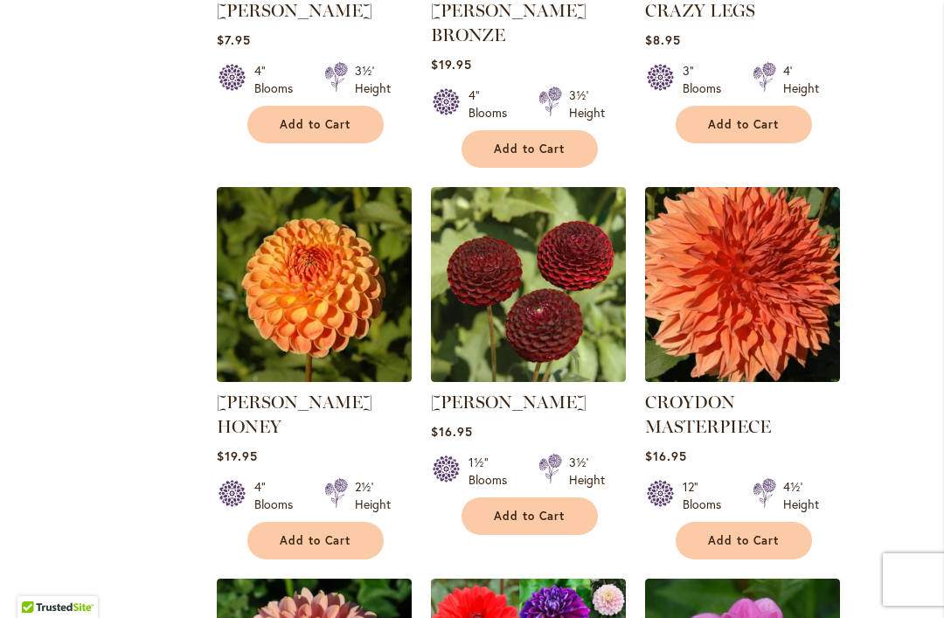
click at [548, 243] on img at bounding box center [528, 284] width 195 height 195
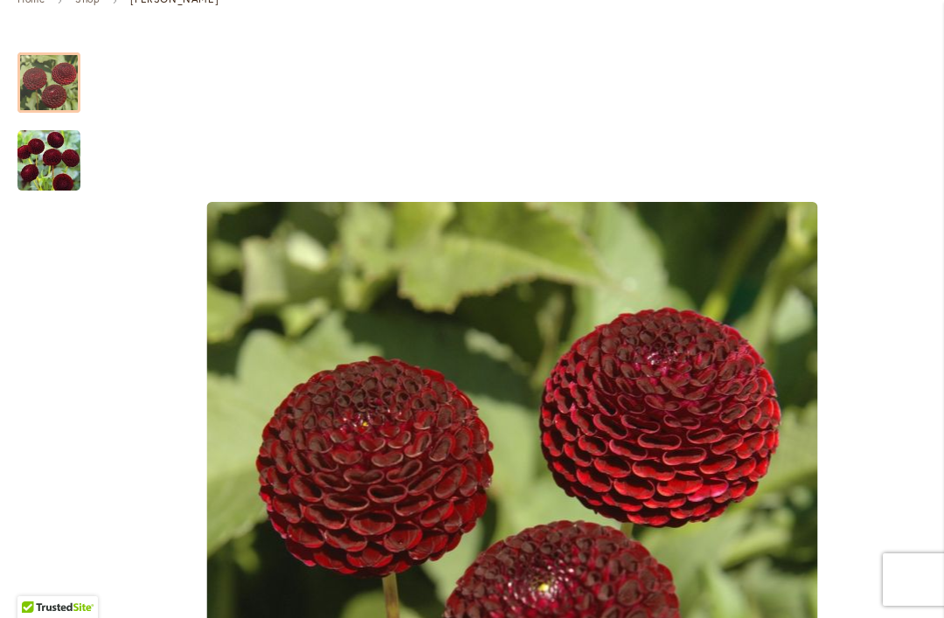
scroll to position [281, 0]
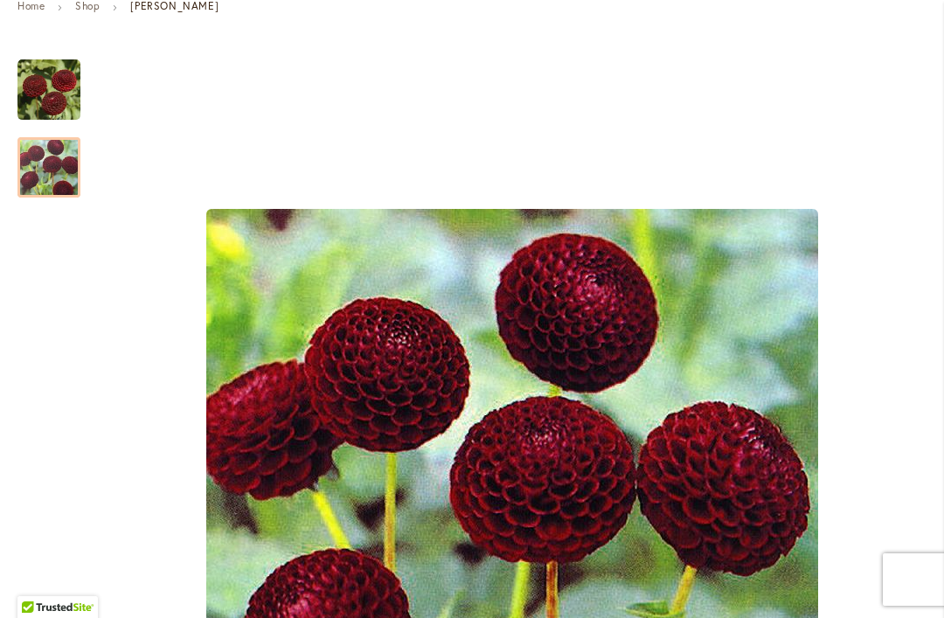
click at [58, 160] on img "CROSSFIELD EBONY" at bounding box center [48, 167] width 63 height 63
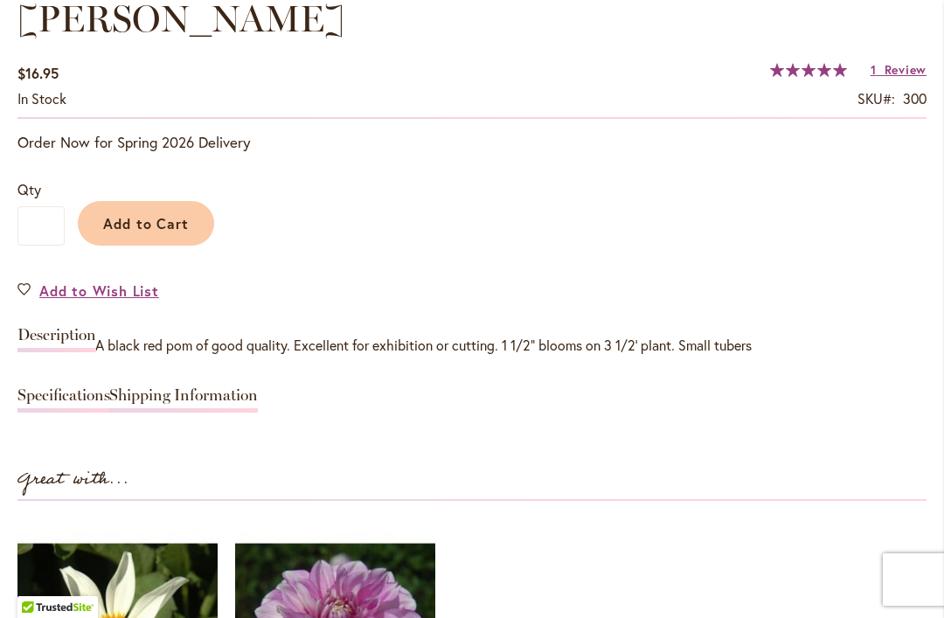
scroll to position [1311, 0]
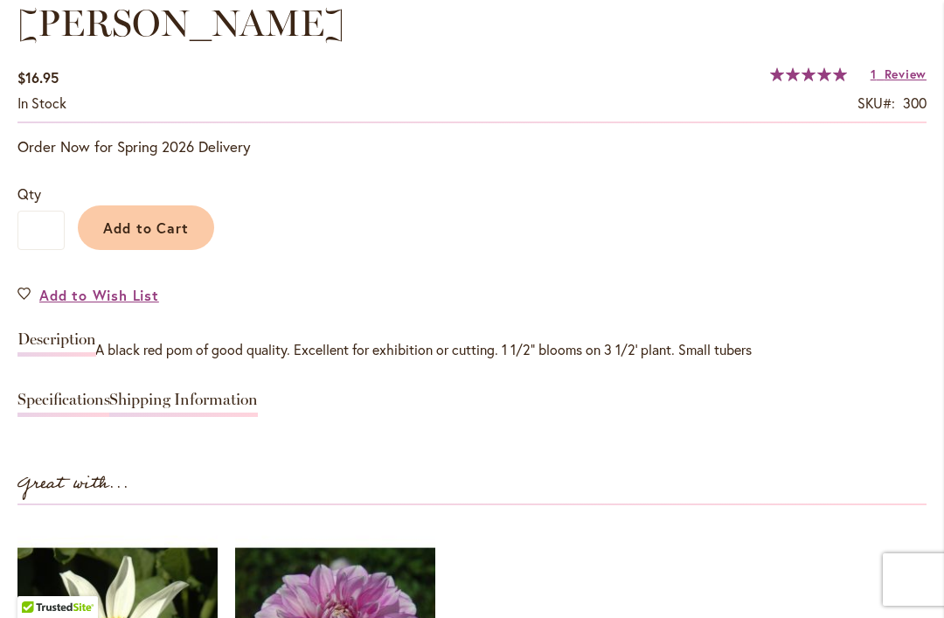
click at [159, 220] on span "Add to Cart" at bounding box center [146, 228] width 87 height 18
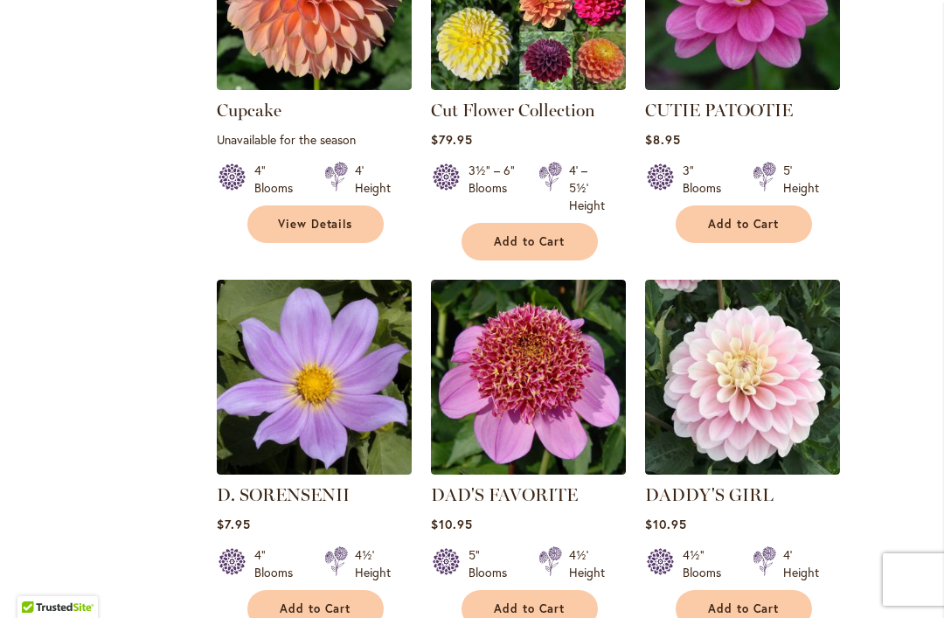
scroll to position [3669, 0]
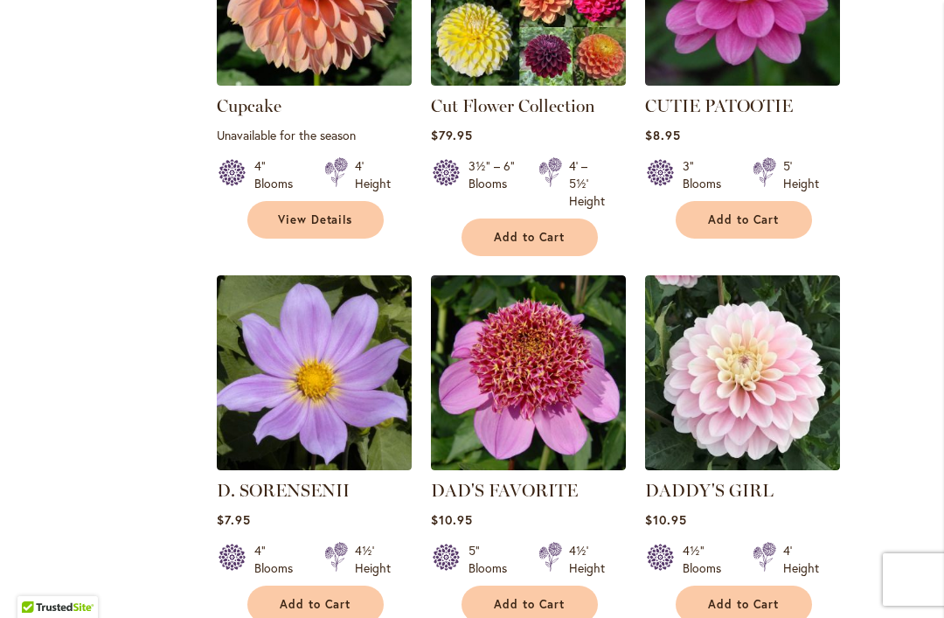
click at [788, 315] on img at bounding box center [742, 372] width 195 height 195
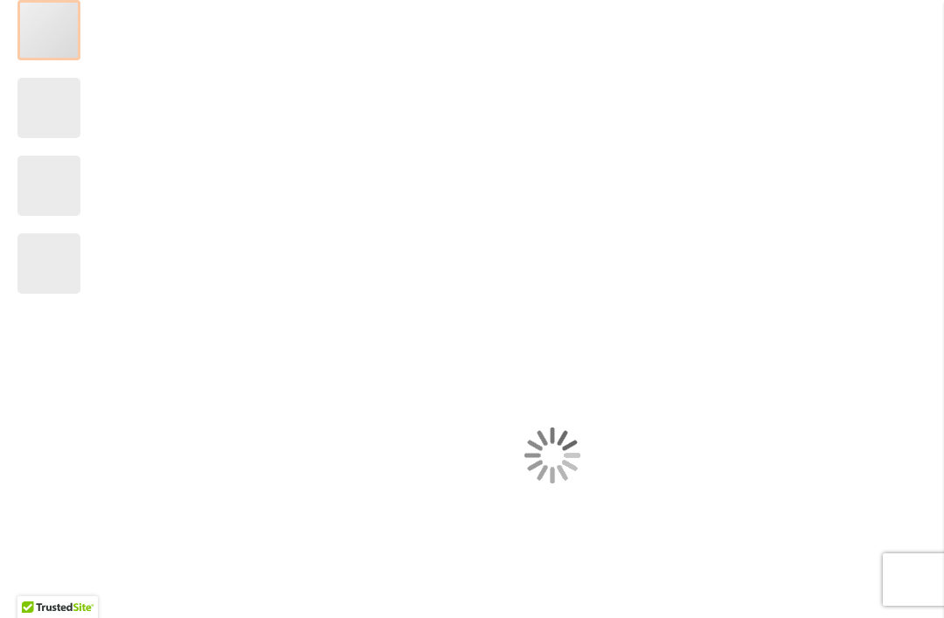
scroll to position [344, 0]
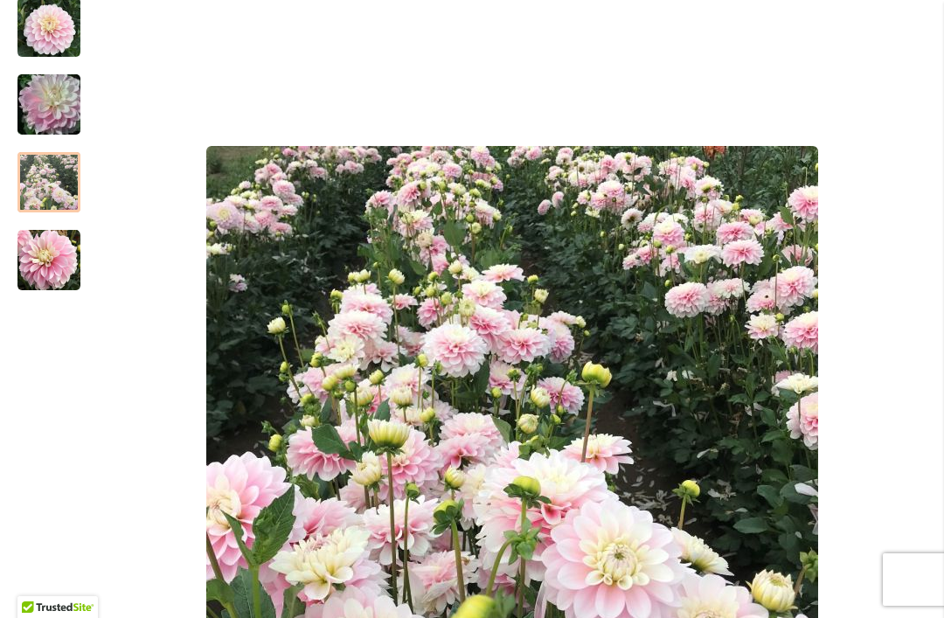
click at [63, 180] on img "DADDY'S GIRL" at bounding box center [48, 182] width 63 height 63
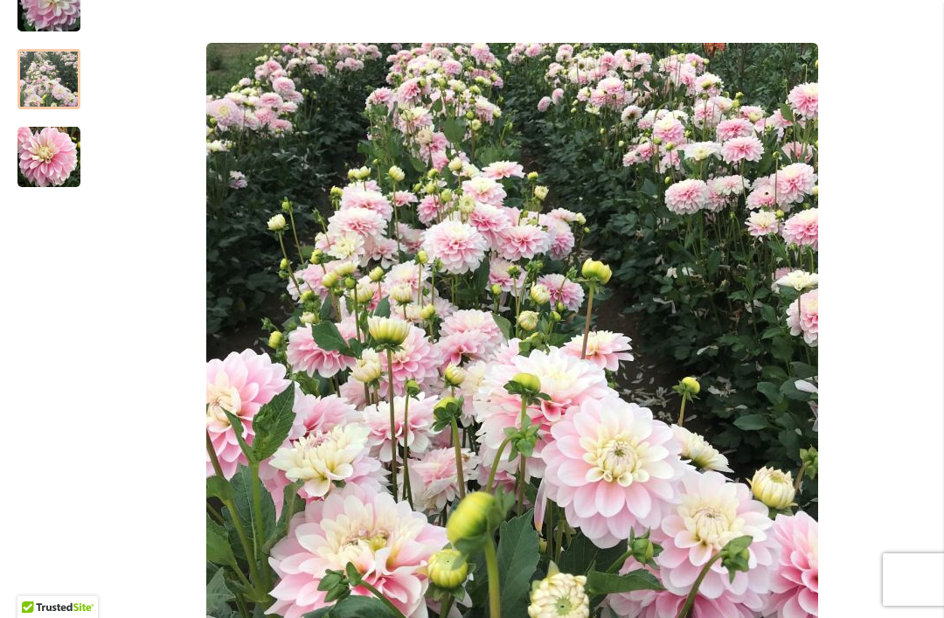
scroll to position [354, 0]
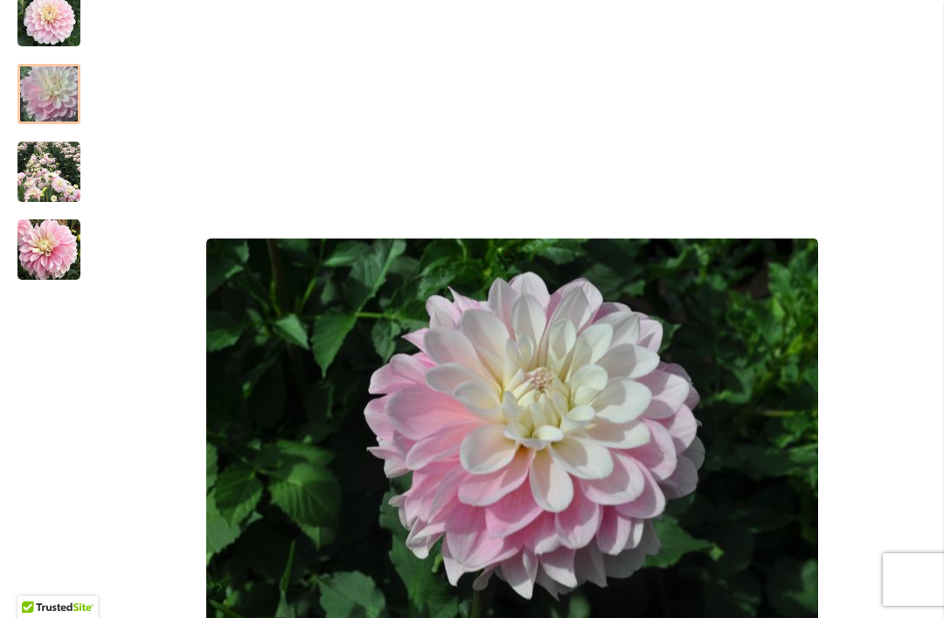
click at [60, 93] on img "DADDY'S GIRL" at bounding box center [49, 94] width 126 height 84
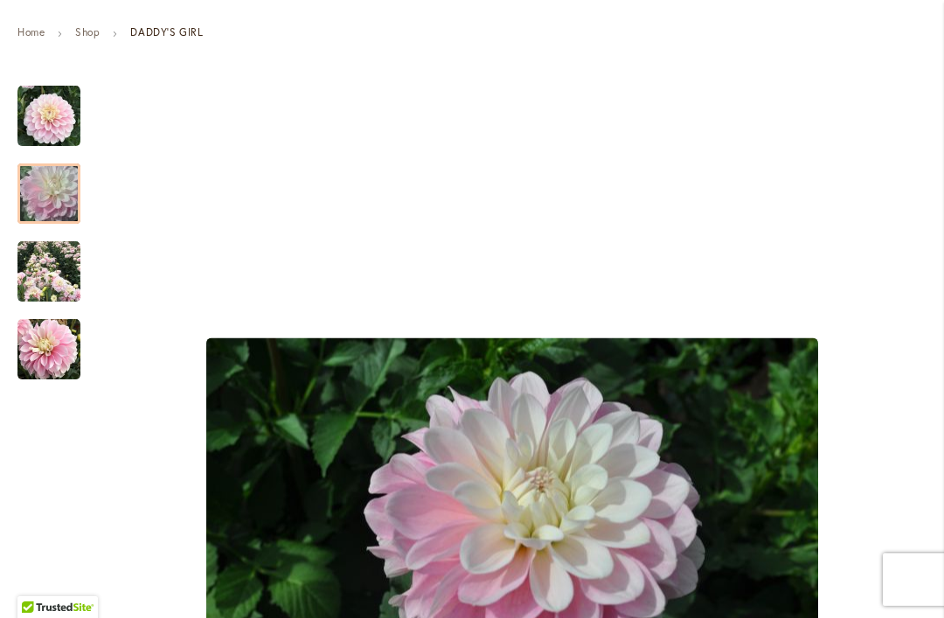
scroll to position [252, 0]
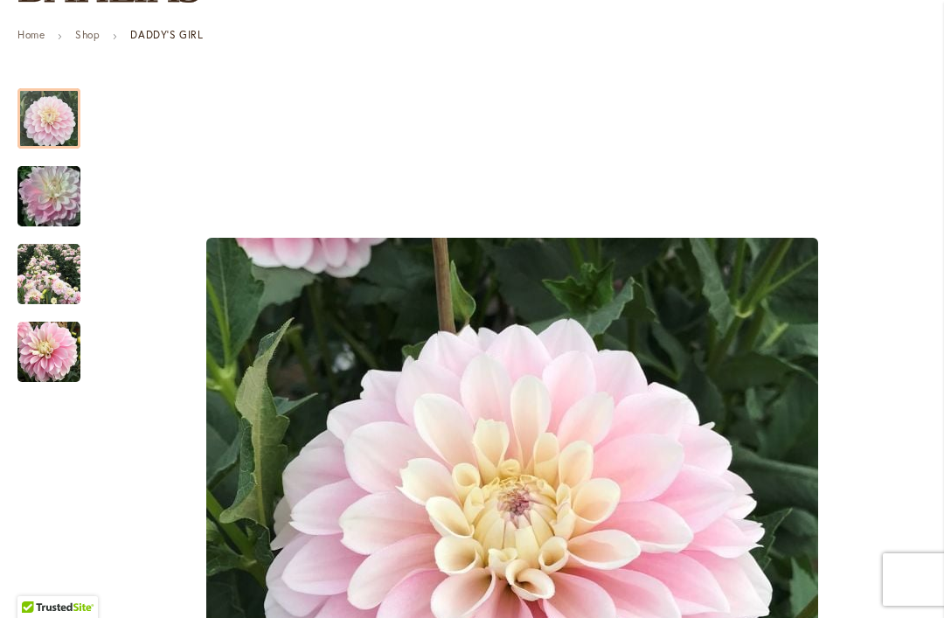
click at [58, 119] on img "DADDY'S GIRL" at bounding box center [48, 118] width 63 height 63
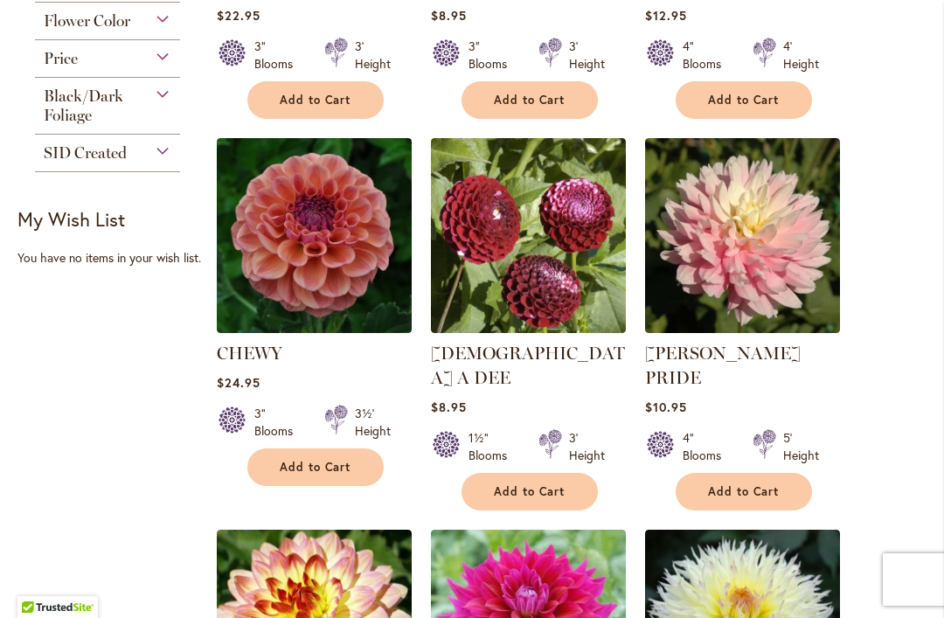
scroll to position [1149, 0]
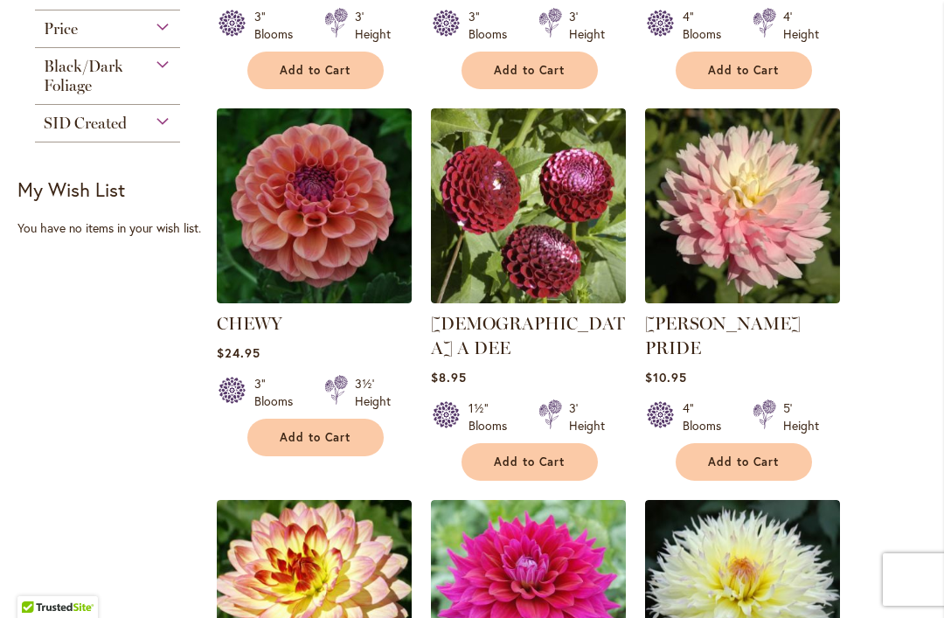
click at [768, 214] on img at bounding box center [742, 205] width 195 height 195
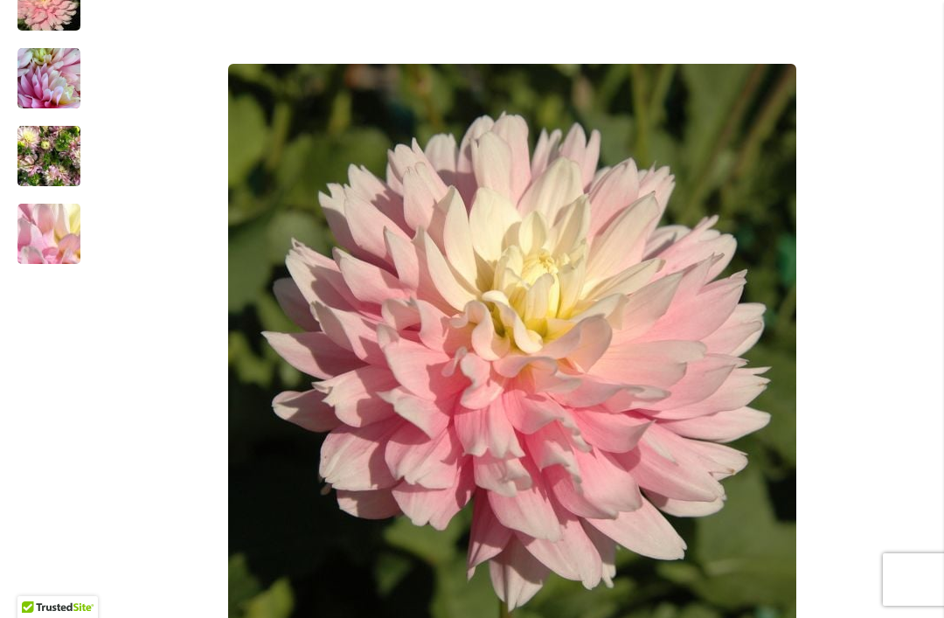
scroll to position [380, 0]
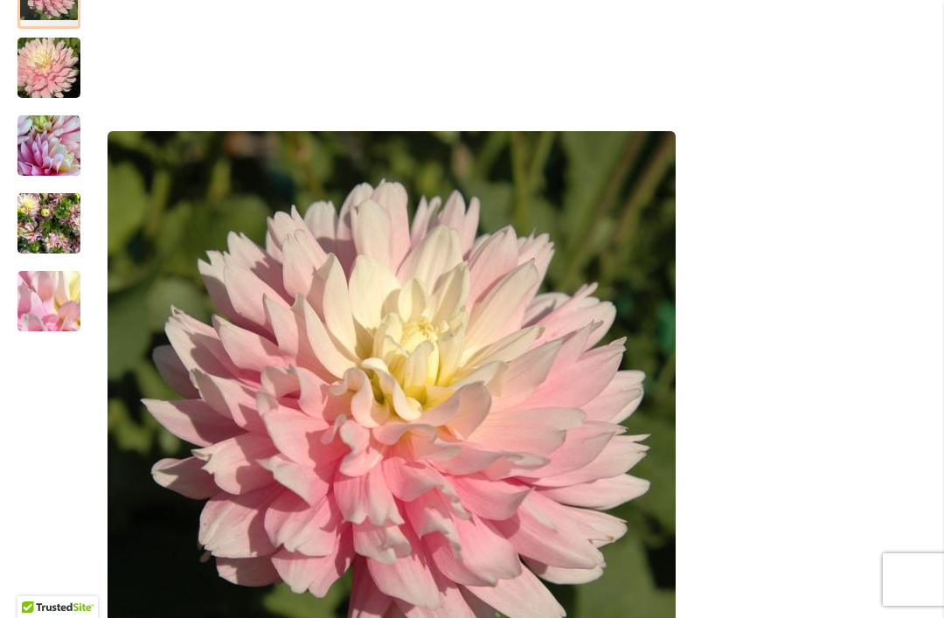
click at [61, 143] on img "CHILSON'S PRIDE" at bounding box center [48, 146] width 63 height 63
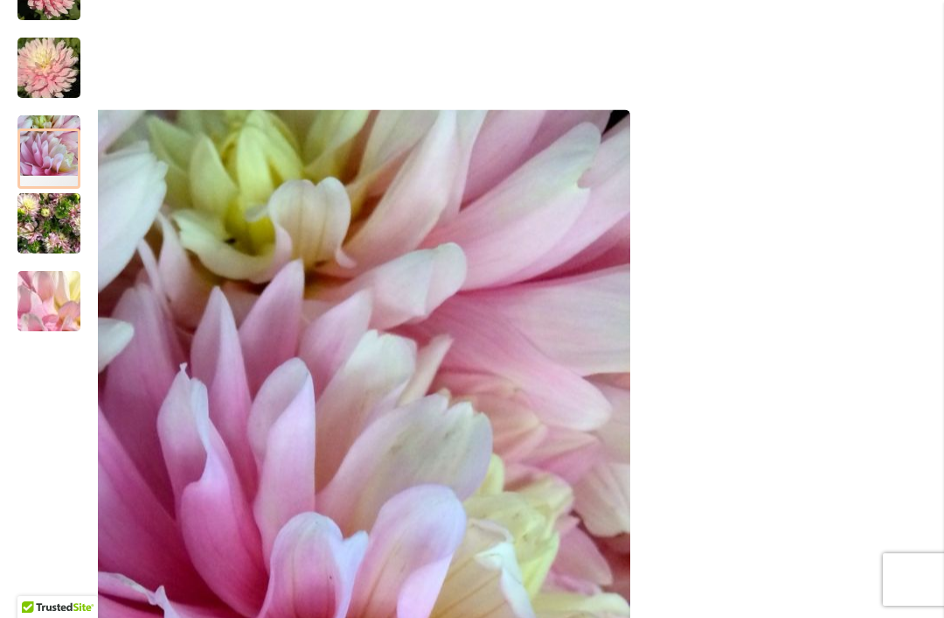
click at [46, 302] on img "CHILSON'S PRIDE" at bounding box center [49, 301] width 126 height 94
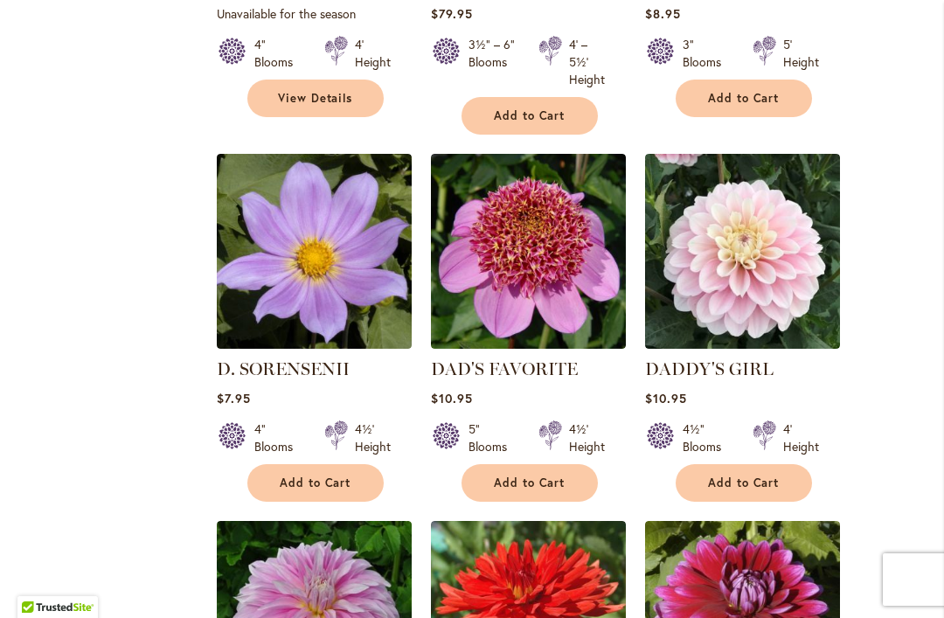
scroll to position [3824, 0]
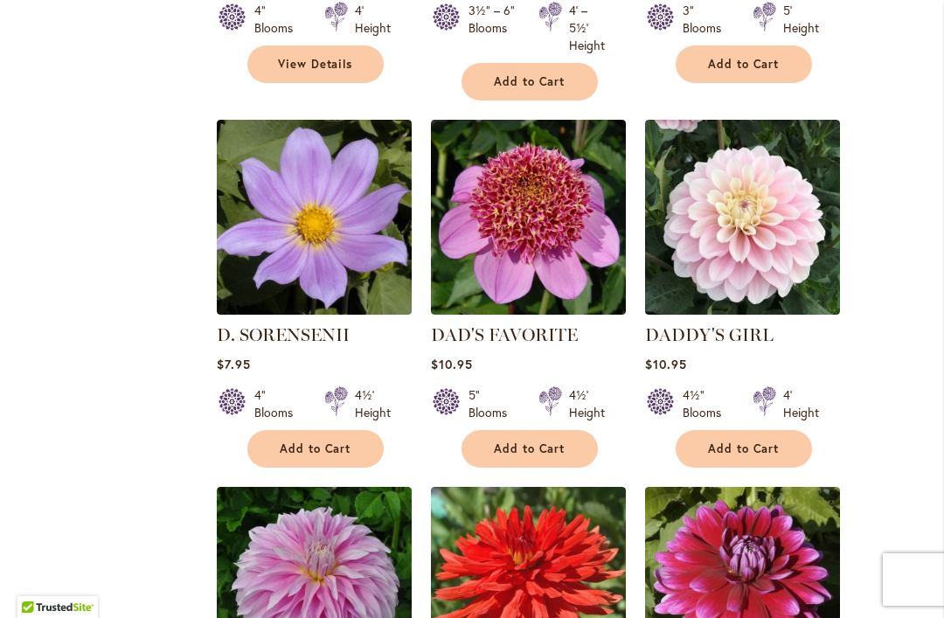
click at [770, 442] on span "Add to Cart" at bounding box center [744, 449] width 72 height 15
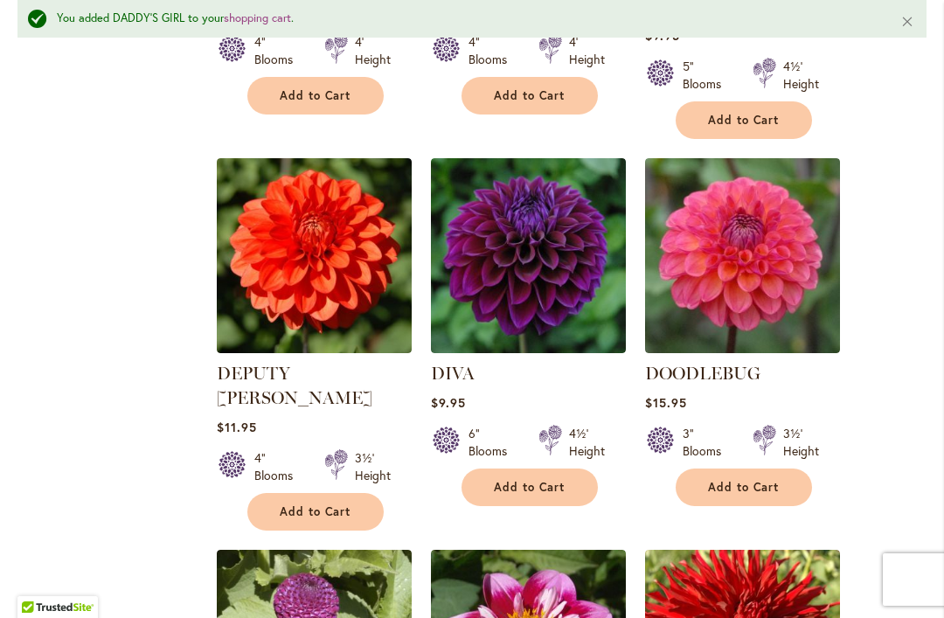
scroll to position [4961, 0]
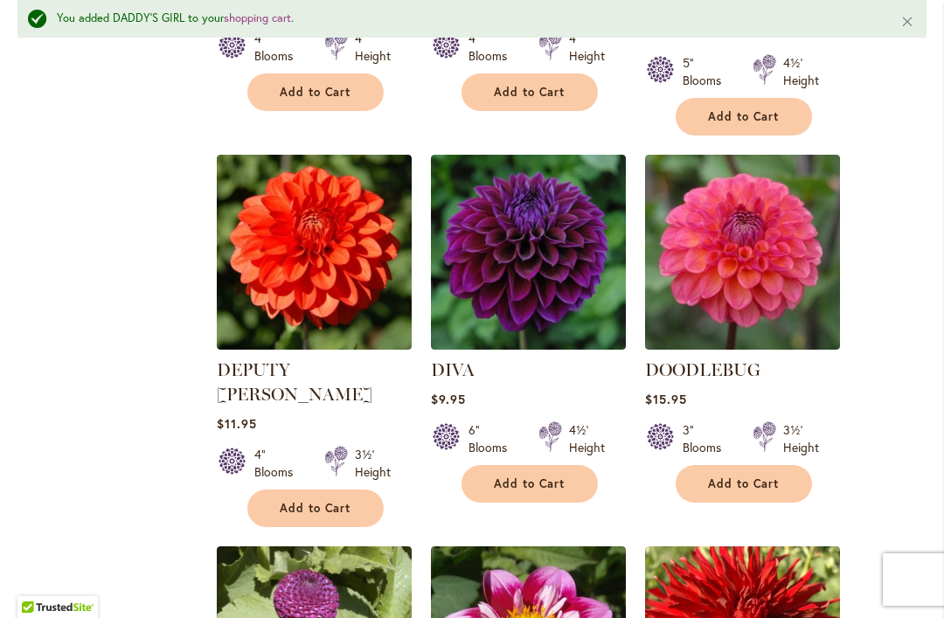
click at [524, 194] on img at bounding box center [528, 252] width 195 height 195
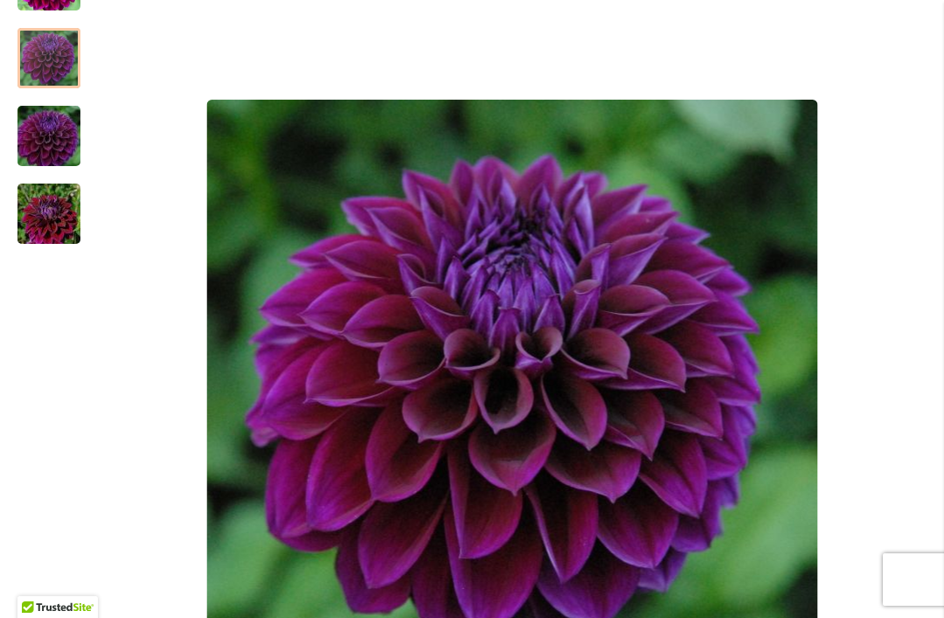
scroll to position [386, 0]
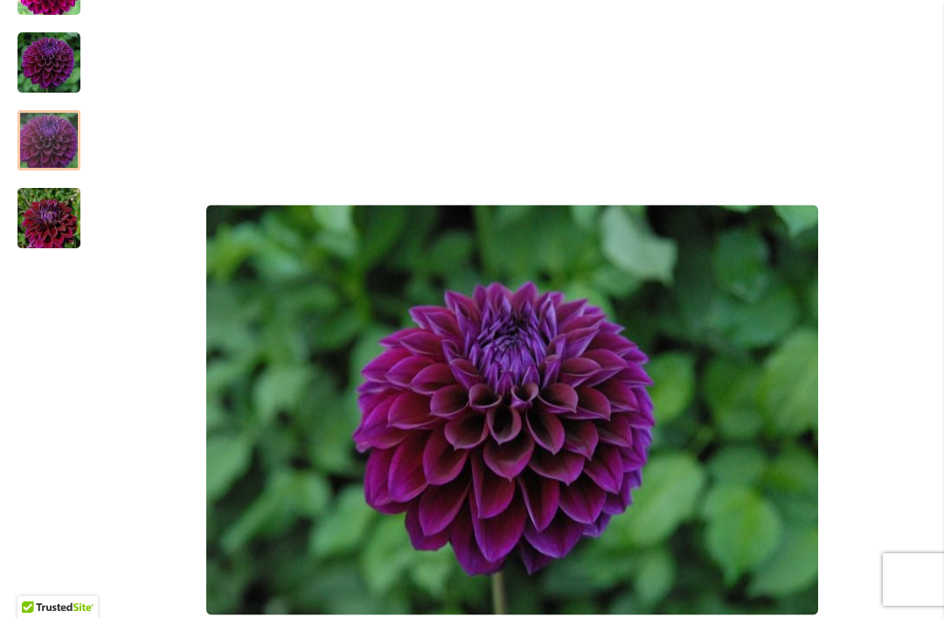
click at [52, 134] on img "Diva" at bounding box center [49, 141] width 126 height 84
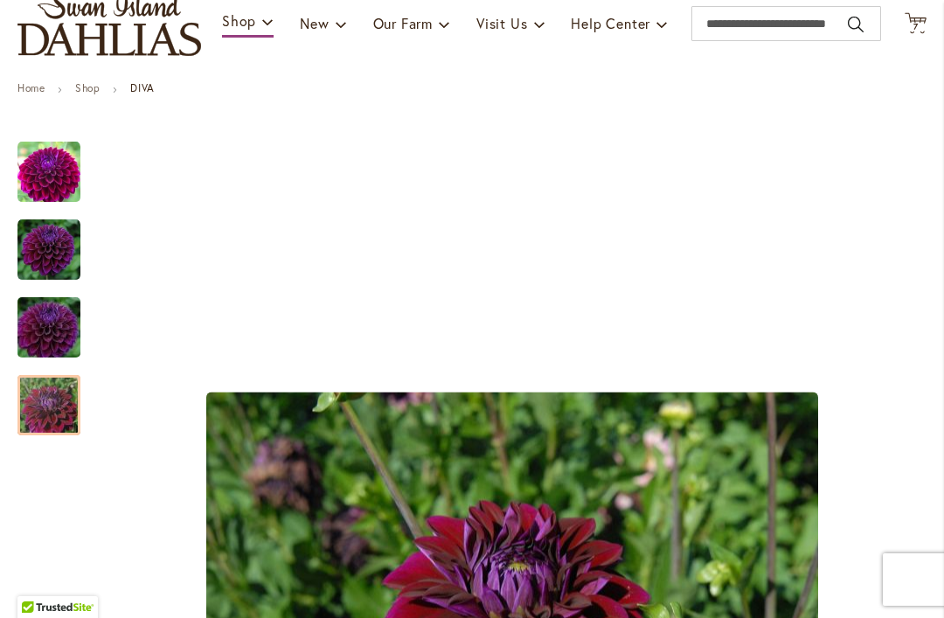
scroll to position [203, 0]
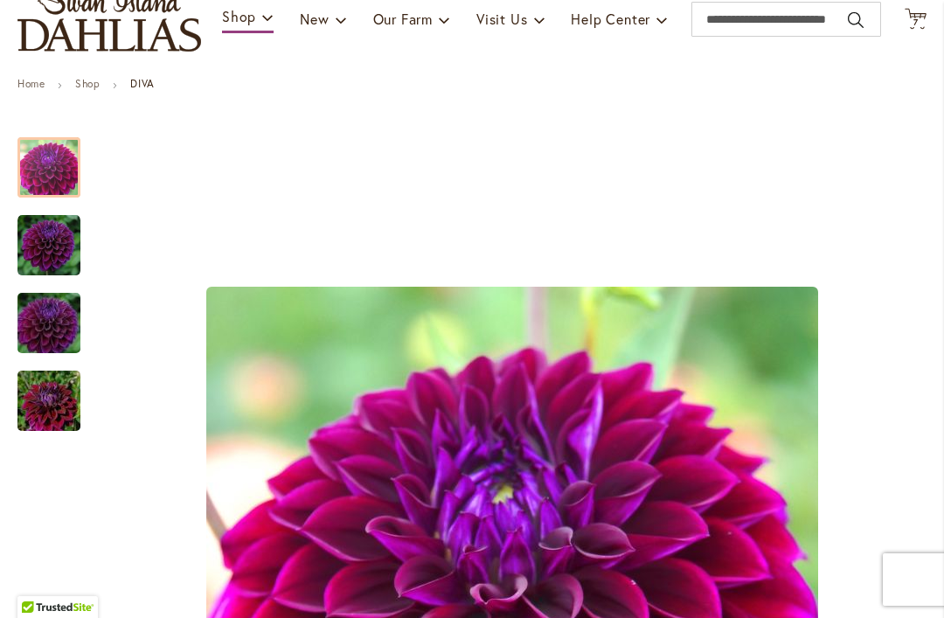
click at [71, 172] on img "Diva" at bounding box center [48, 167] width 63 height 63
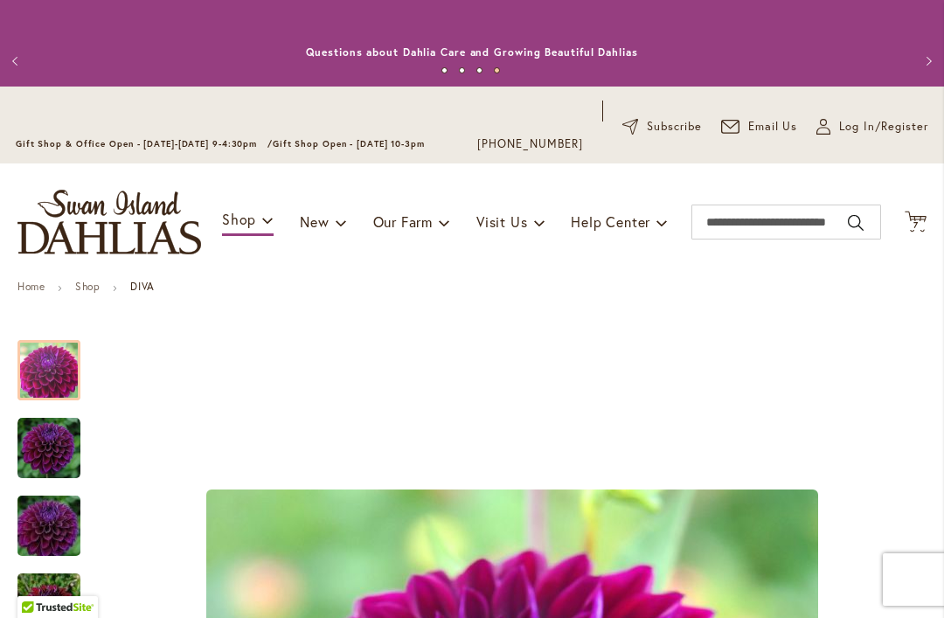
scroll to position [0, 0]
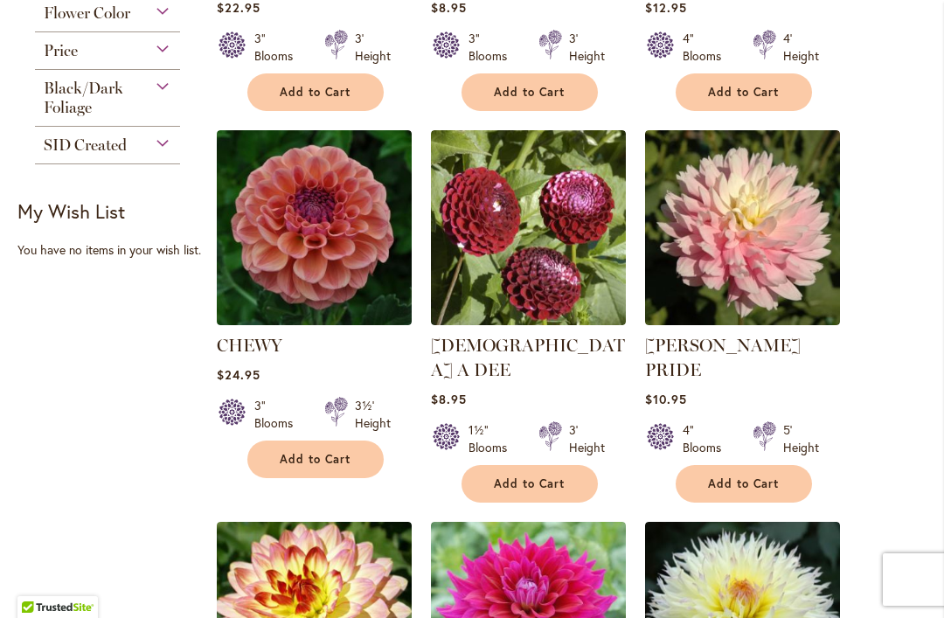
scroll to position [1107, 0]
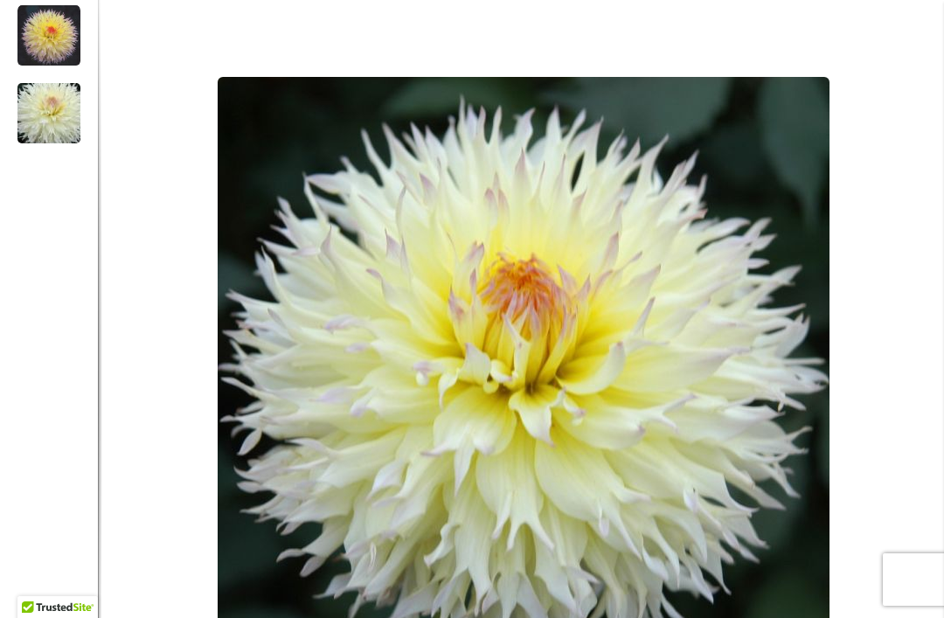
scroll to position [394, 0]
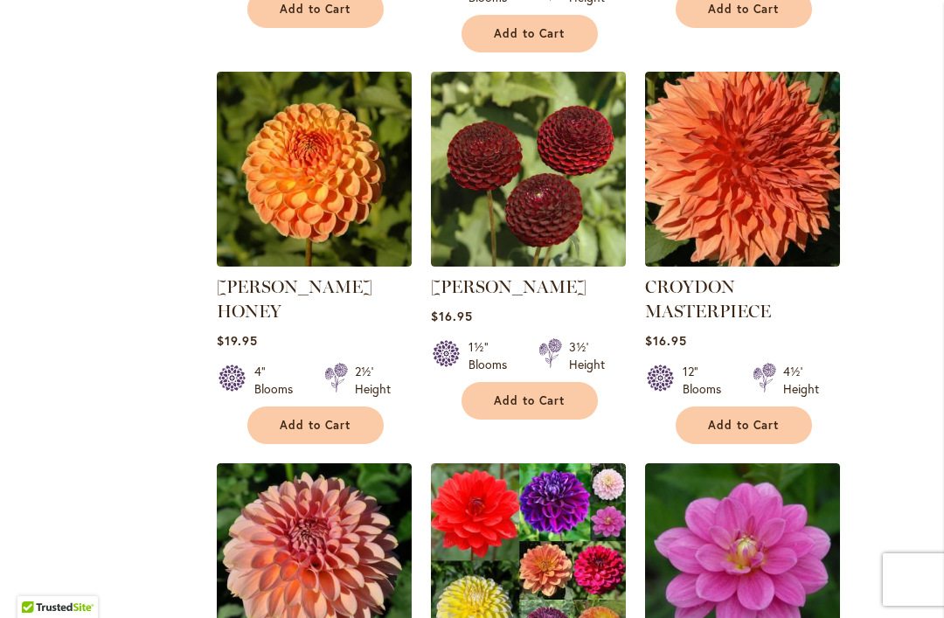
scroll to position [3079, 0]
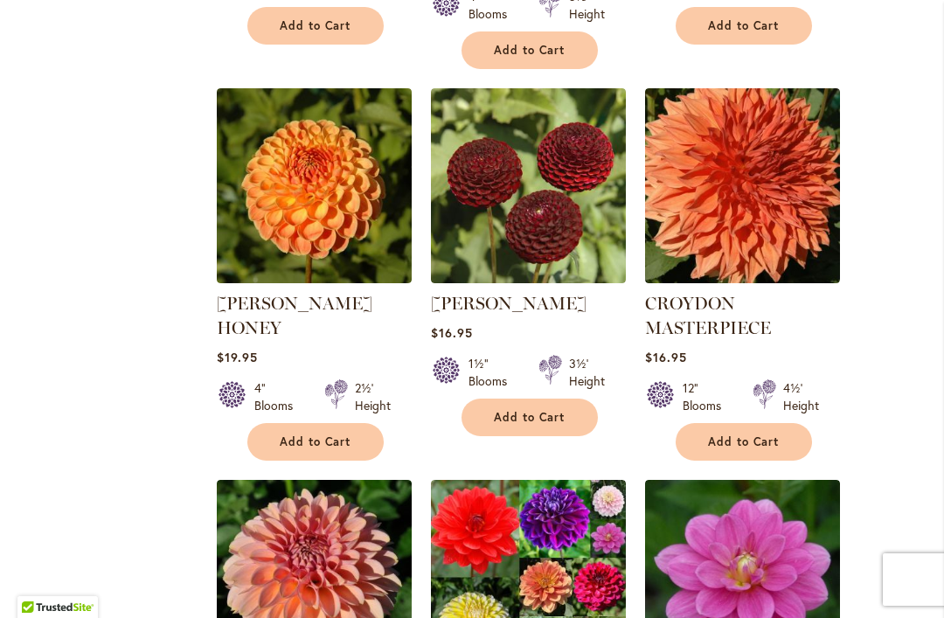
click at [261, 136] on img at bounding box center [314, 185] width 195 height 195
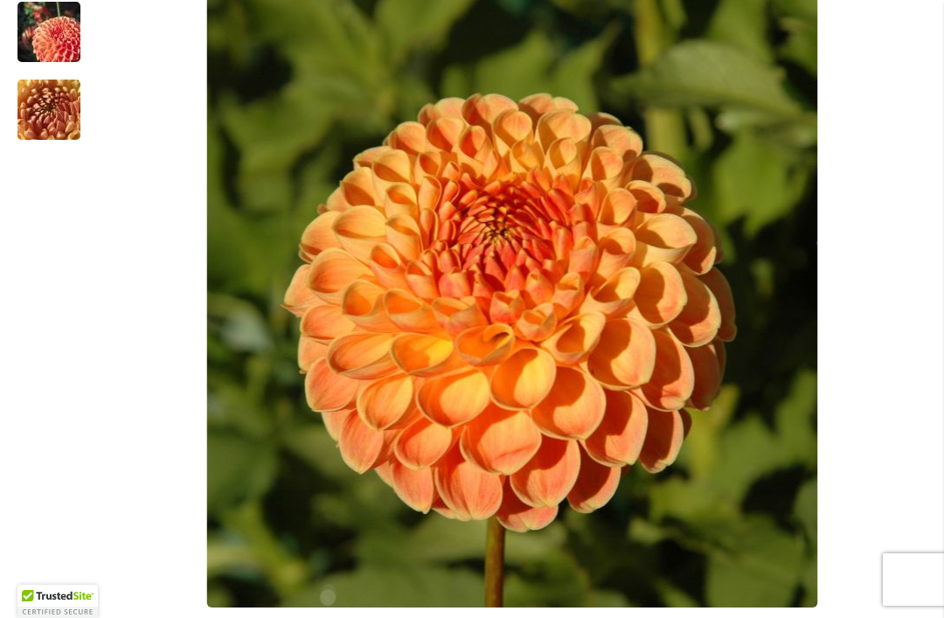
scroll to position [462, 0]
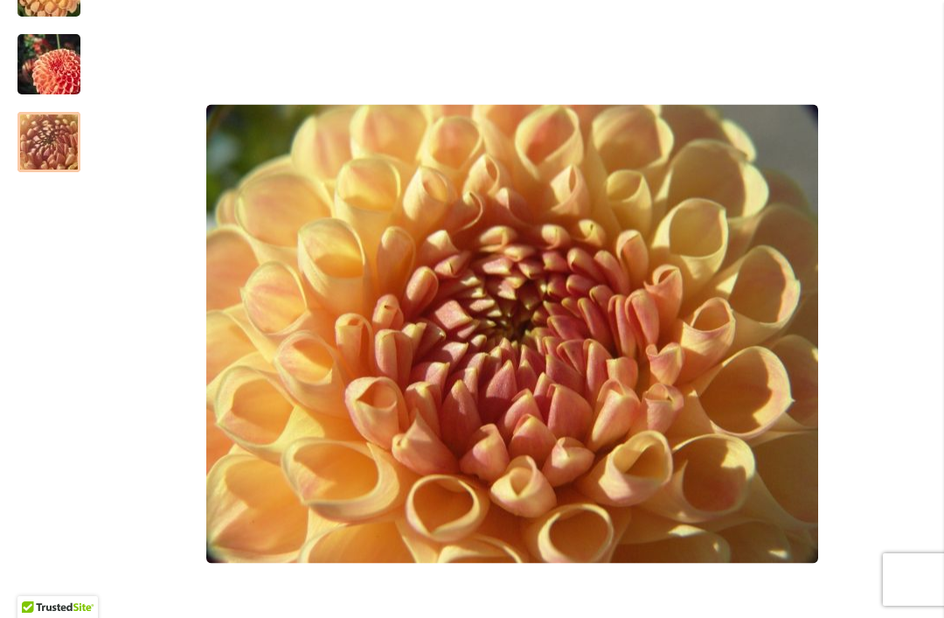
click at [45, 67] on img "CRICHTON HONEY" at bounding box center [49, 65] width 126 height 84
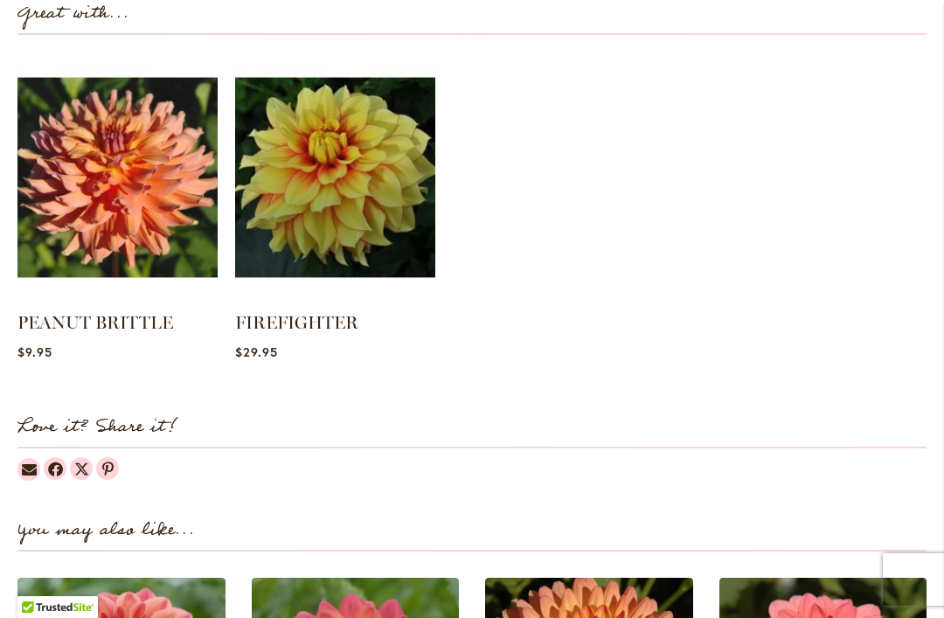
scroll to position [1834, 0]
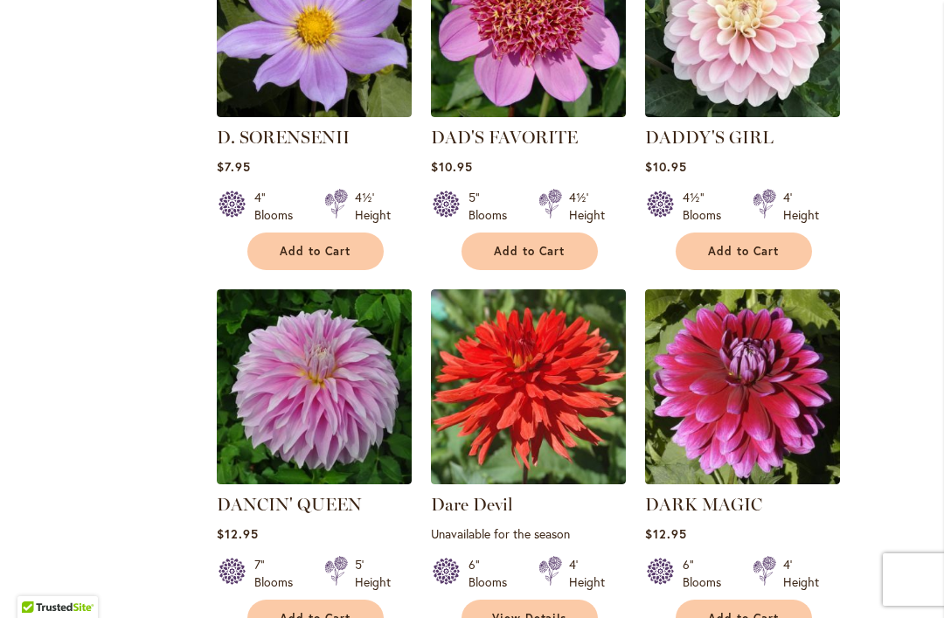
scroll to position [3998, 0]
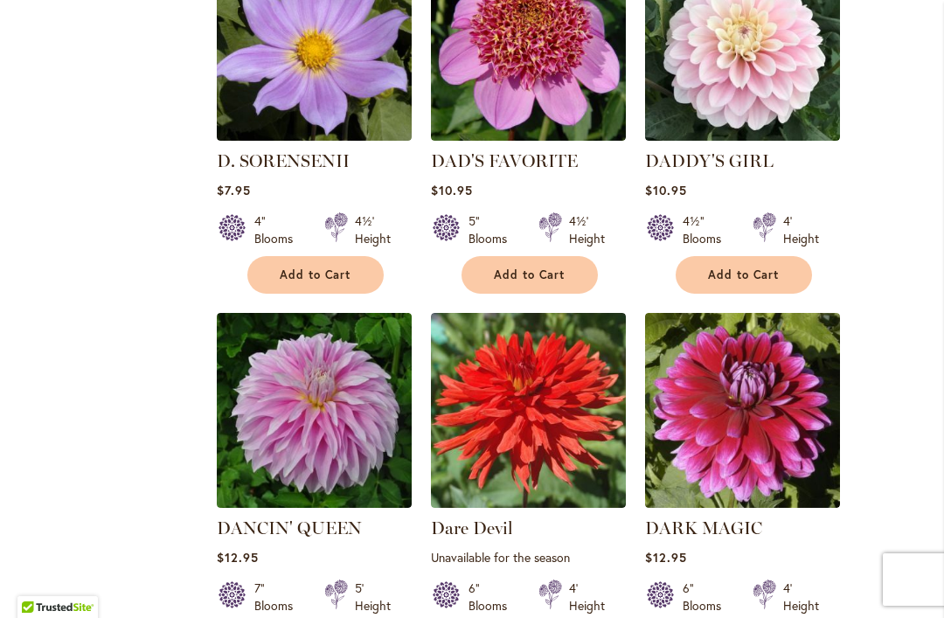
click at [683, 44] on img at bounding box center [742, 43] width 195 height 195
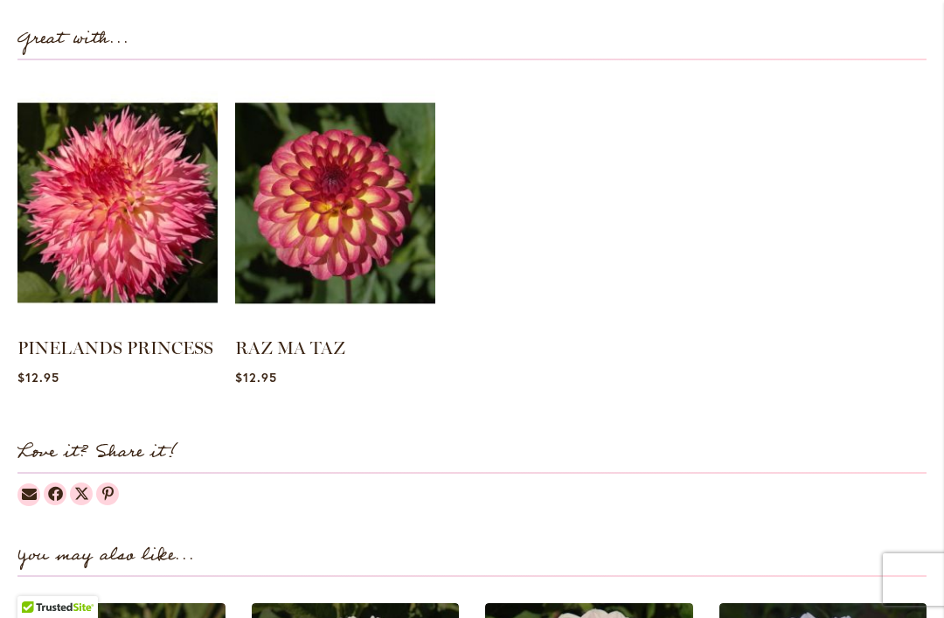
scroll to position [1792, 0]
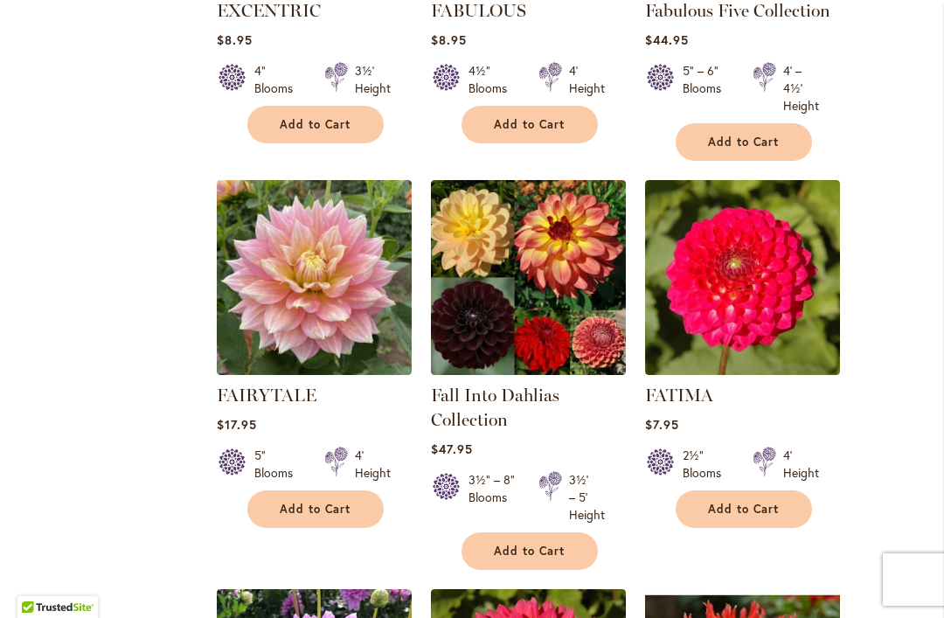
scroll to position [7504, 0]
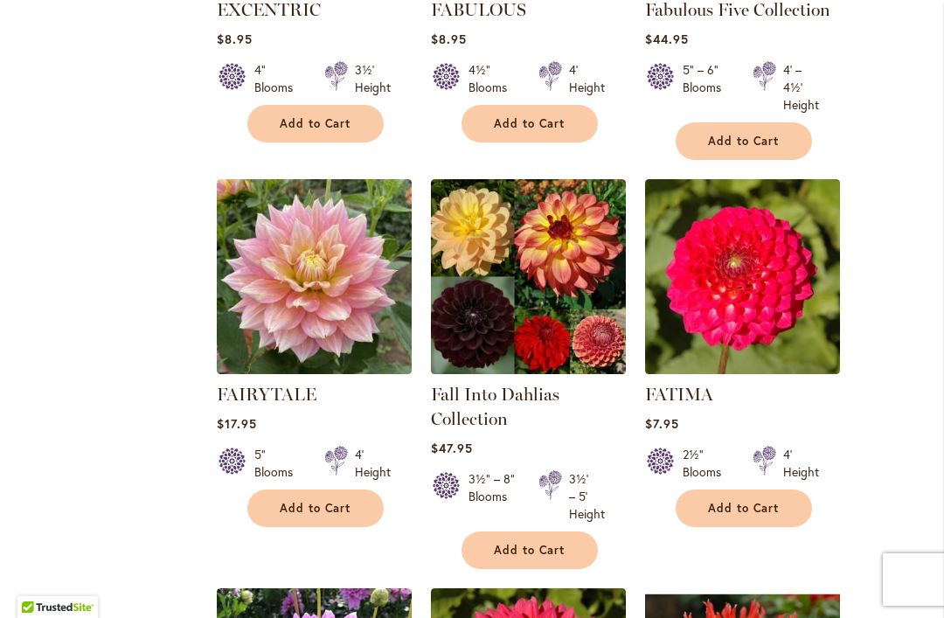
click at [270, 179] on img at bounding box center [314, 276] width 195 height 195
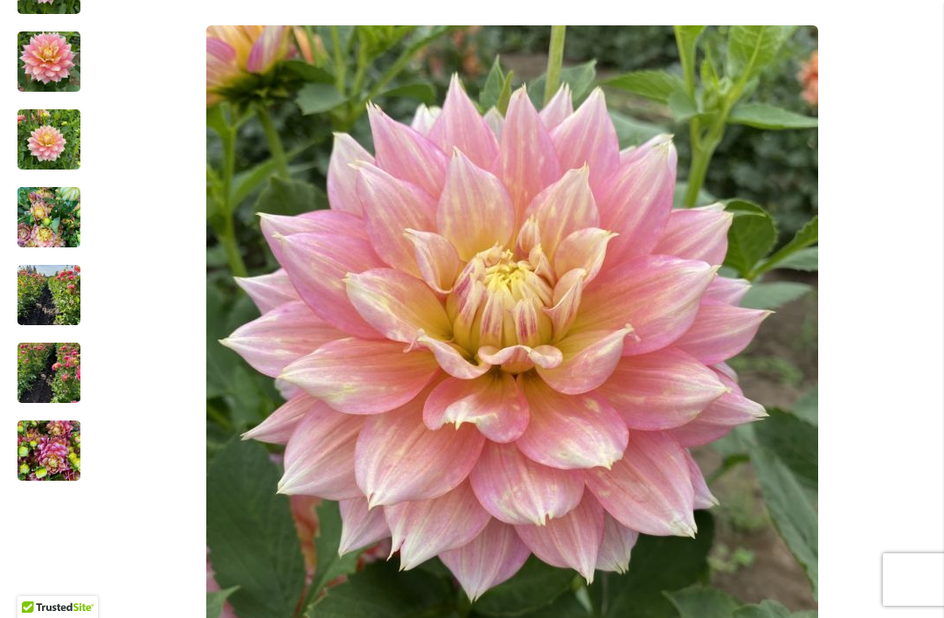
scroll to position [464, 0]
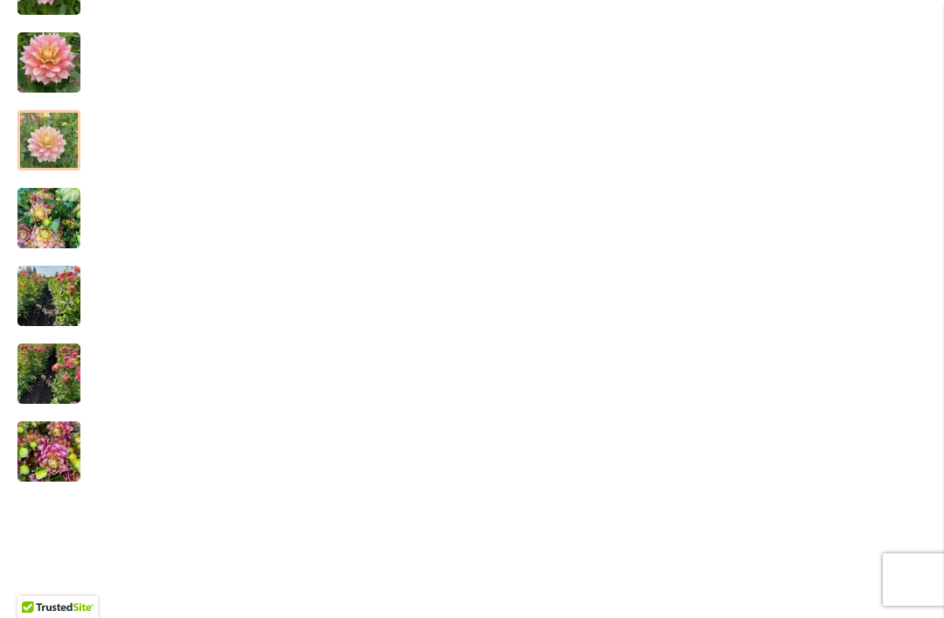
click at [45, 143] on img "Fairytale" at bounding box center [48, 141] width 63 height 84
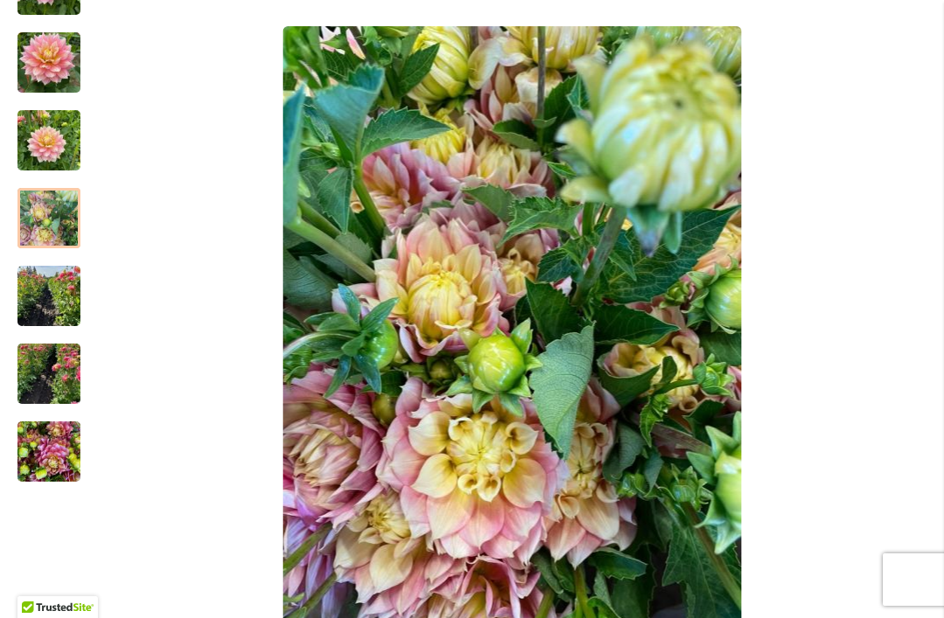
click at [40, 217] on img "Fairytale" at bounding box center [48, 219] width 63 height 84
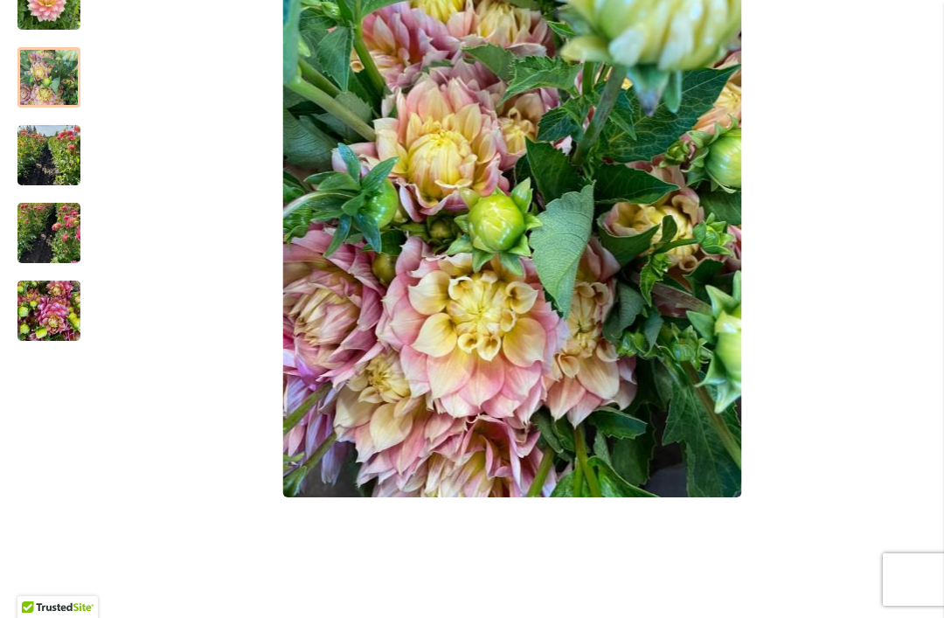
scroll to position [632, 0]
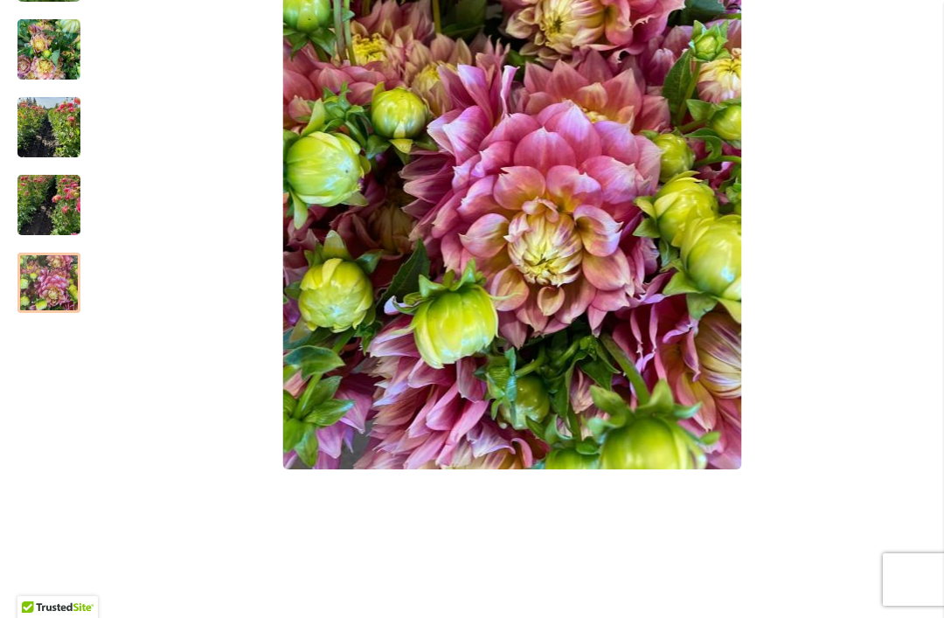
click at [47, 276] on img "Fairytale" at bounding box center [48, 283] width 63 height 84
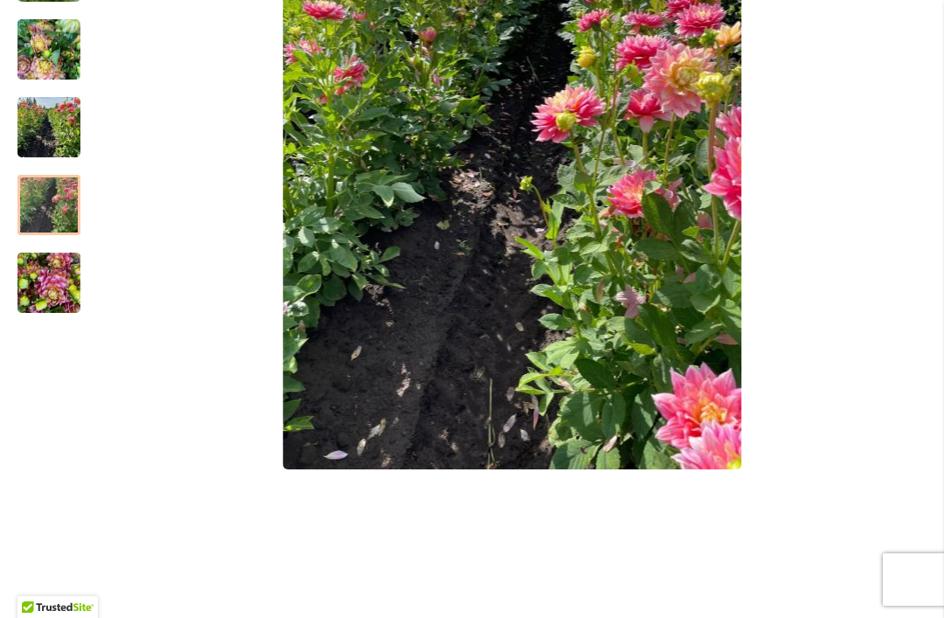
click at [50, 195] on img "Fairytale" at bounding box center [48, 206] width 63 height 84
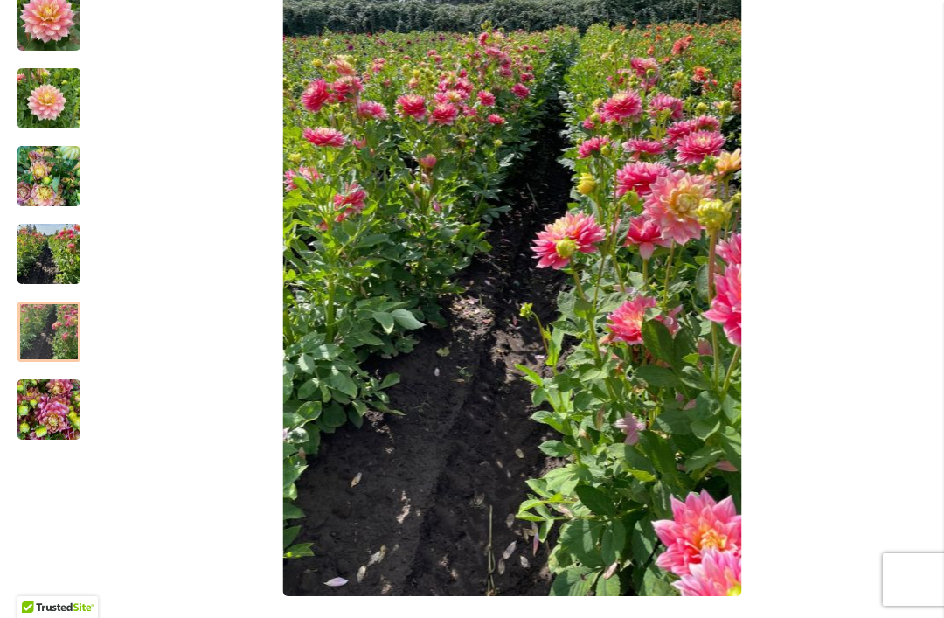
scroll to position [505, 0]
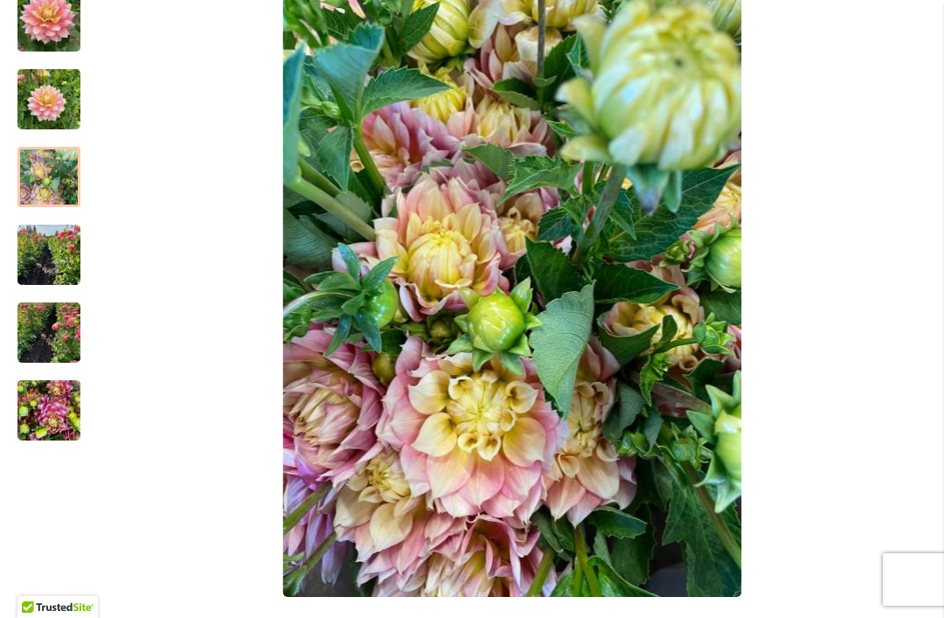
click at [47, 168] on img "Fairytale" at bounding box center [48, 178] width 63 height 84
click at [41, 88] on img "Fairytale" at bounding box center [48, 100] width 63 height 84
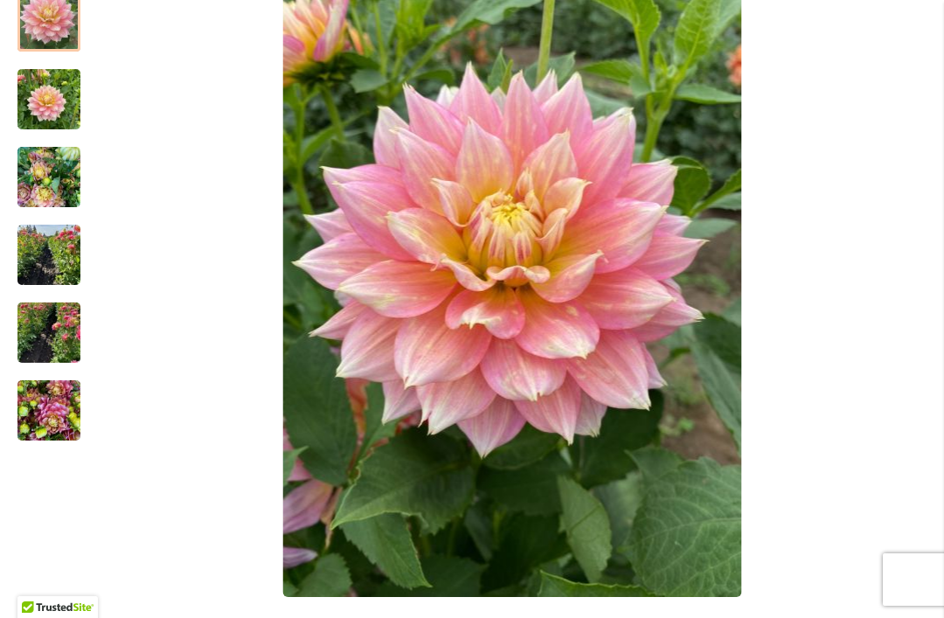
click at [39, 10] on img "Fairytale" at bounding box center [48, 22] width 63 height 84
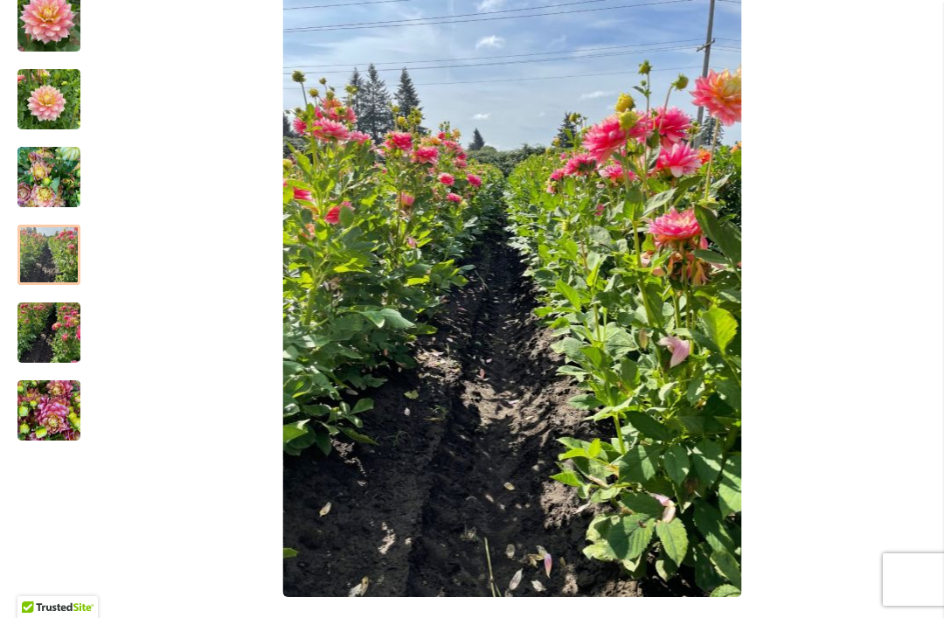
click at [47, 254] on img "Fairytale" at bounding box center [48, 255] width 63 height 84
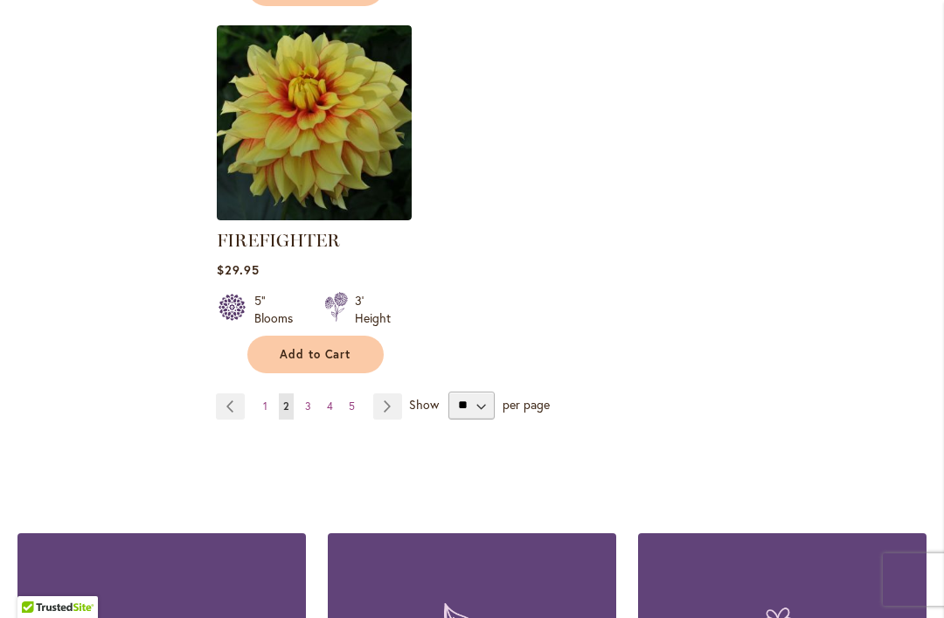
scroll to position [8460, 0]
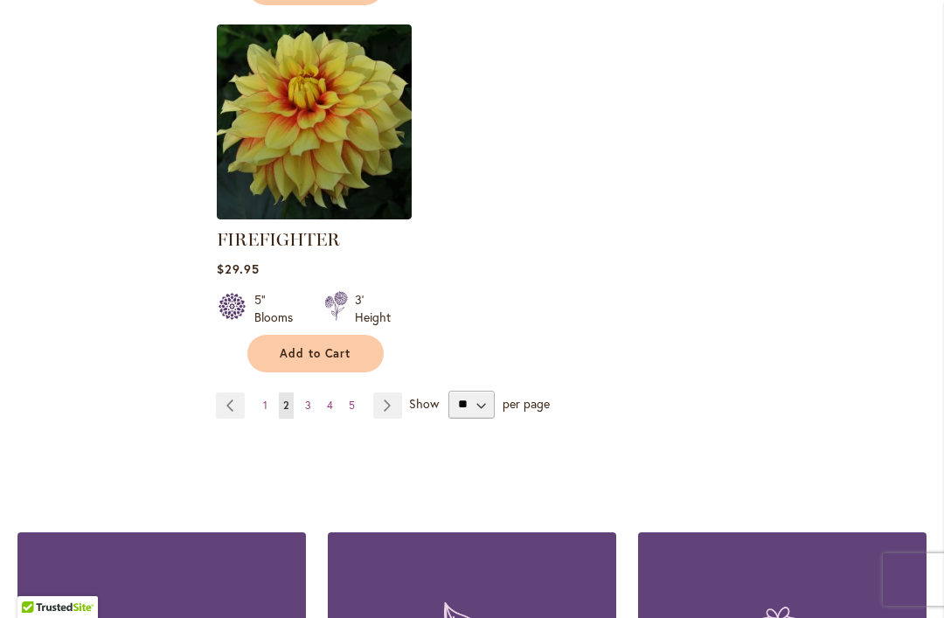
click at [312, 393] on link "Page 3" at bounding box center [308, 406] width 15 height 26
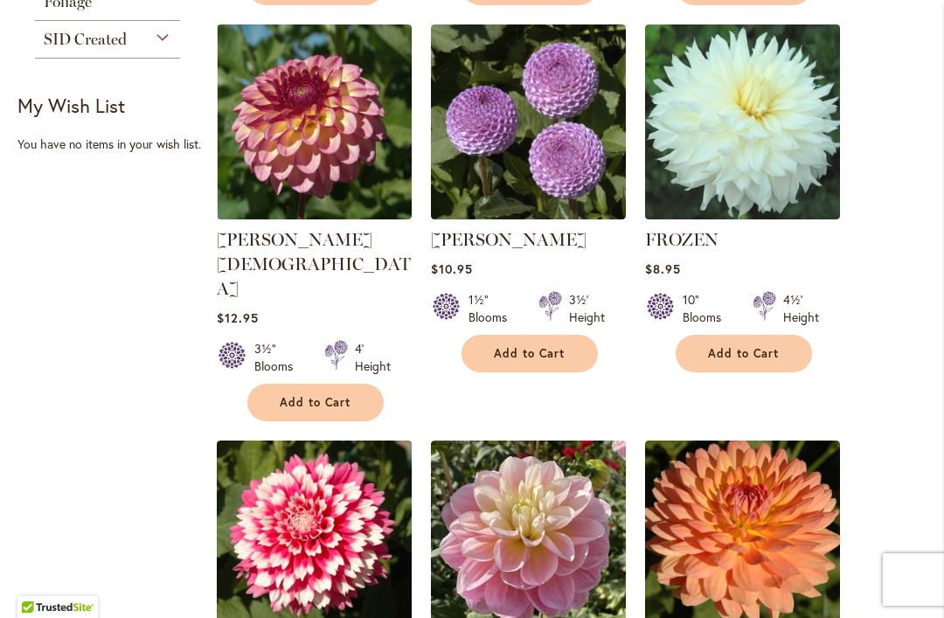
scroll to position [1239, 0]
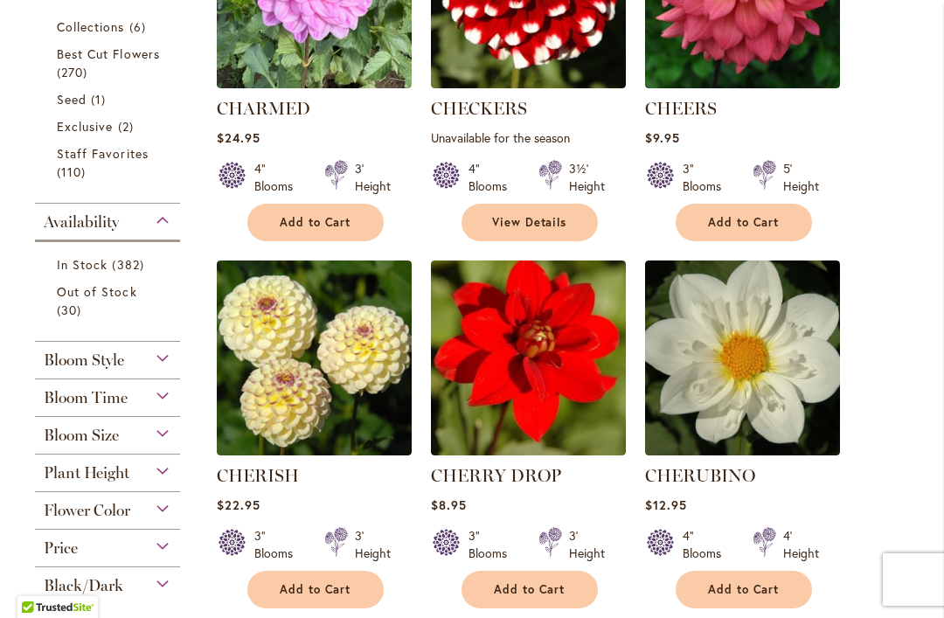
scroll to position [622, 0]
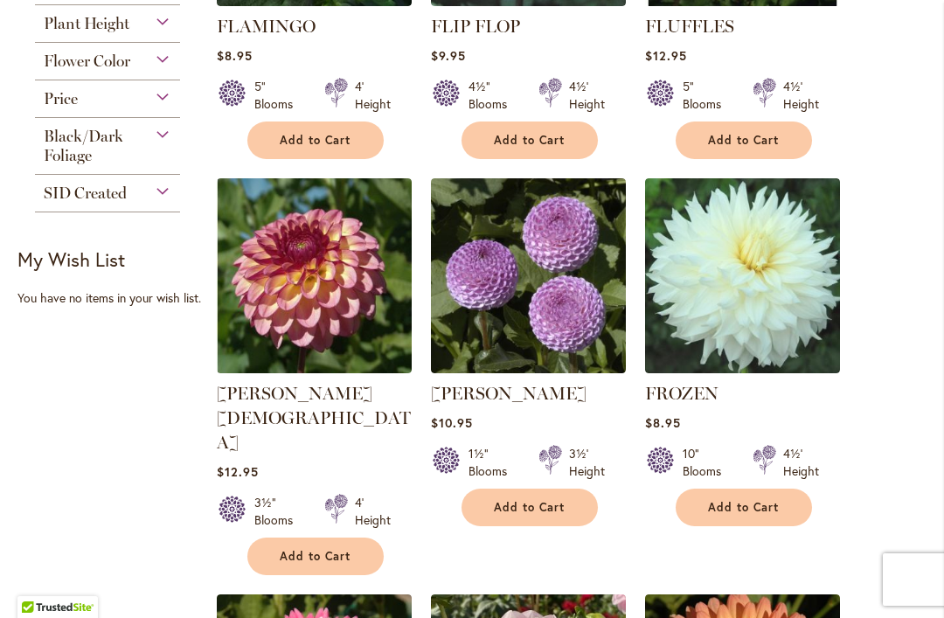
scroll to position [1187, 0]
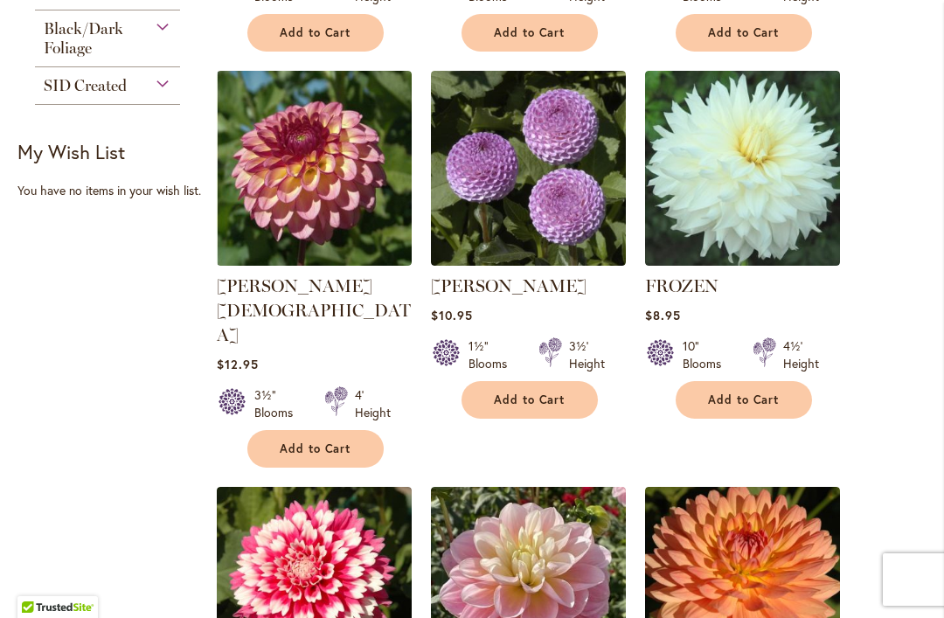
click at [563, 192] on img at bounding box center [528, 168] width 195 height 195
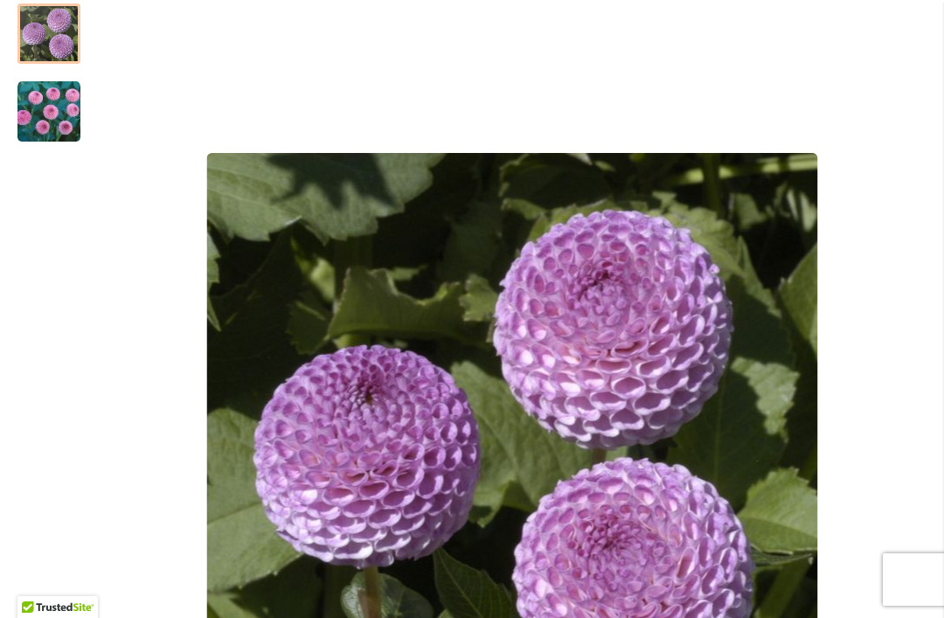
scroll to position [333, 0]
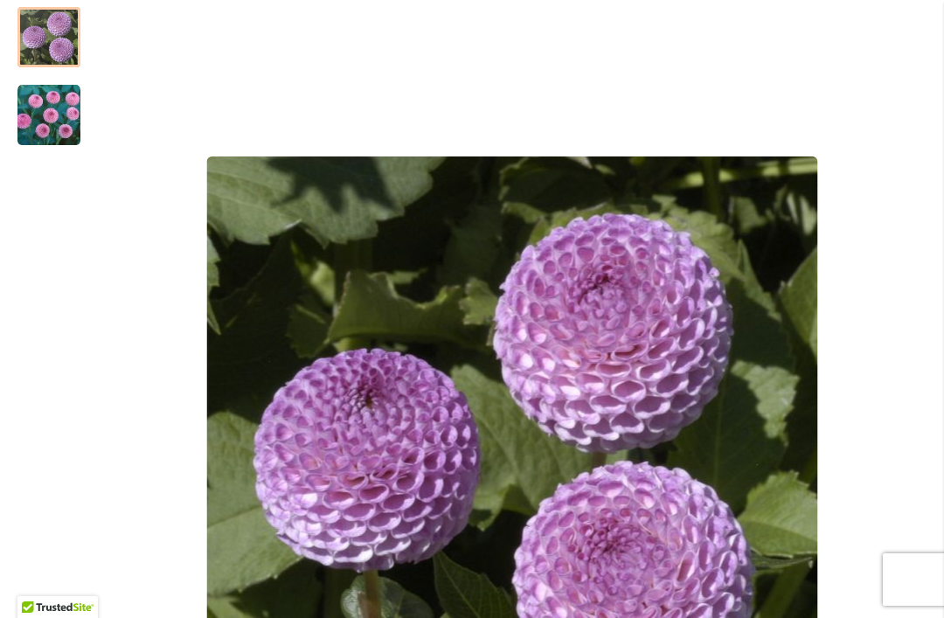
click at [55, 103] on img "FRANK HOLMES" at bounding box center [48, 115] width 63 height 63
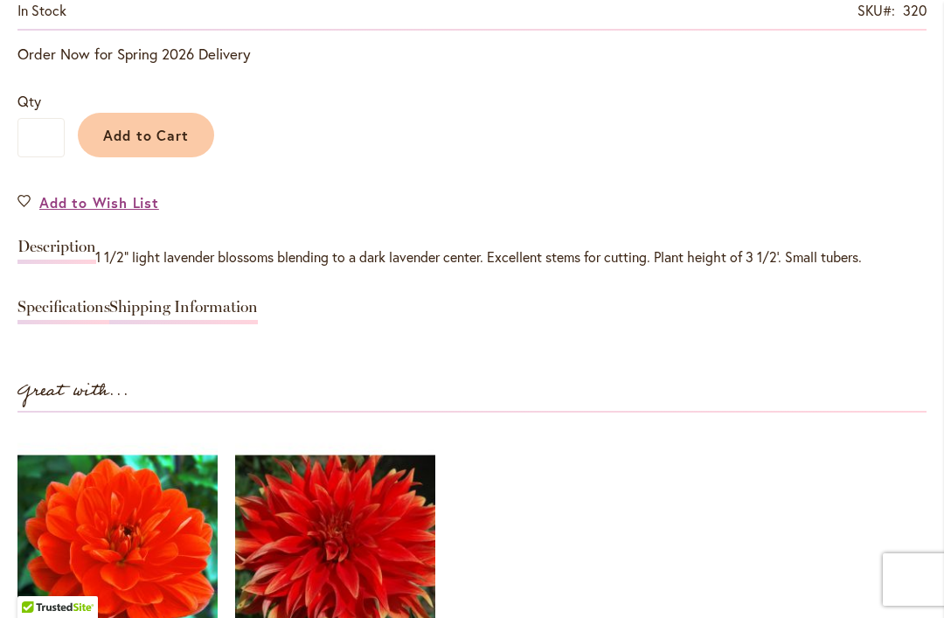
scroll to position [1508, 0]
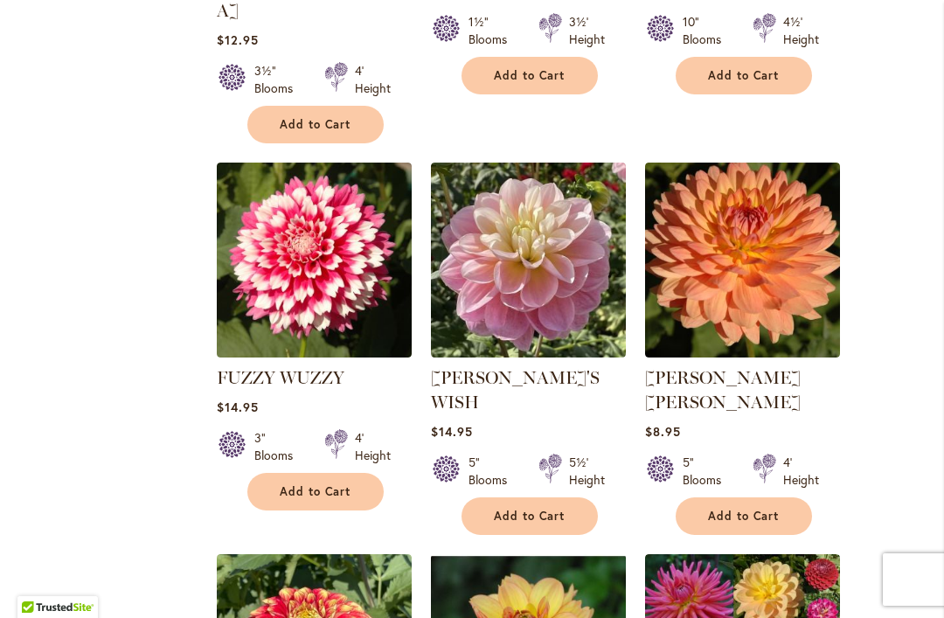
scroll to position [1514, 0]
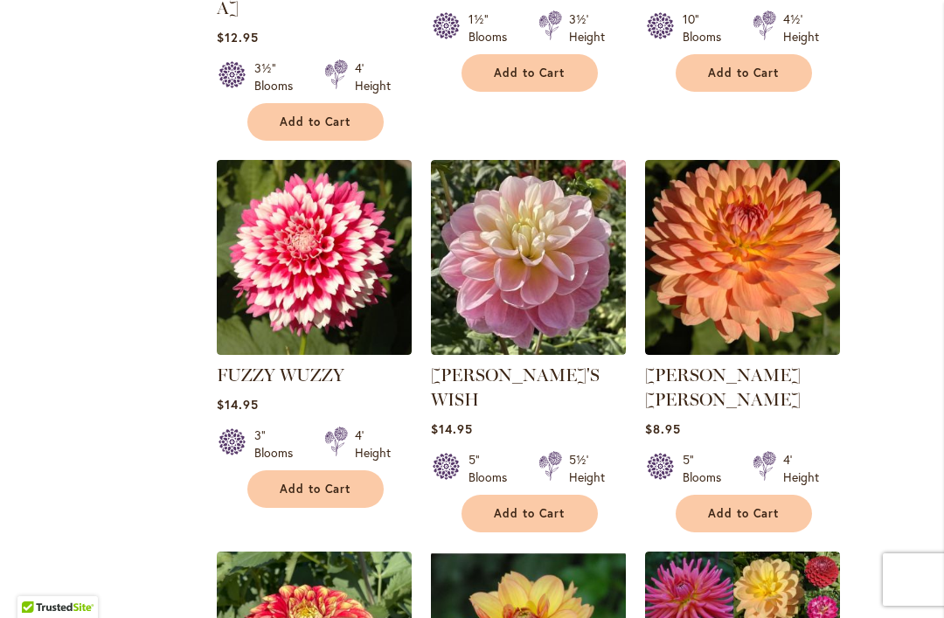
click at [534, 210] on img at bounding box center [528, 257] width 195 height 195
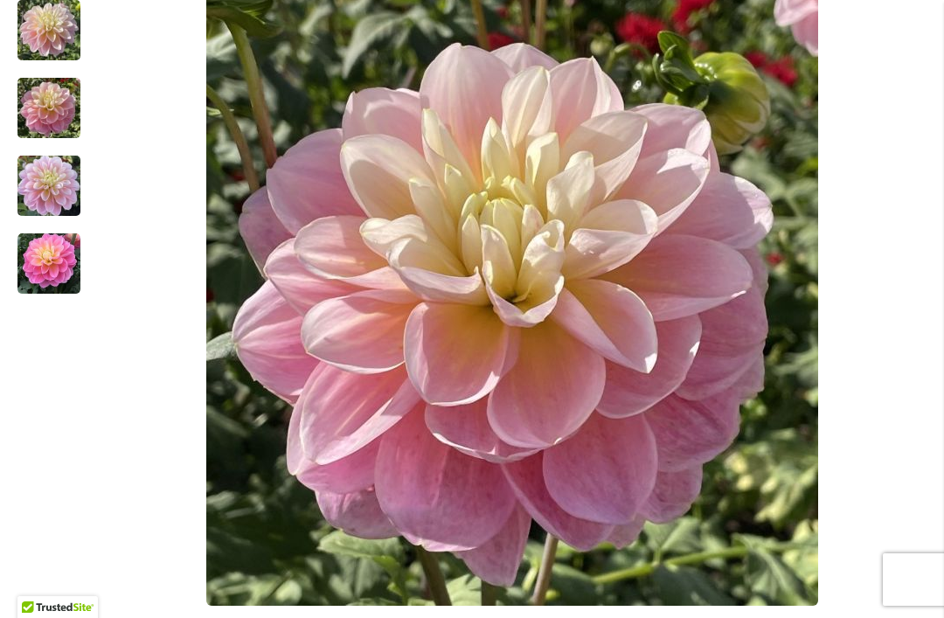
scroll to position [496, 0]
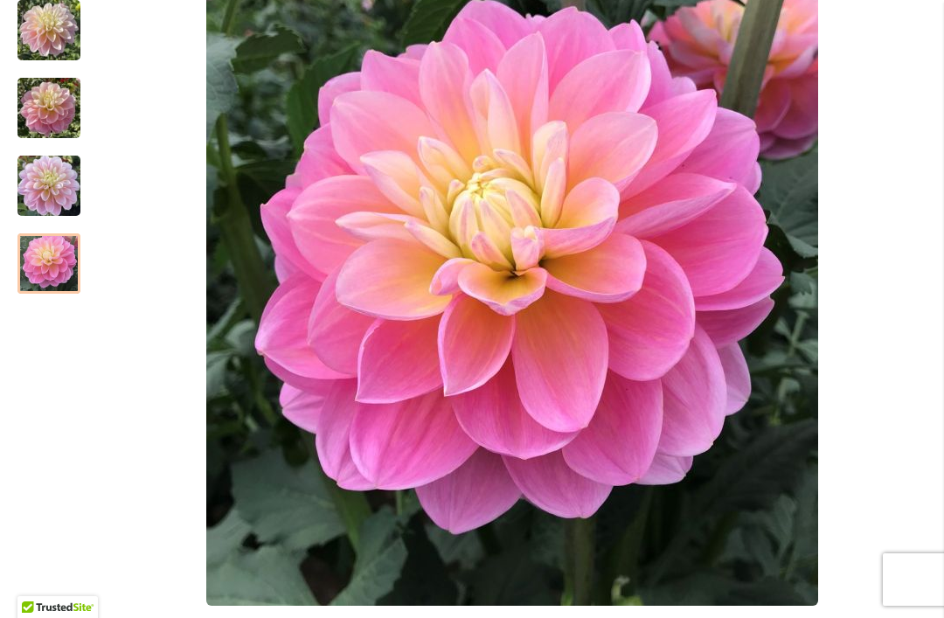
click at [51, 254] on img "Gabbie's Wish" at bounding box center [48, 264] width 63 height 63
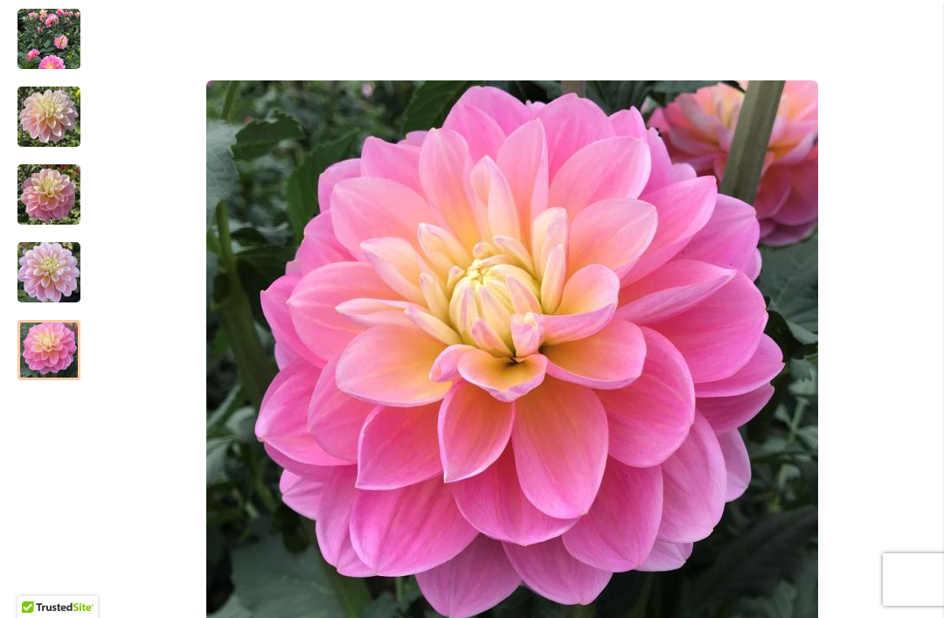
scroll to position [341, 0]
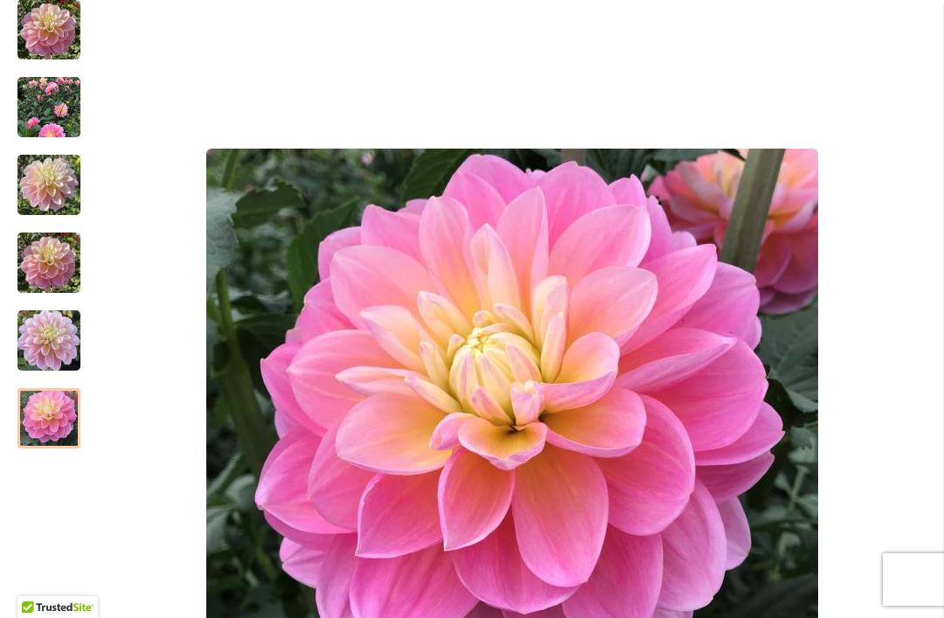
click at [50, 108] on img "Gabbie's Wish" at bounding box center [48, 107] width 63 height 63
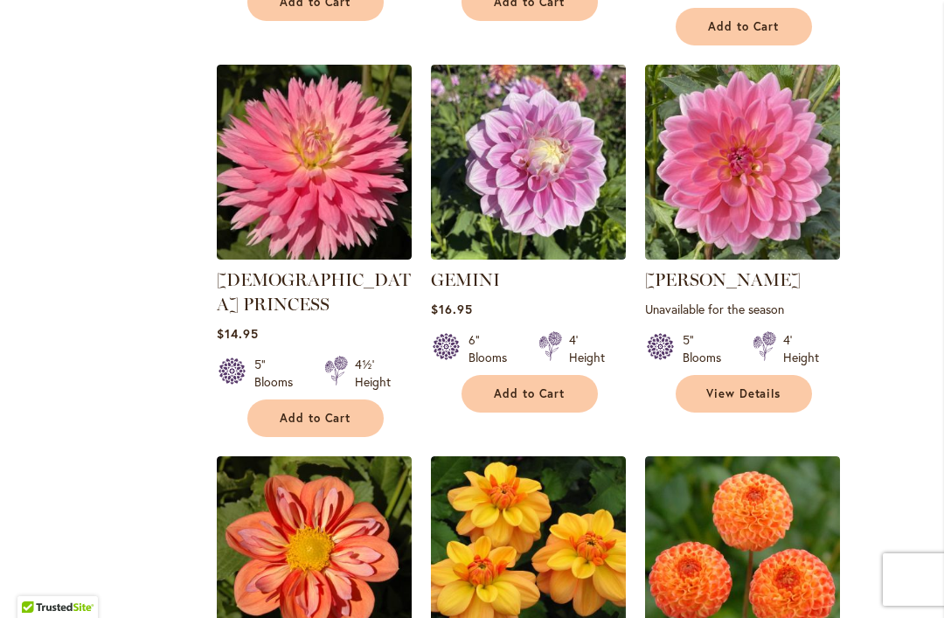
scroll to position [2373, 0]
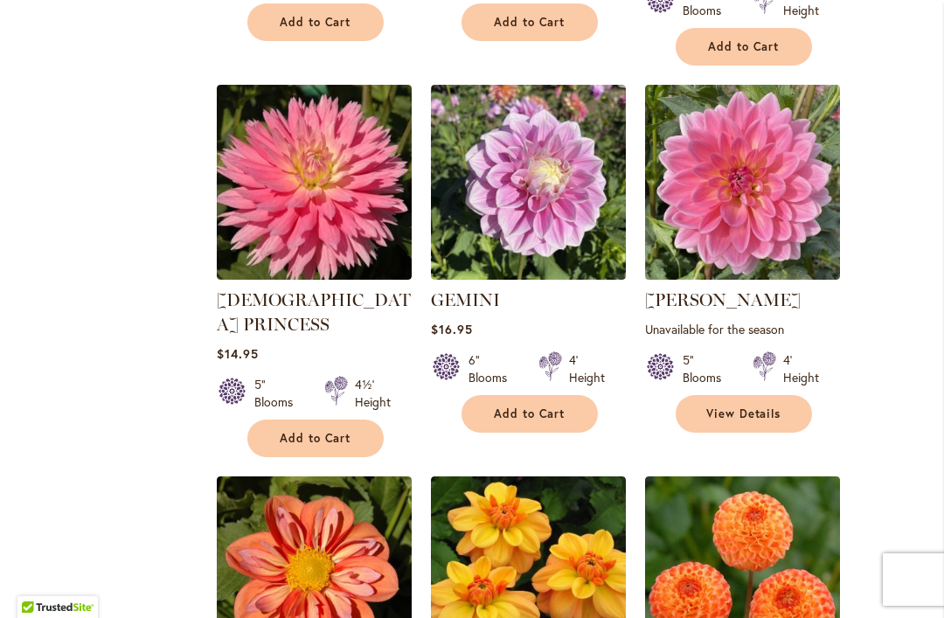
click at [555, 133] on img at bounding box center [528, 182] width 195 height 195
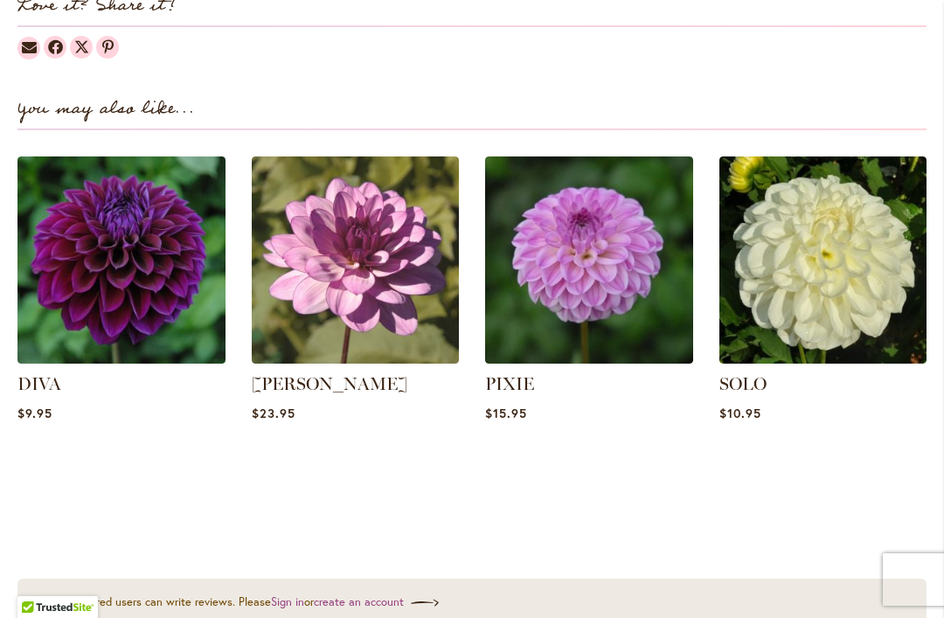
scroll to position [2374, 0]
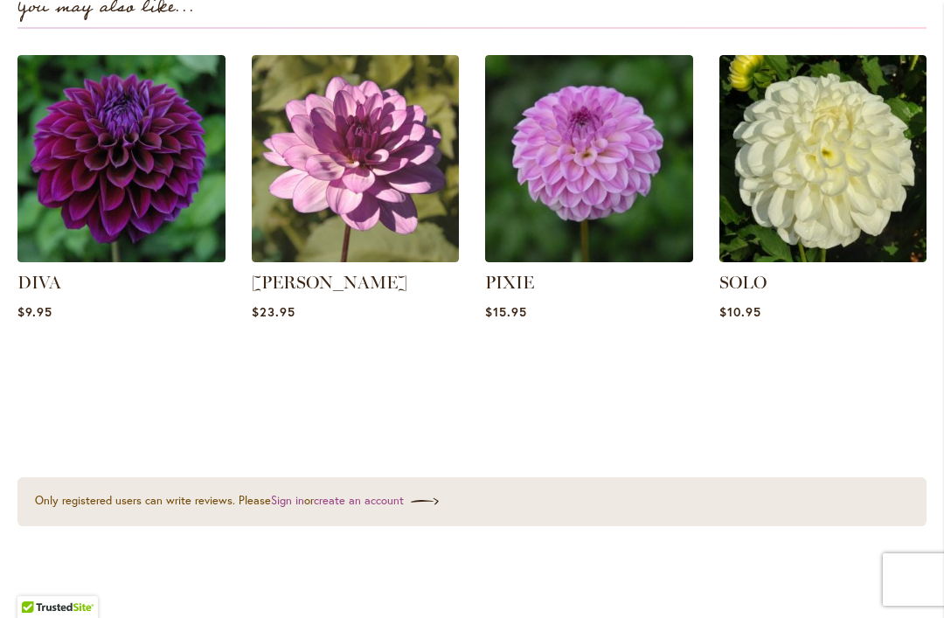
click at [331, 155] on img at bounding box center [356, 159] width 208 height 208
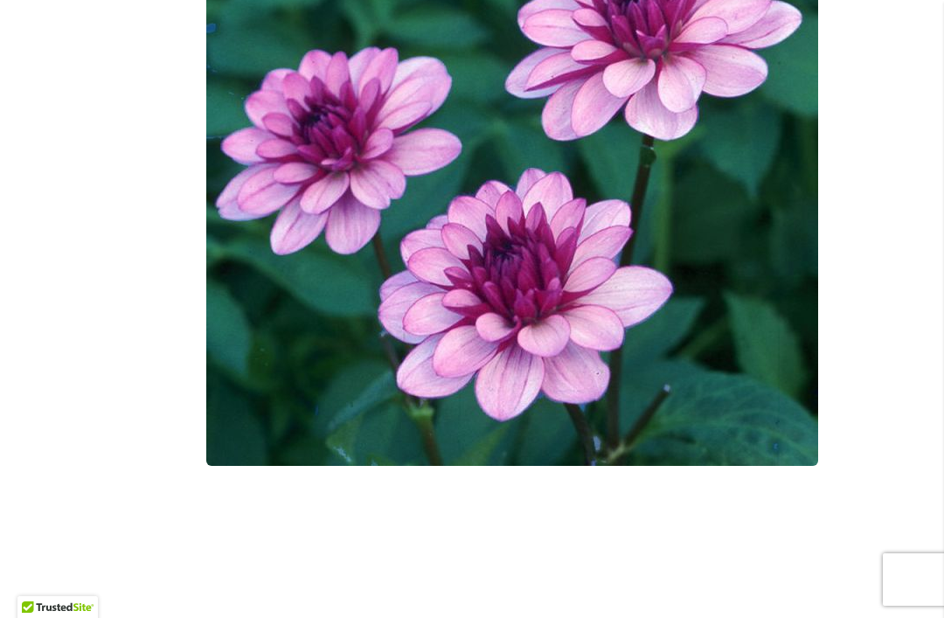
scroll to position [619, 0]
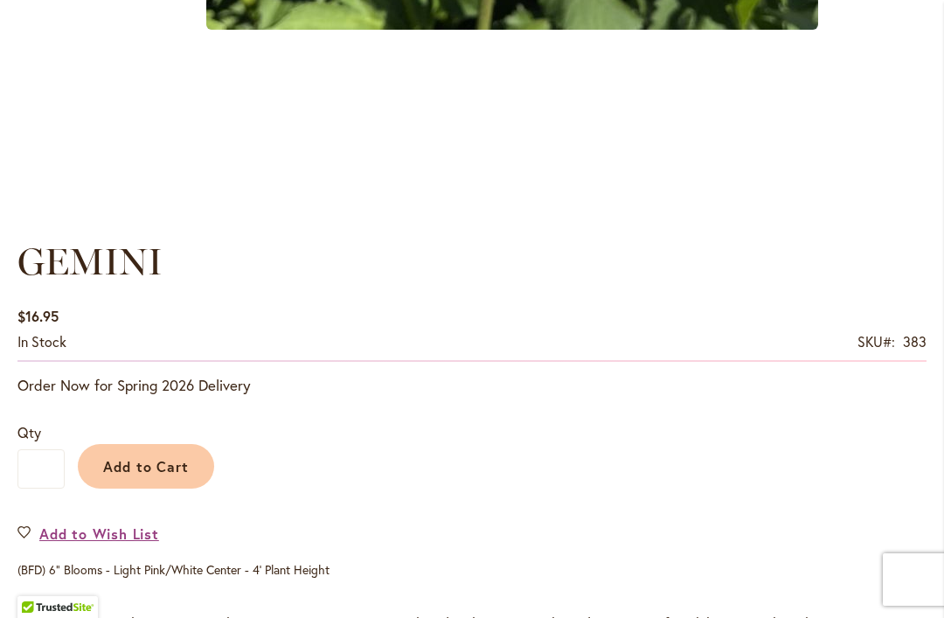
scroll to position [1003, 0]
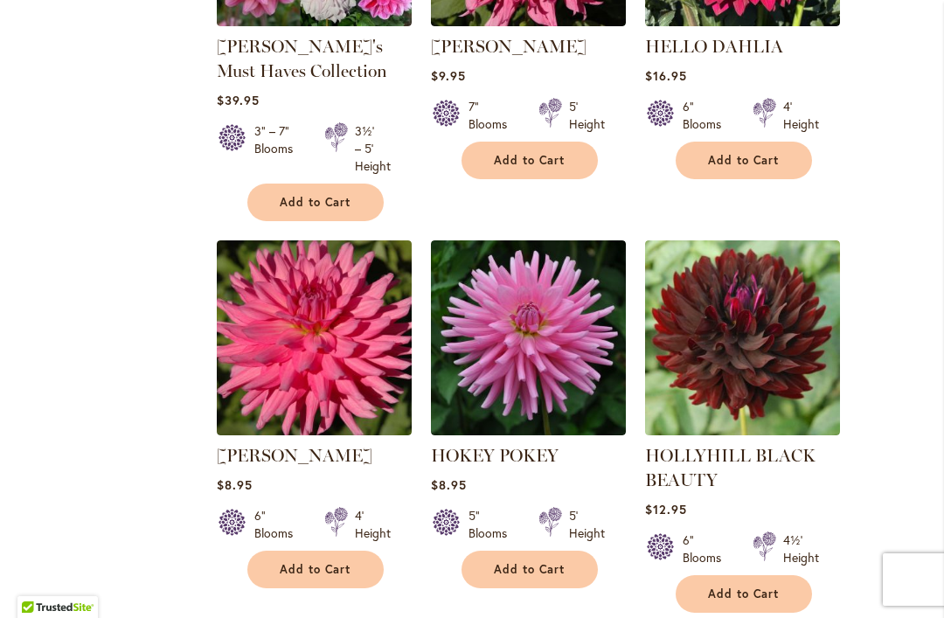
scroll to position [6061, 0]
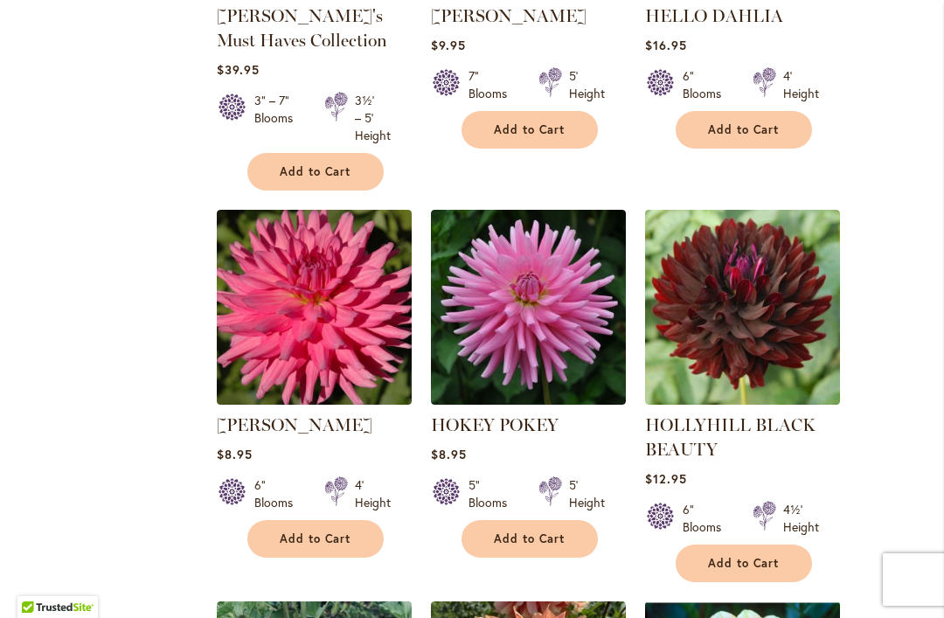
click at [771, 210] on img at bounding box center [742, 307] width 195 height 195
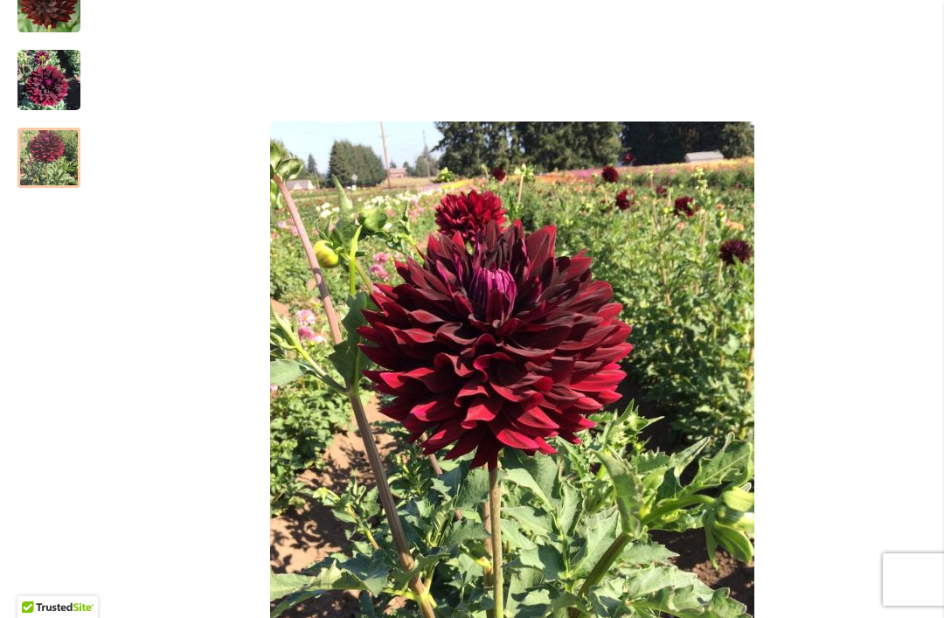
scroll to position [345, 0]
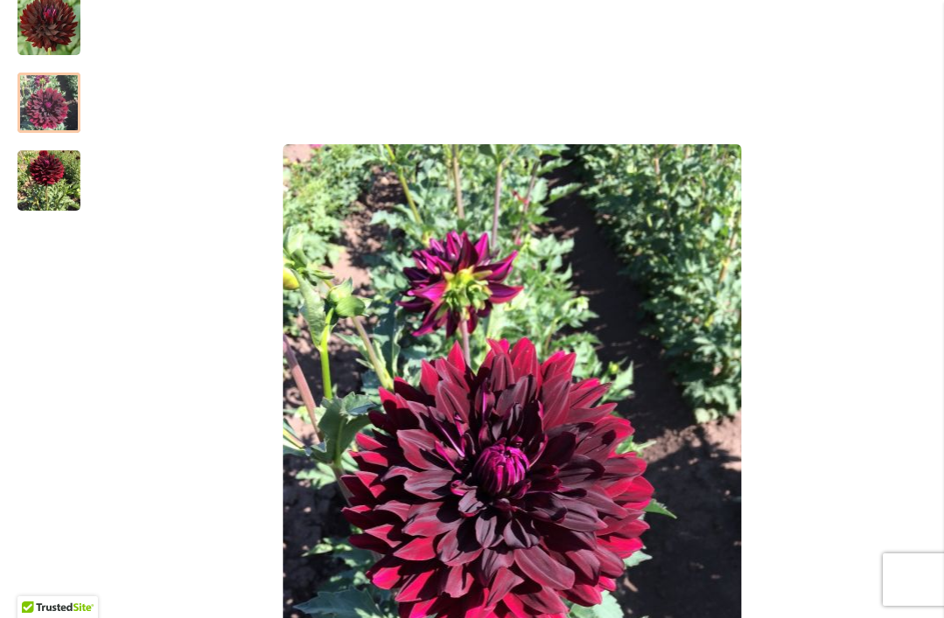
click at [56, 101] on img "HOLLYHILL BLACK BEAUTY" at bounding box center [48, 103] width 63 height 84
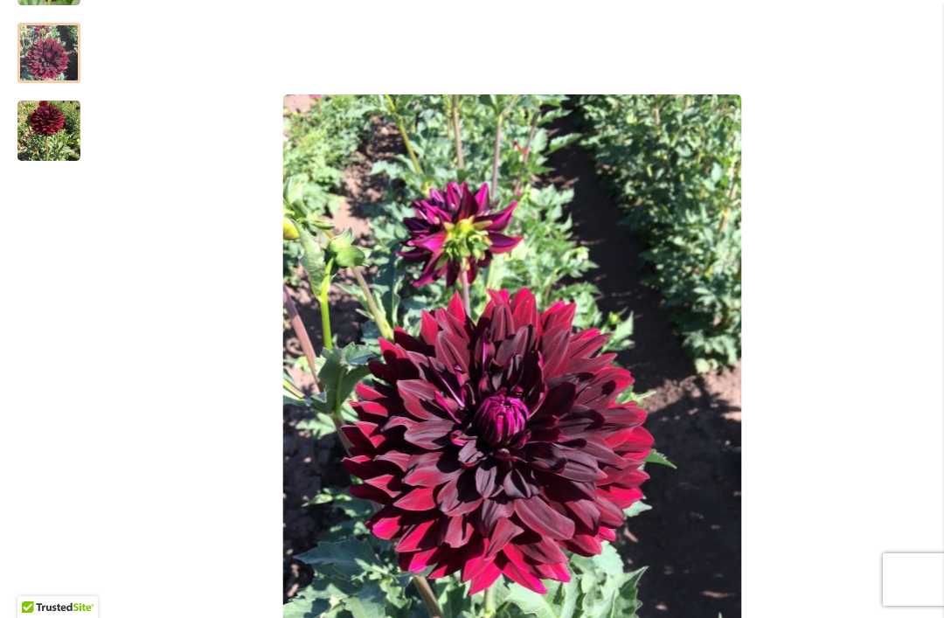
scroll to position [338, 0]
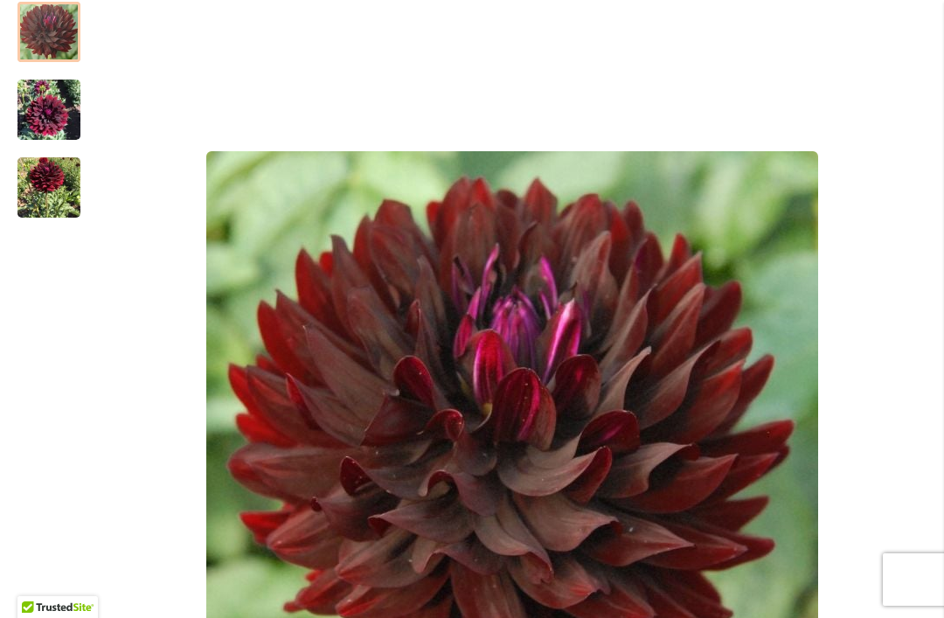
click at [52, 24] on img "HOLLYHILL BLACK BEAUTY" at bounding box center [48, 32] width 63 height 63
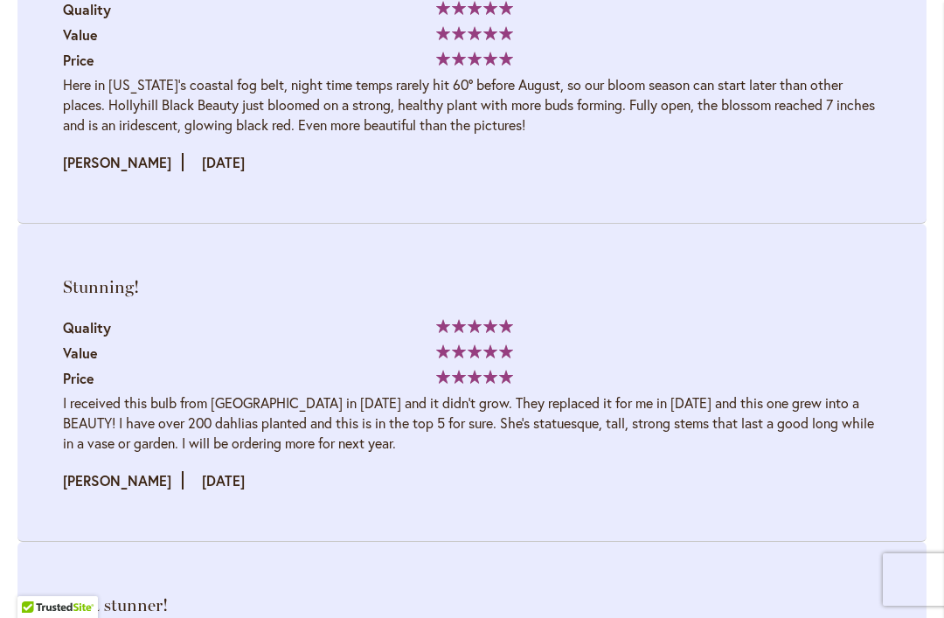
scroll to position [3927, 0]
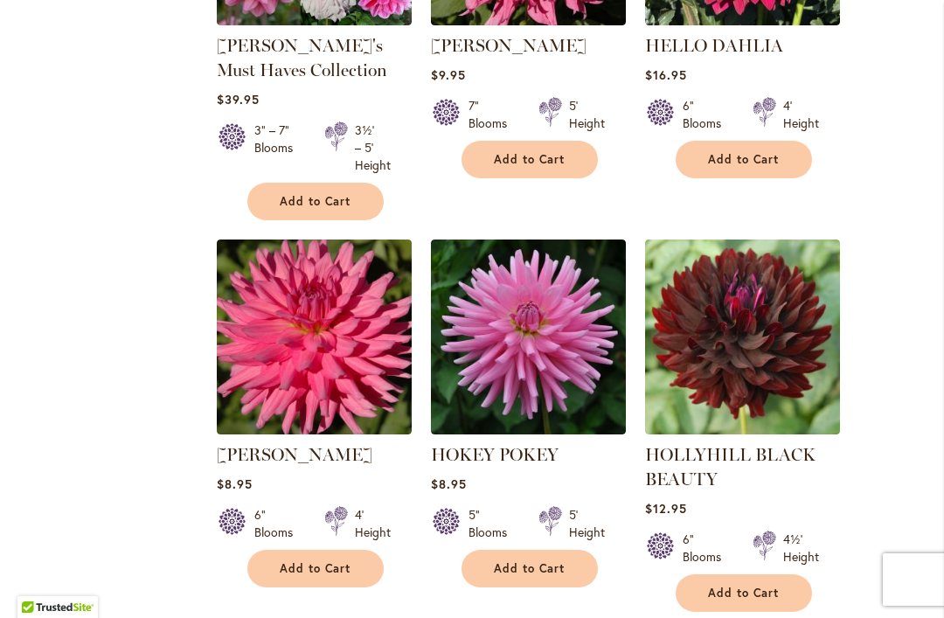
scroll to position [6132, 0]
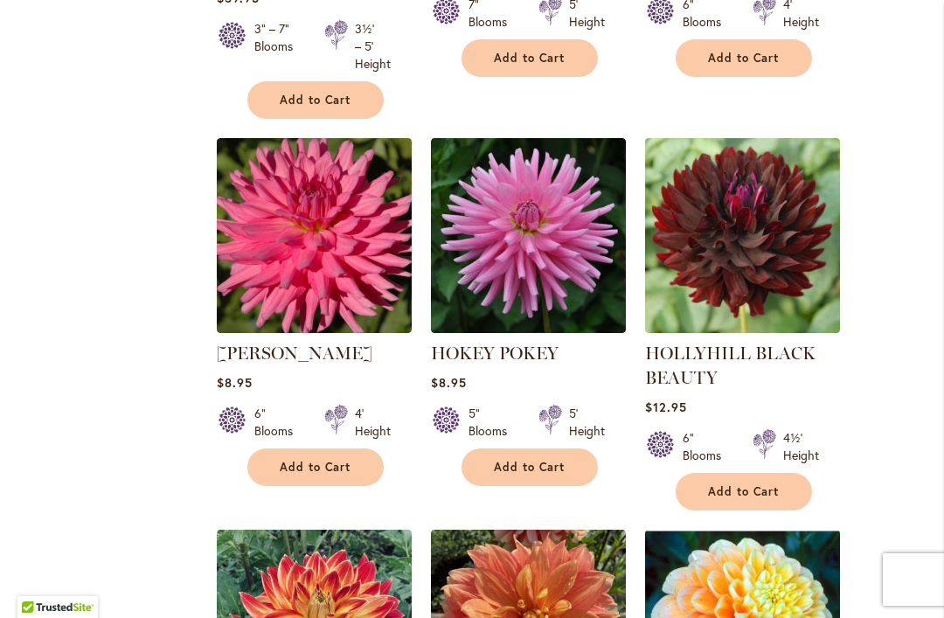
click at [774, 484] on span "Add to Cart" at bounding box center [744, 491] width 72 height 15
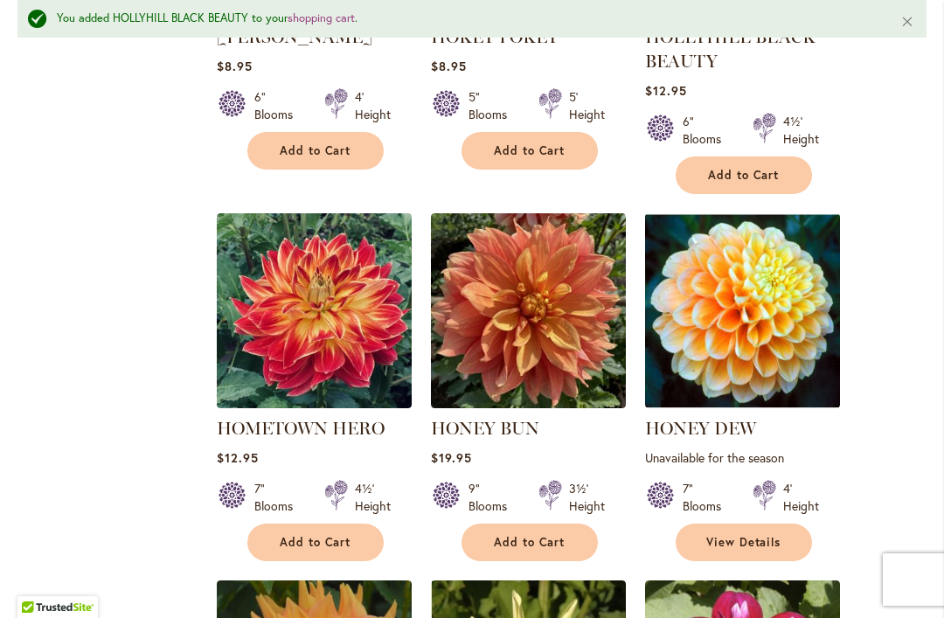
scroll to position [6505, 0]
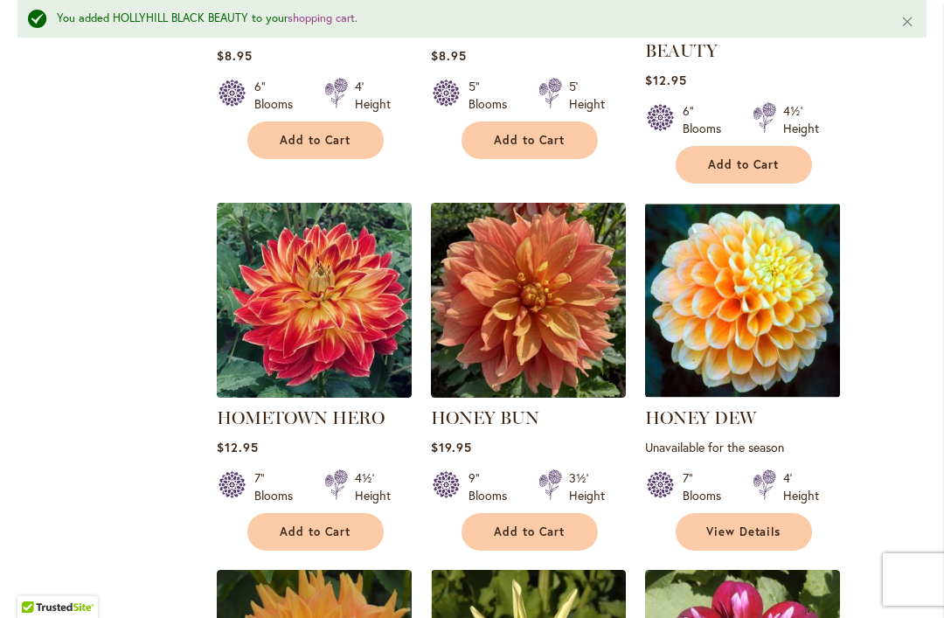
click at [740, 203] on img at bounding box center [742, 300] width 195 height 195
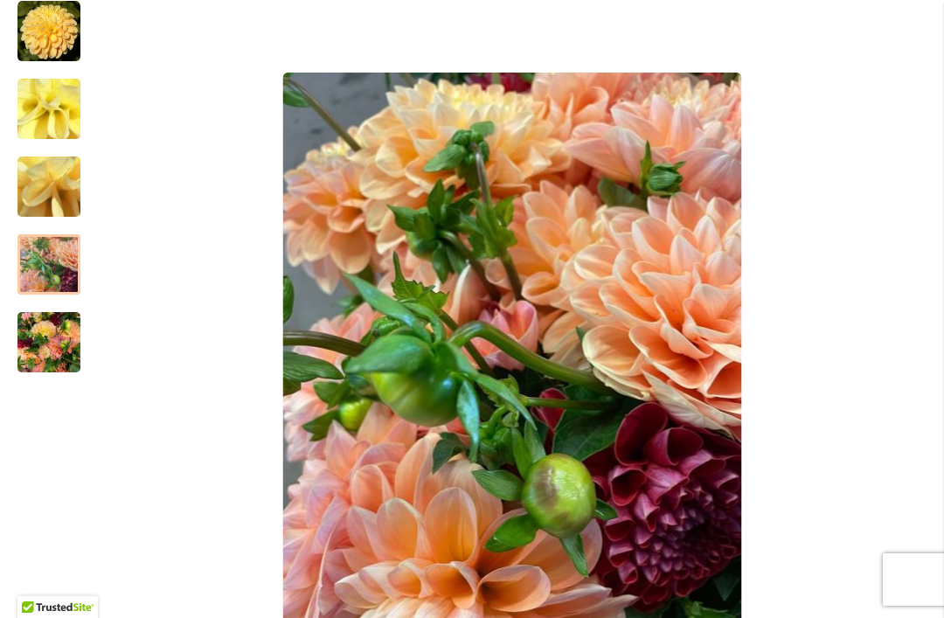
scroll to position [369, 0]
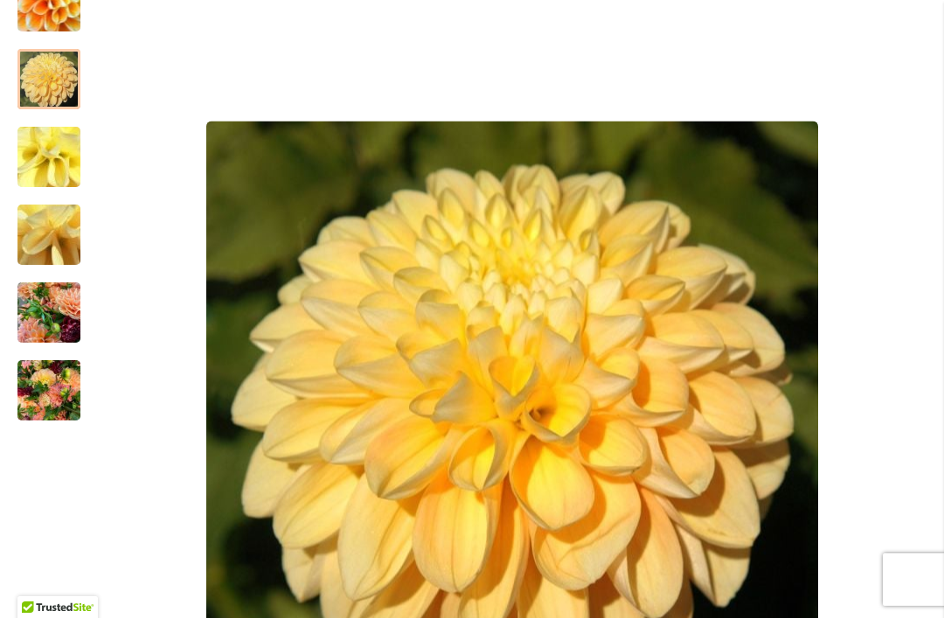
click at [45, 80] on img "Honey Dew" at bounding box center [48, 79] width 63 height 63
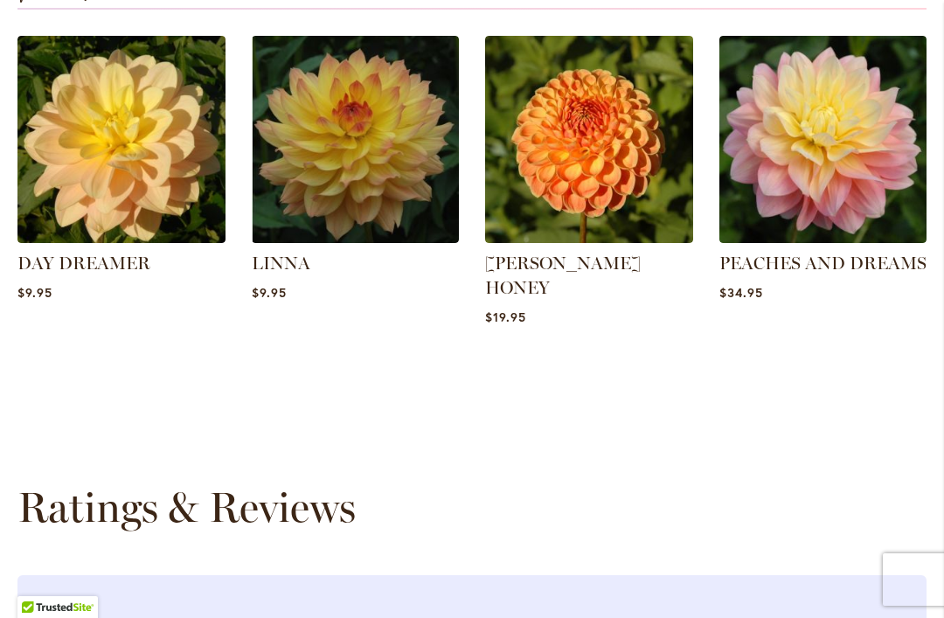
scroll to position [2339, 0]
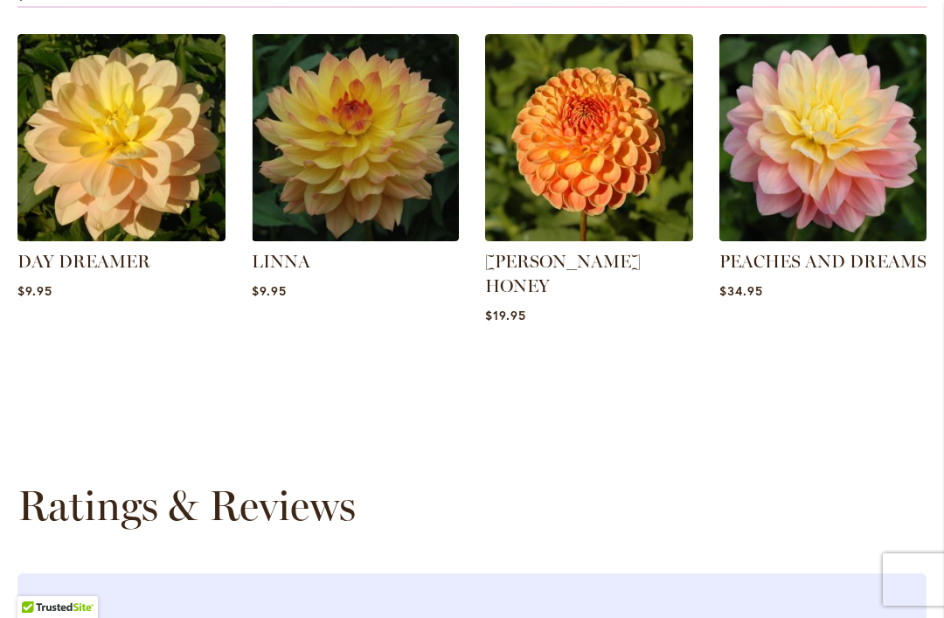
click at [857, 152] on img at bounding box center [824, 138] width 208 height 208
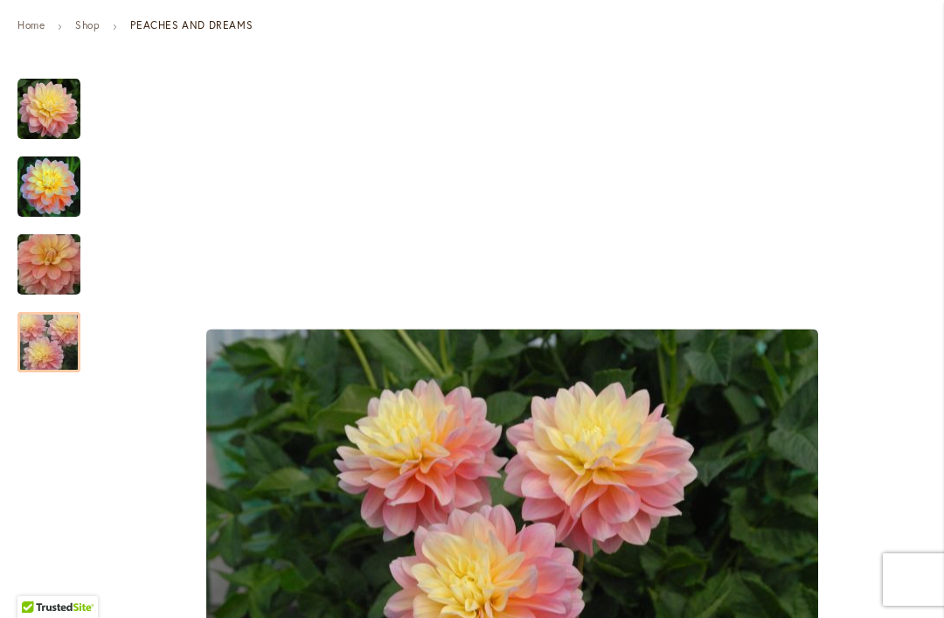
scroll to position [261, 0]
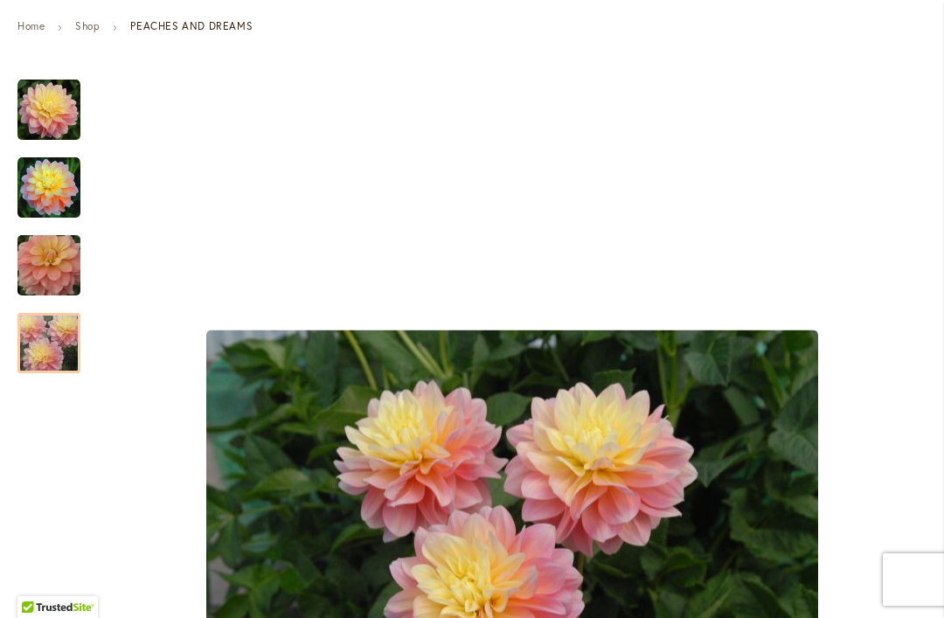
click at [49, 185] on img "PEACHES AND DREAMS" at bounding box center [48, 188] width 63 height 63
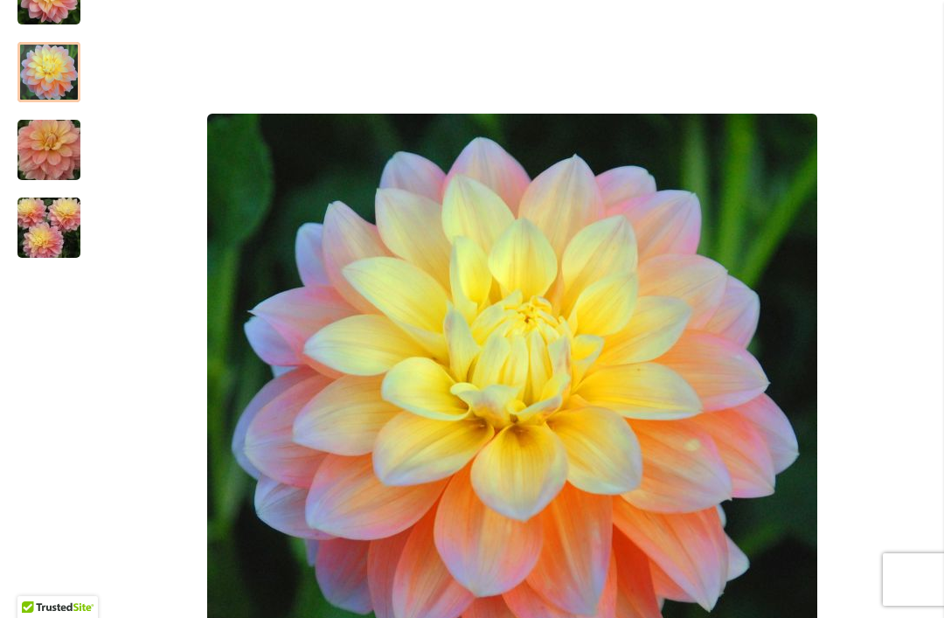
scroll to position [216, 0]
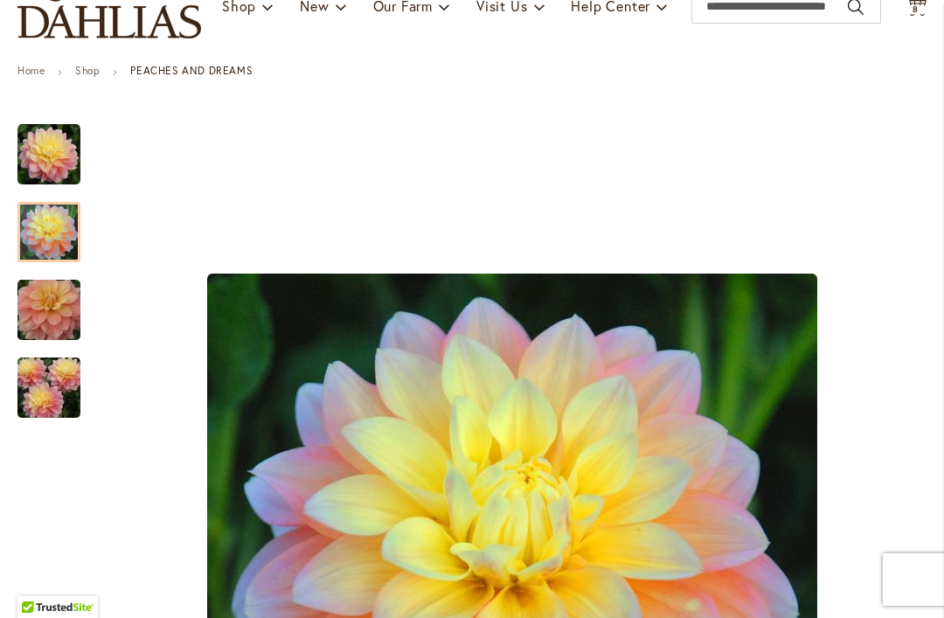
click at [68, 150] on img "PEACHES AND DREAMS" at bounding box center [48, 154] width 63 height 63
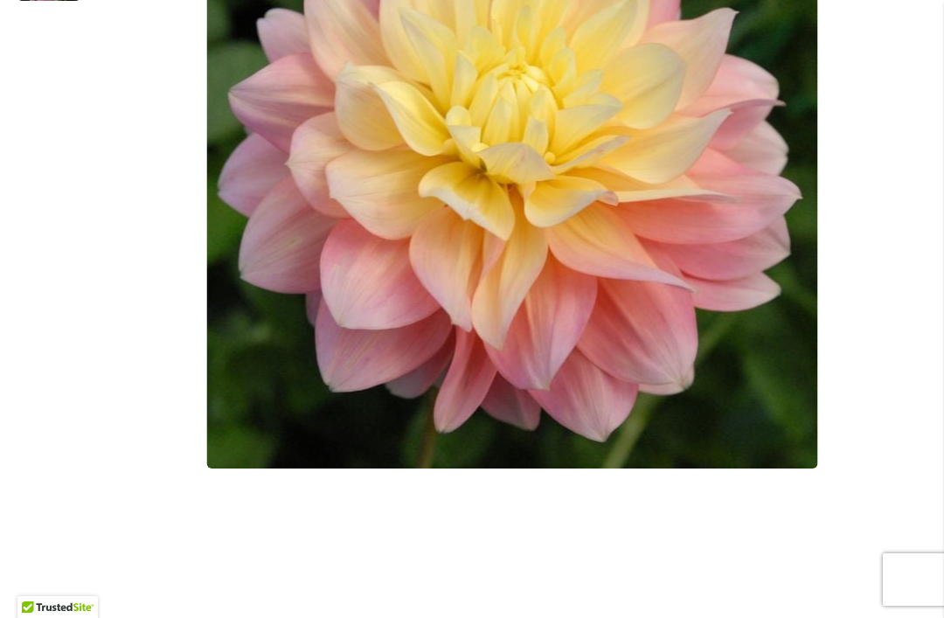
scroll to position [657, 0]
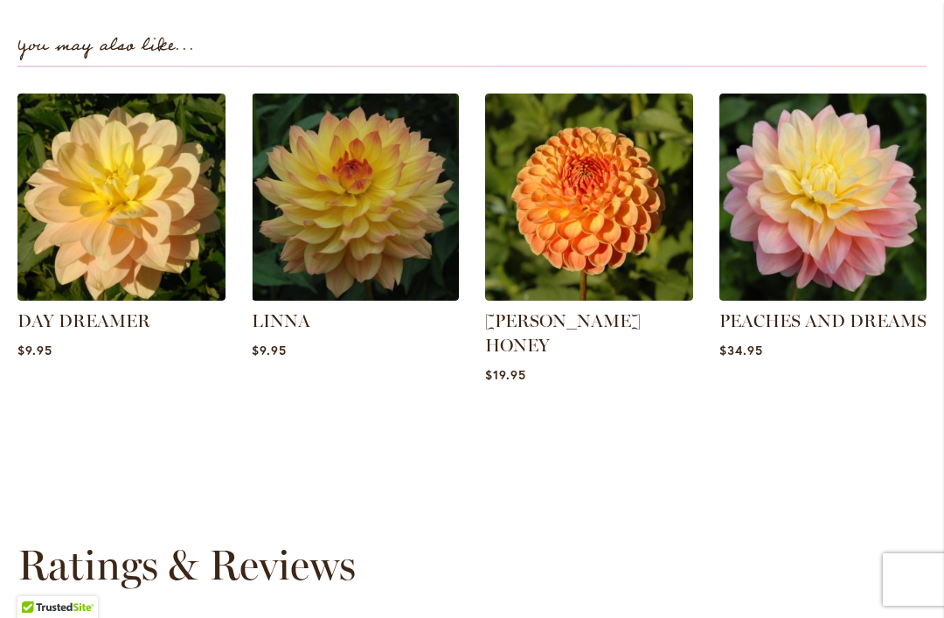
scroll to position [2275, 0]
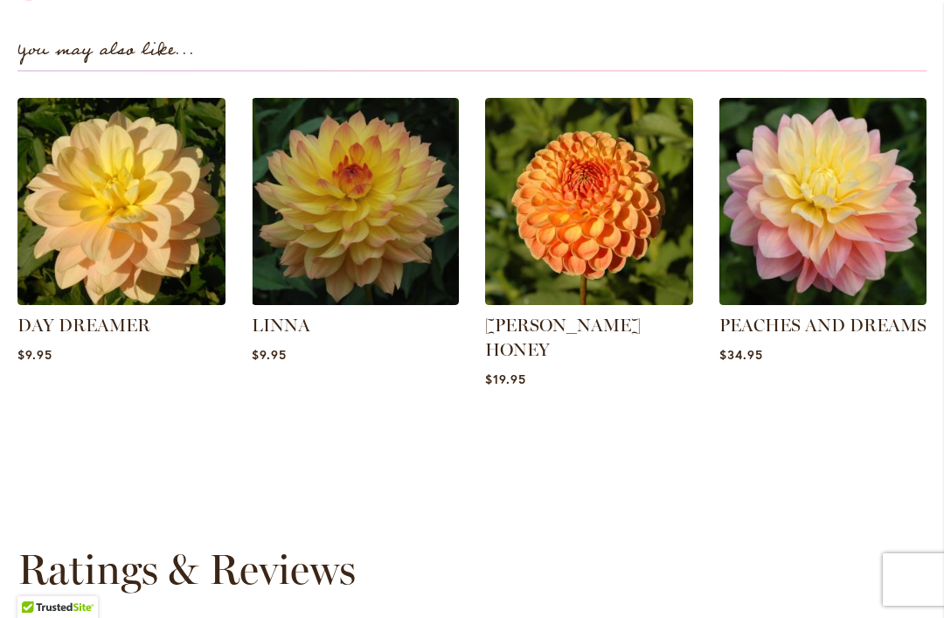
click at [138, 233] on img at bounding box center [121, 202] width 208 height 208
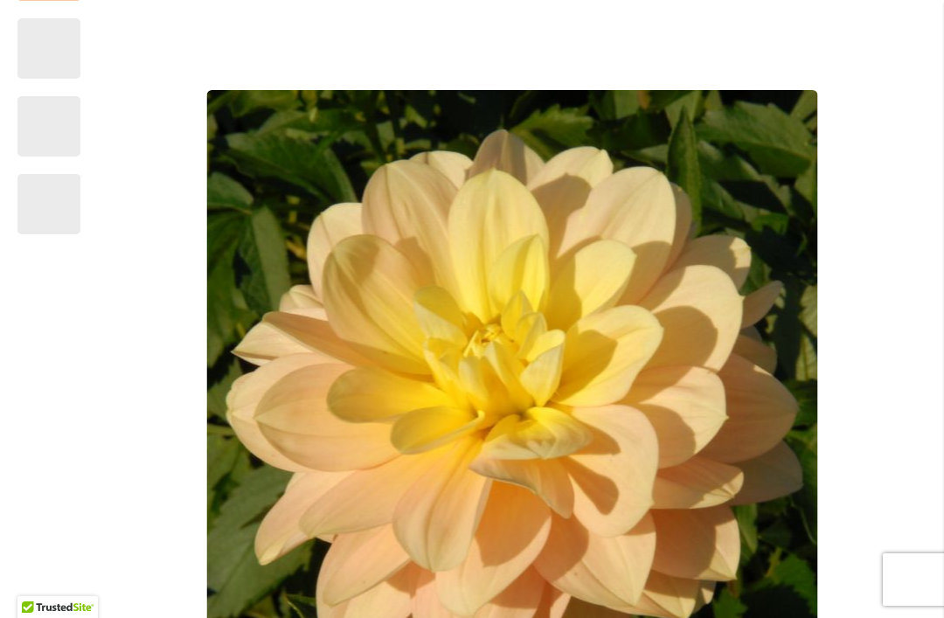
scroll to position [411, 0]
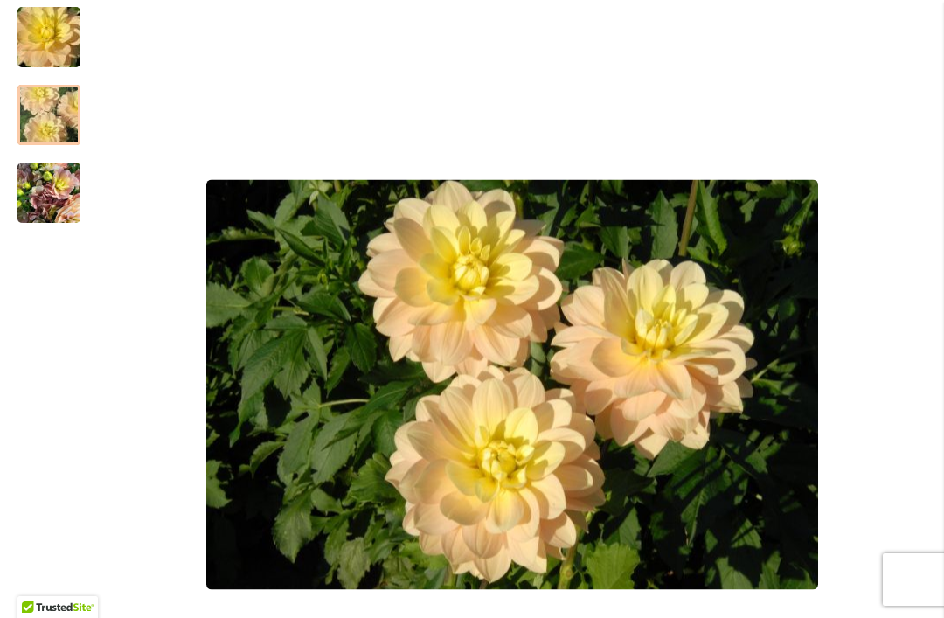
click at [45, 119] on img "DAY DREAMER" at bounding box center [49, 115] width 126 height 84
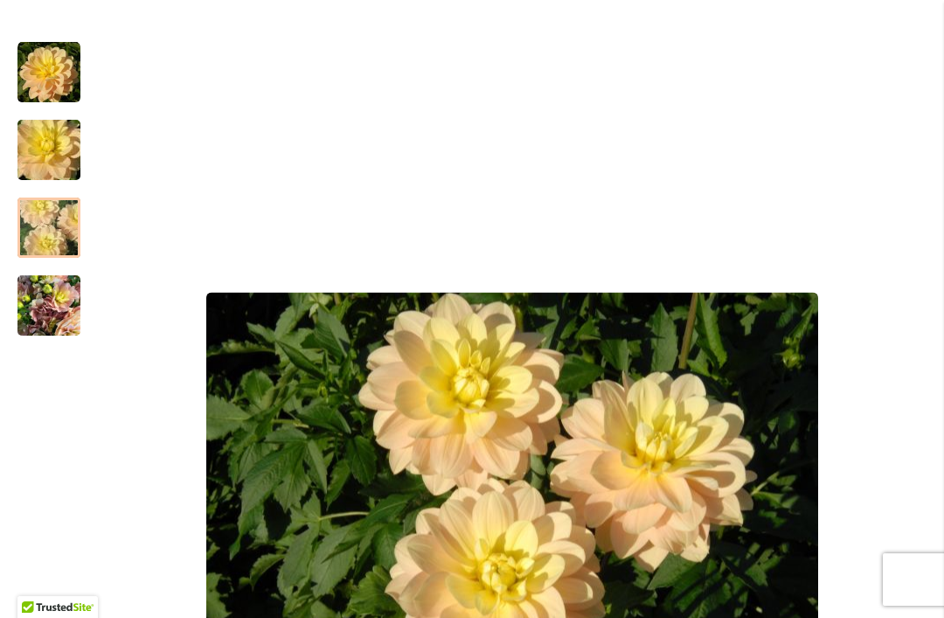
scroll to position [297, 0]
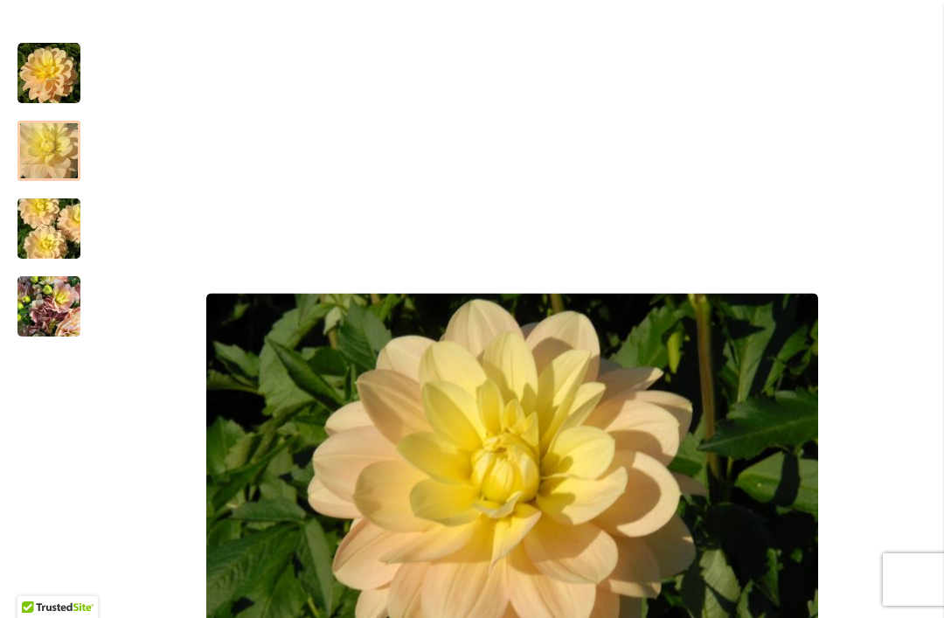
click at [44, 152] on img "DAY DREAMER" at bounding box center [49, 151] width 126 height 84
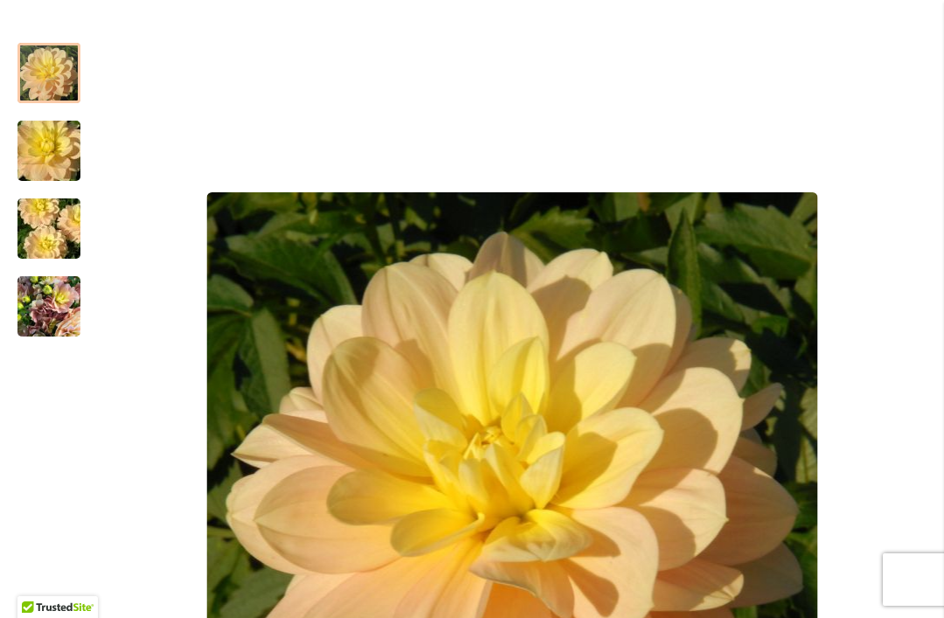
click at [55, 73] on img "DAY DREAMER" at bounding box center [48, 73] width 63 height 63
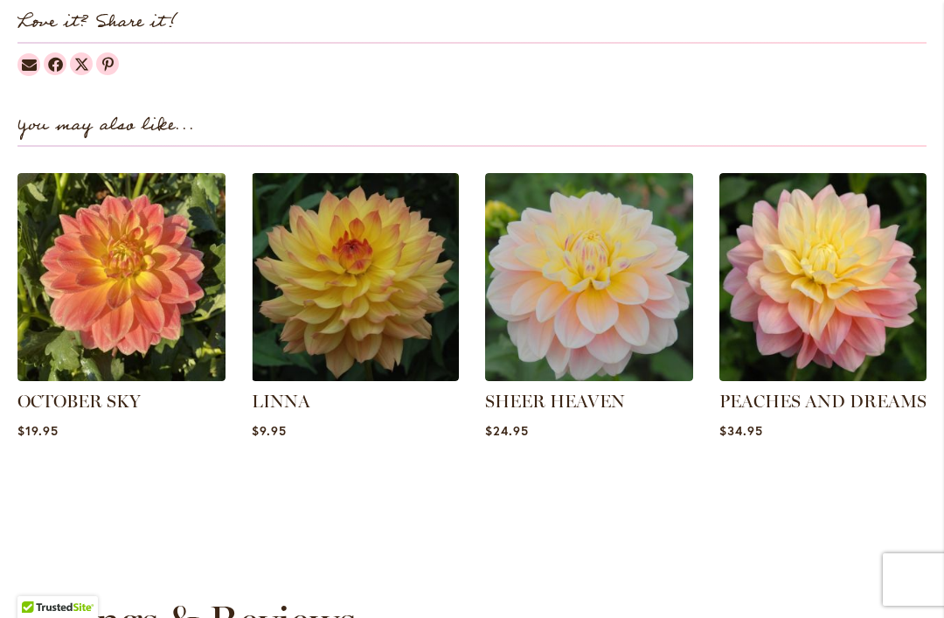
scroll to position [2253, 0]
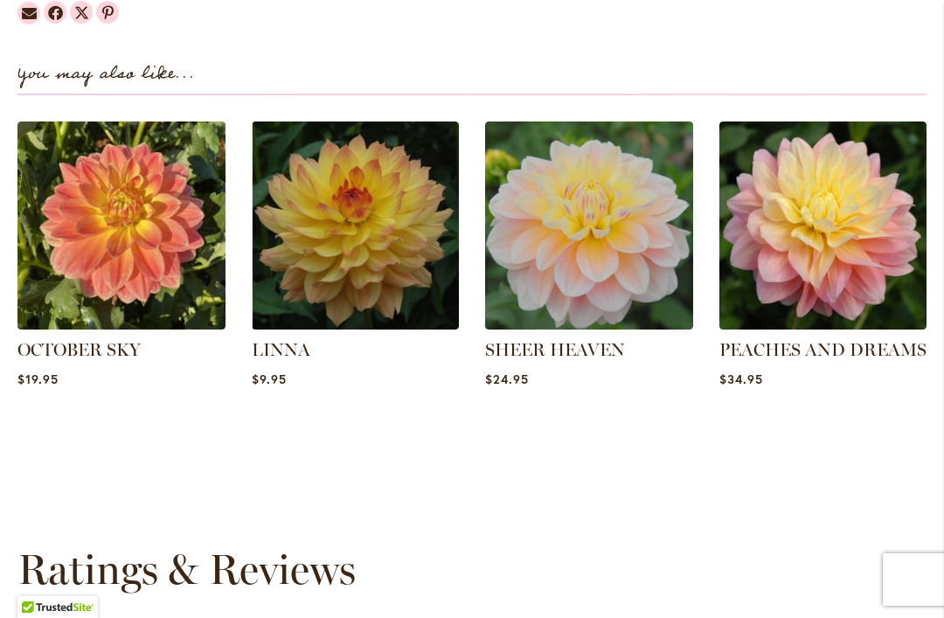
click at [605, 239] on img at bounding box center [589, 226] width 208 height 208
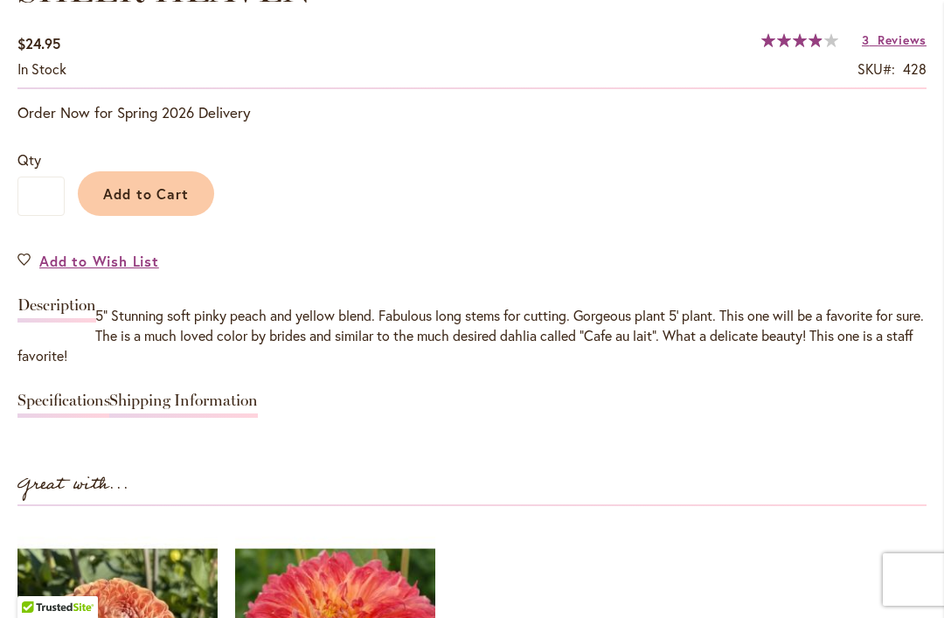
scroll to position [1344, 0]
click at [156, 204] on button "Add to Cart" at bounding box center [146, 194] width 136 height 45
